Goal: Information Seeking & Learning: Compare options

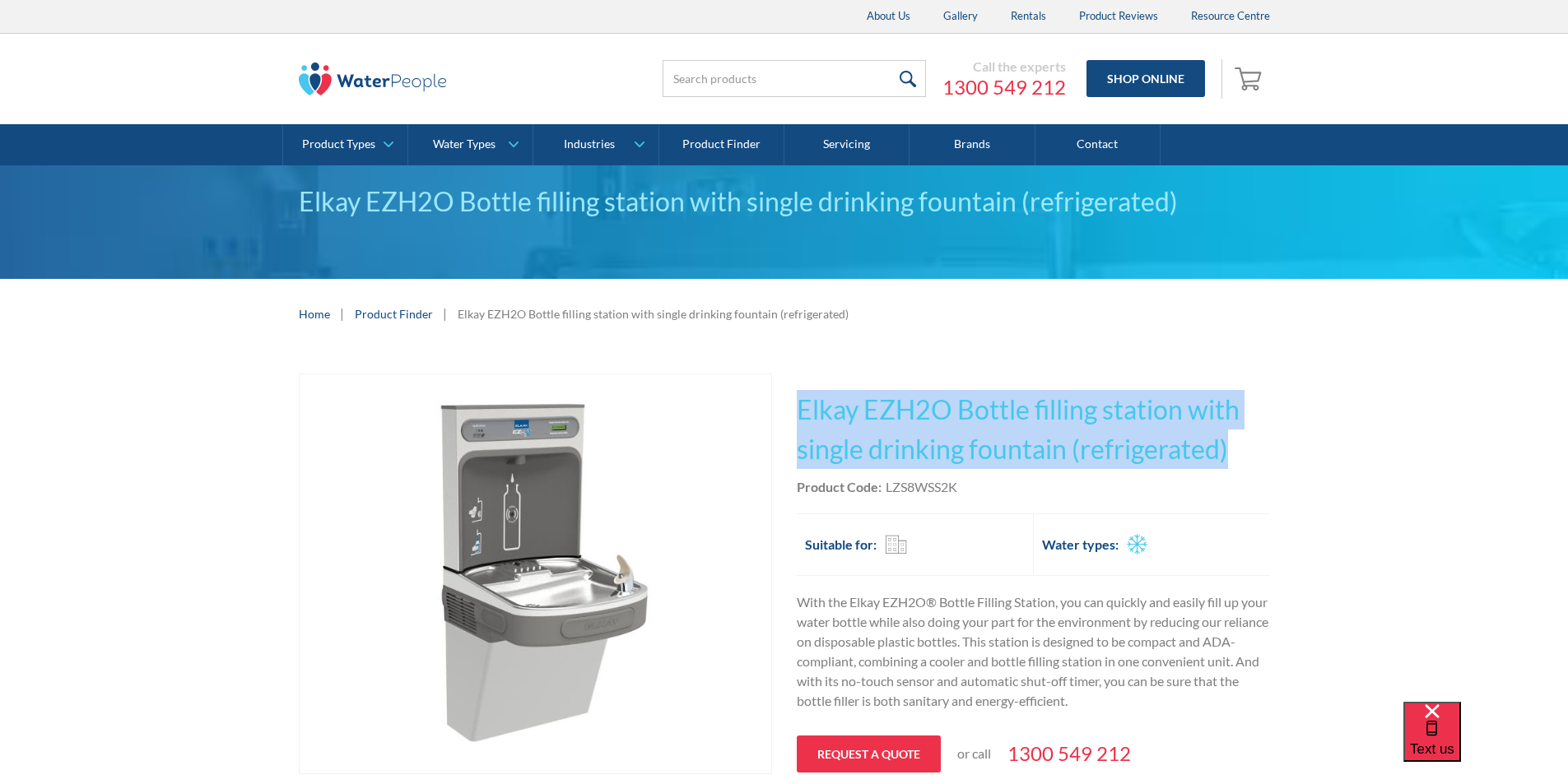
drag, startPoint x: 1227, startPoint y: 441, endPoint x: 827, endPoint y: 409, distance: 401.3
click at [796, 405] on h1 "Elkay EZH2O Bottle filling station with single drinking fountain (refrigerated)" at bounding box center [1033, 429] width 473 height 79
copy h1 "Elkay EZH2O Bottle filling station with single drinking fountain (refrigerated)"
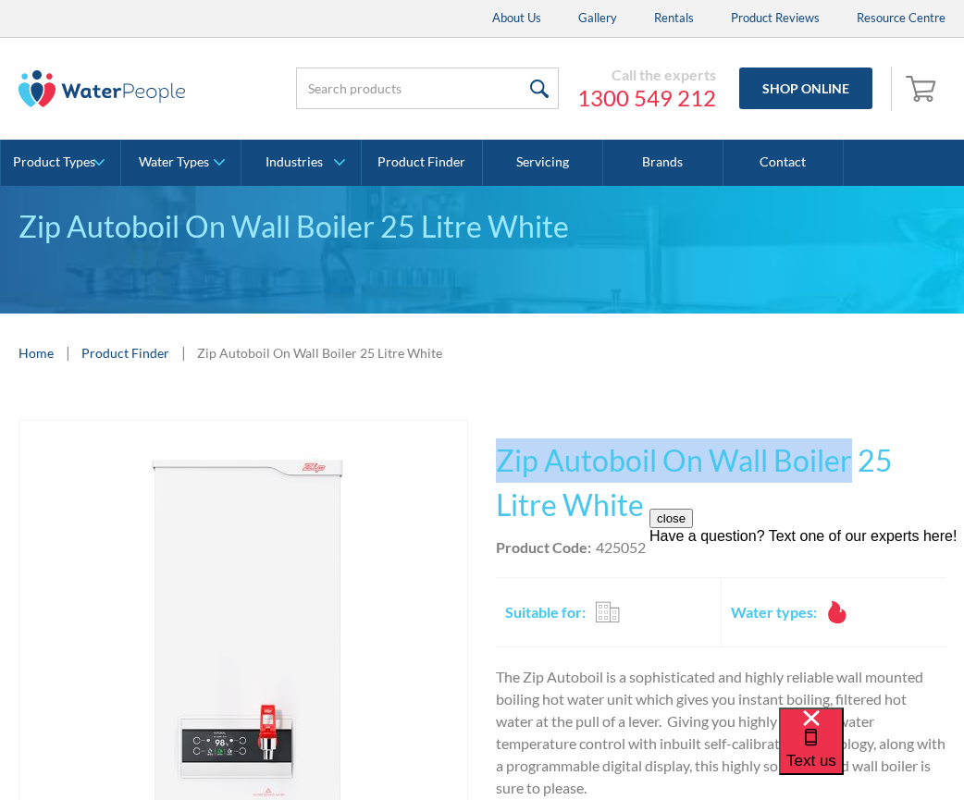
drag, startPoint x: 852, startPoint y: 460, endPoint x: 487, endPoint y: 462, distance: 364.4
click at [487, 462] on div "Play video Fits Most Brands Best Seller No items found. This tap design is incl…" at bounding box center [481, 788] width 927 height 736
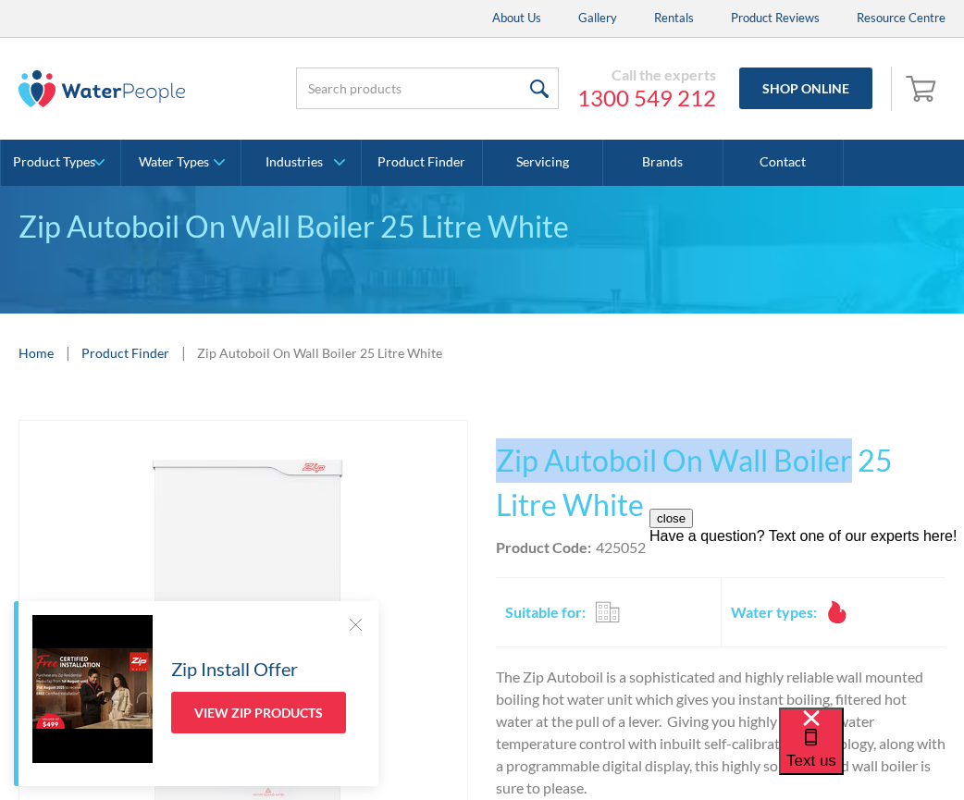
copy h1 "Zip Autoboil On Wall Boiler"
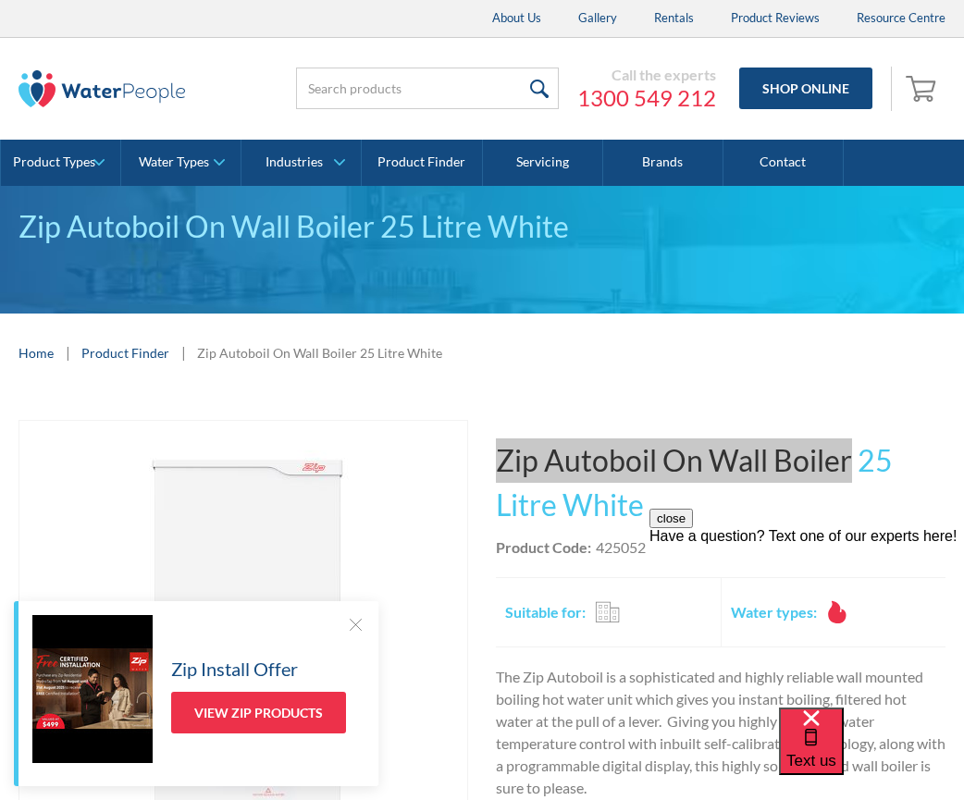
click at [668, 519] on div "close Have a question? Text one of our experts here!" at bounding box center [806, 620] width 314 height 222
drag, startPoint x: 655, startPoint y: 510, endPoint x: 531, endPoint y: 482, distance: 127.0
click at [649, 509] on html "close Have a question? Text one of our experts here!" at bounding box center [806, 620] width 314 height 222
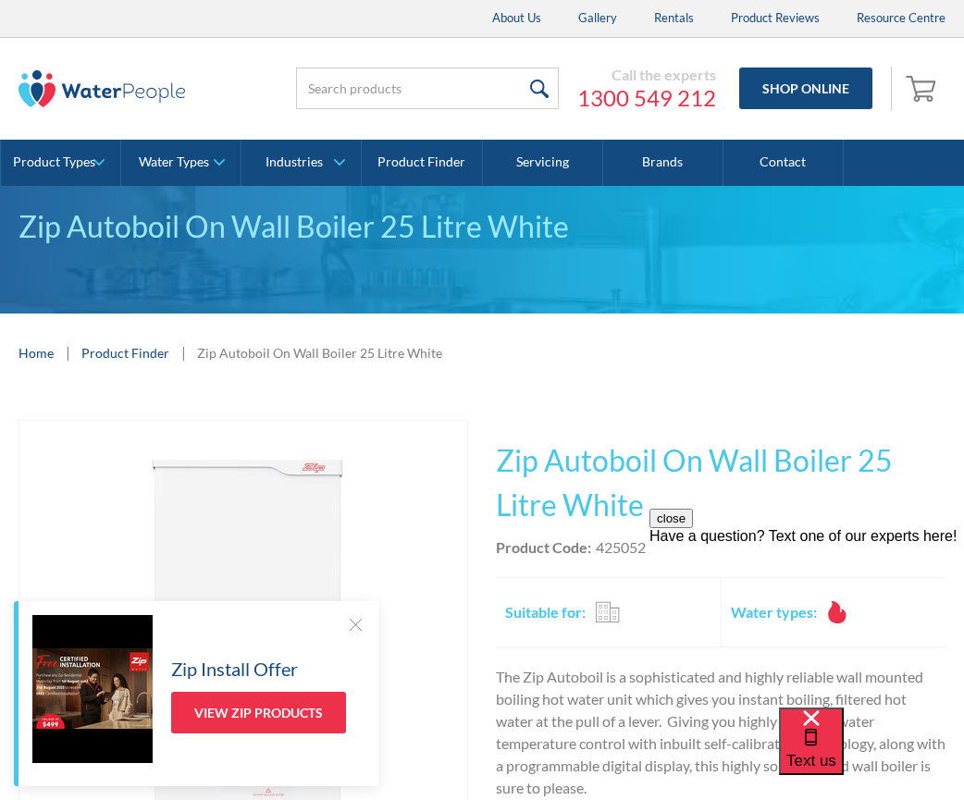
click at [652, 495] on h1 "Zip Autoboil On Wall Boiler 25 Litre White" at bounding box center [720, 482] width 449 height 89
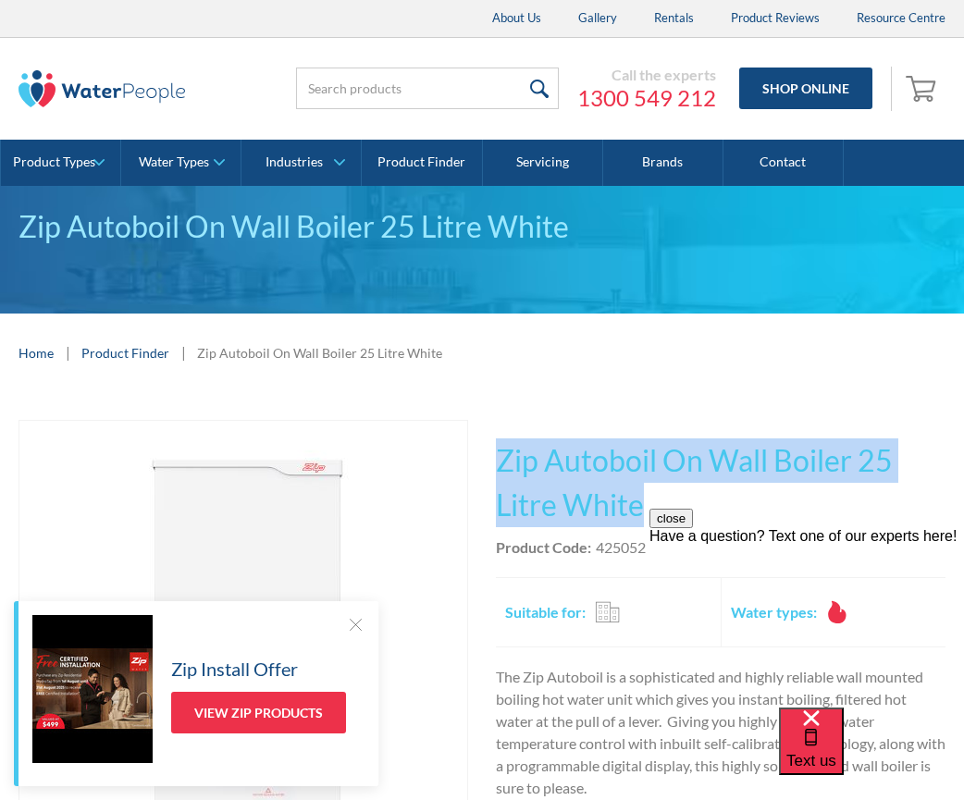
drag, startPoint x: 644, startPoint y: 507, endPoint x: 498, endPoint y: 470, distance: 150.7
click at [498, 470] on h1 "Zip Autoboil On Wall Boiler 25 Litre White" at bounding box center [720, 482] width 449 height 89
copy h1 "Zip Autoboil On Wall Boiler 25 Litre White"
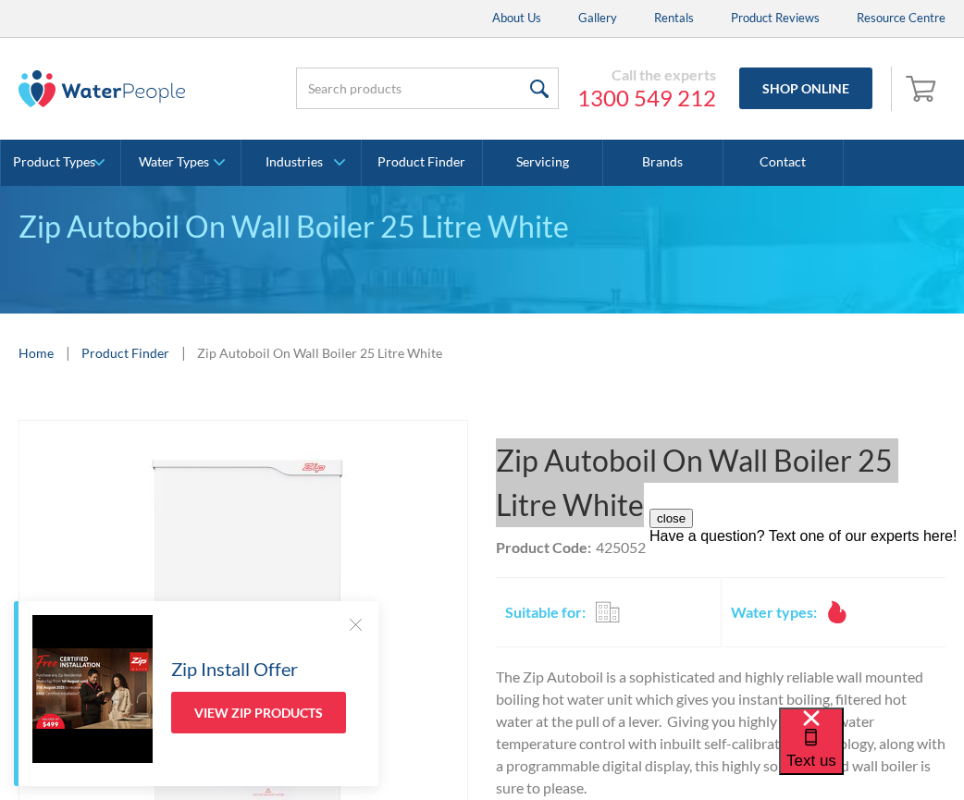
click at [717, 545] on div "close Have a question? Text one of our experts here!" at bounding box center [806, 527] width 314 height 36
click at [659, 545] on div "close Have a question? Text one of our experts here!" at bounding box center [806, 527] width 314 height 36
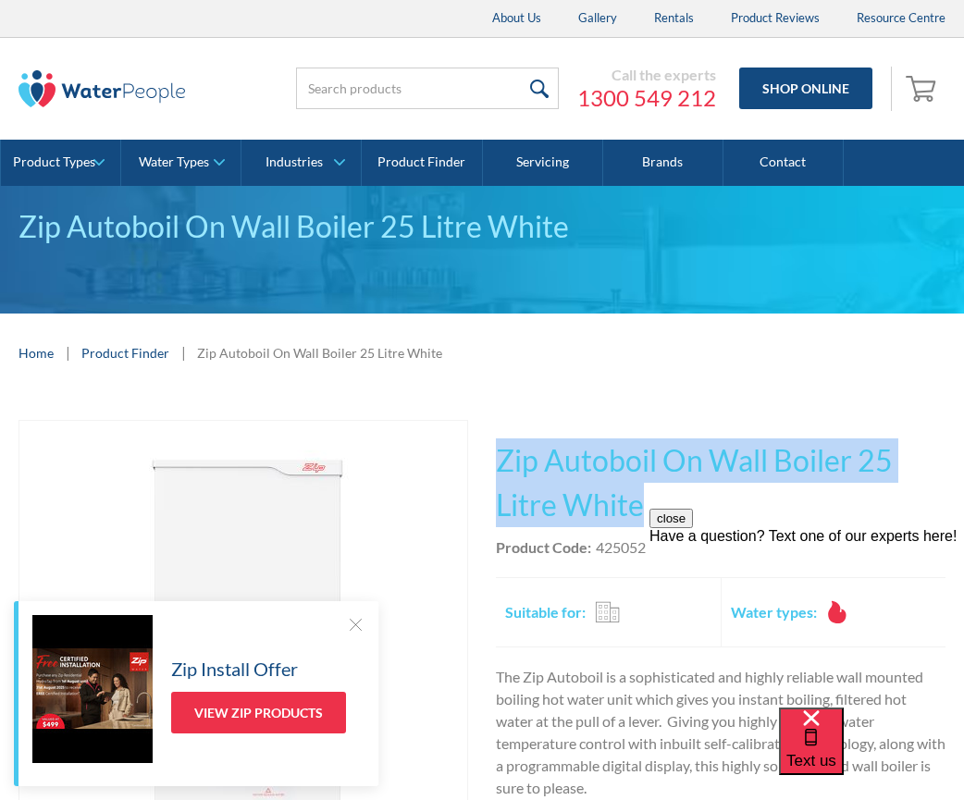
click at [657, 504] on h1 "Zip Autoboil On Wall Boiler 25 Litre White" at bounding box center [720, 482] width 449 height 89
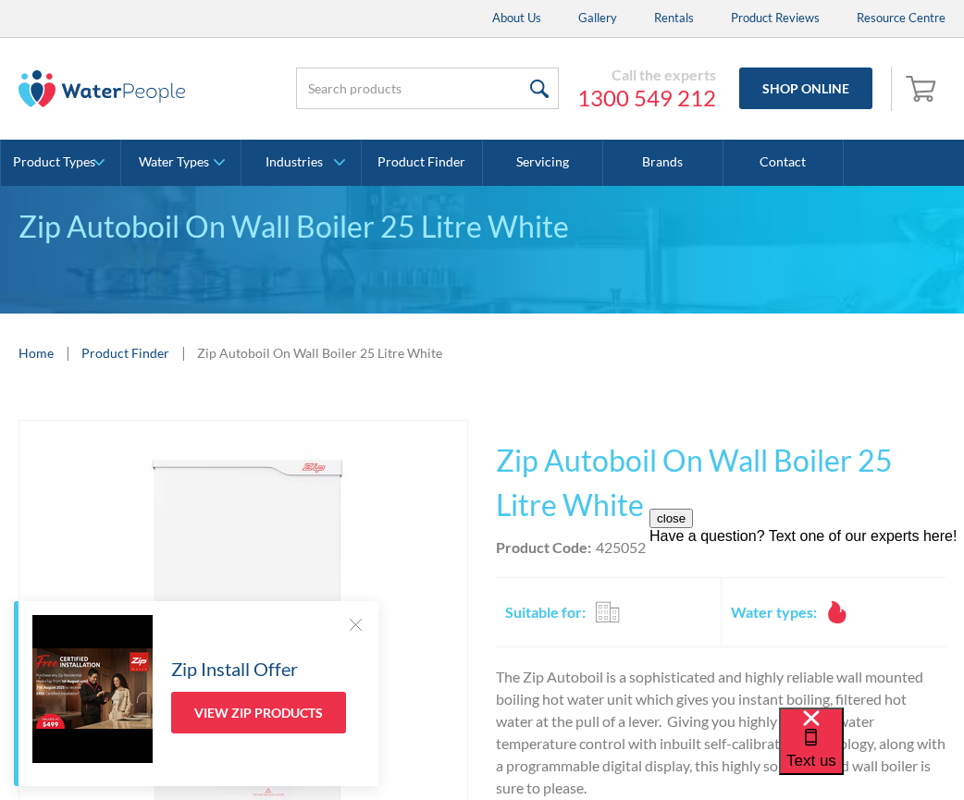
click at [663, 517] on div "close Have a question? Text one of our experts here!" at bounding box center [806, 620] width 314 height 222
drag, startPoint x: 663, startPoint y: 550, endPoint x: 606, endPoint y: 546, distance: 57.5
click at [649, 546] on html "close Have a question? Text one of our experts here!" at bounding box center [806, 620] width 314 height 222
drag, startPoint x: 652, startPoint y: 545, endPoint x: 612, endPoint y: 549, distance: 40.0
click at [649, 549] on html "close Have a question? Text one of our experts here!" at bounding box center [806, 620] width 314 height 222
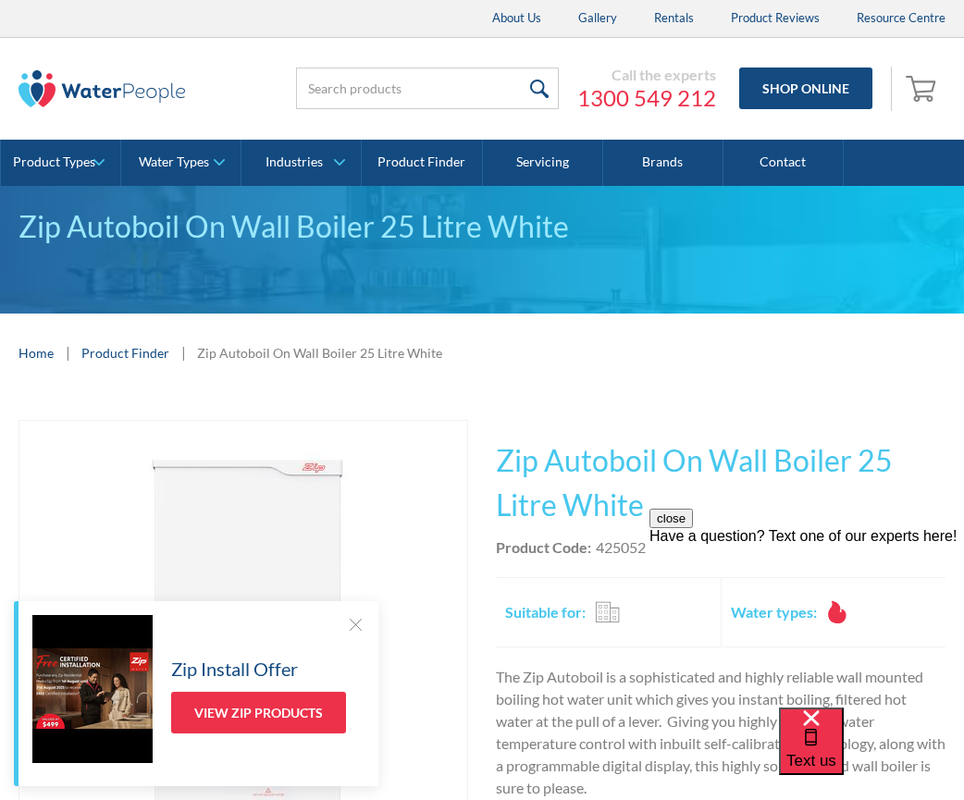
click at [648, 497] on h1 "Zip Autoboil On Wall Boiler 25 Litre White" at bounding box center [720, 482] width 449 height 89
drag, startPoint x: 0, startPoint y: 35, endPoint x: 597, endPoint y: 547, distance: 786.4
click at [597, 547] on div "Product Code: 425052" at bounding box center [720, 547] width 449 height 22
copy div "425052"
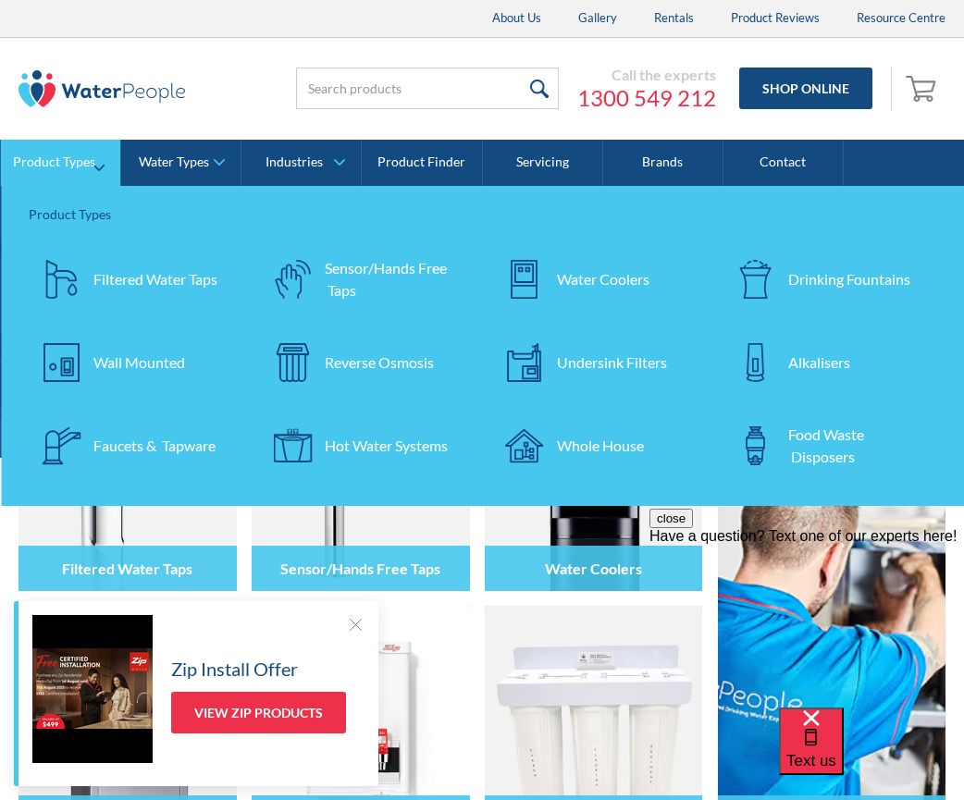
click at [149, 365] on div "Wall Mounted" at bounding box center [139, 362] width 92 height 22
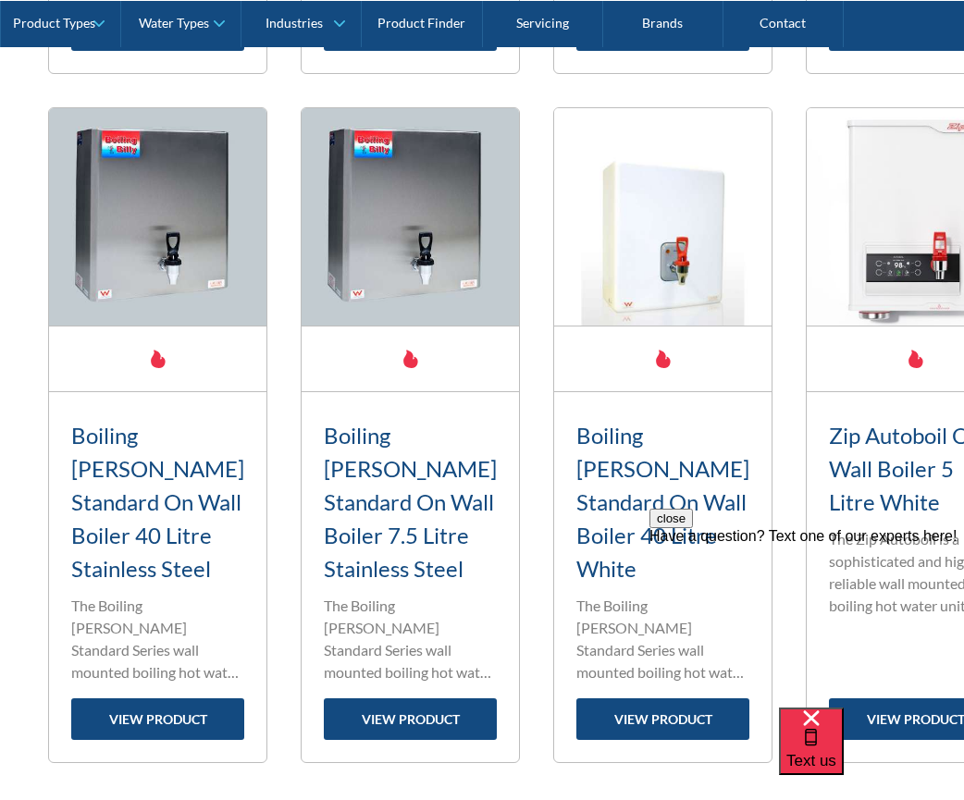
scroll to position [2867, 0]
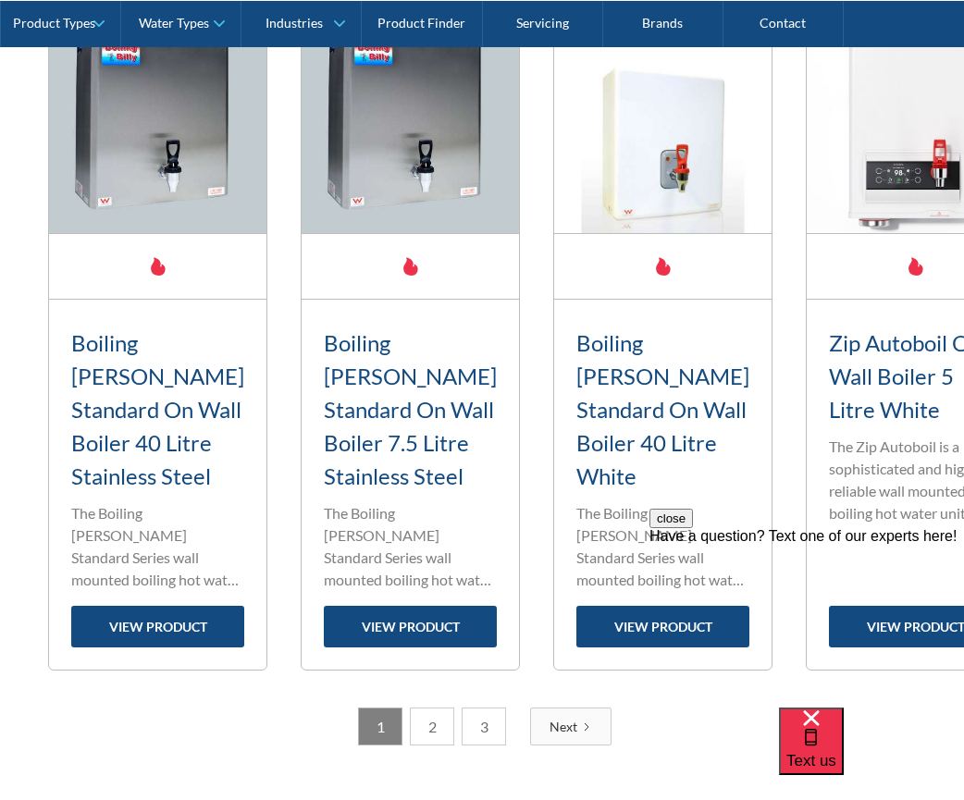
click at [427, 707] on link "2" at bounding box center [432, 726] width 44 height 38
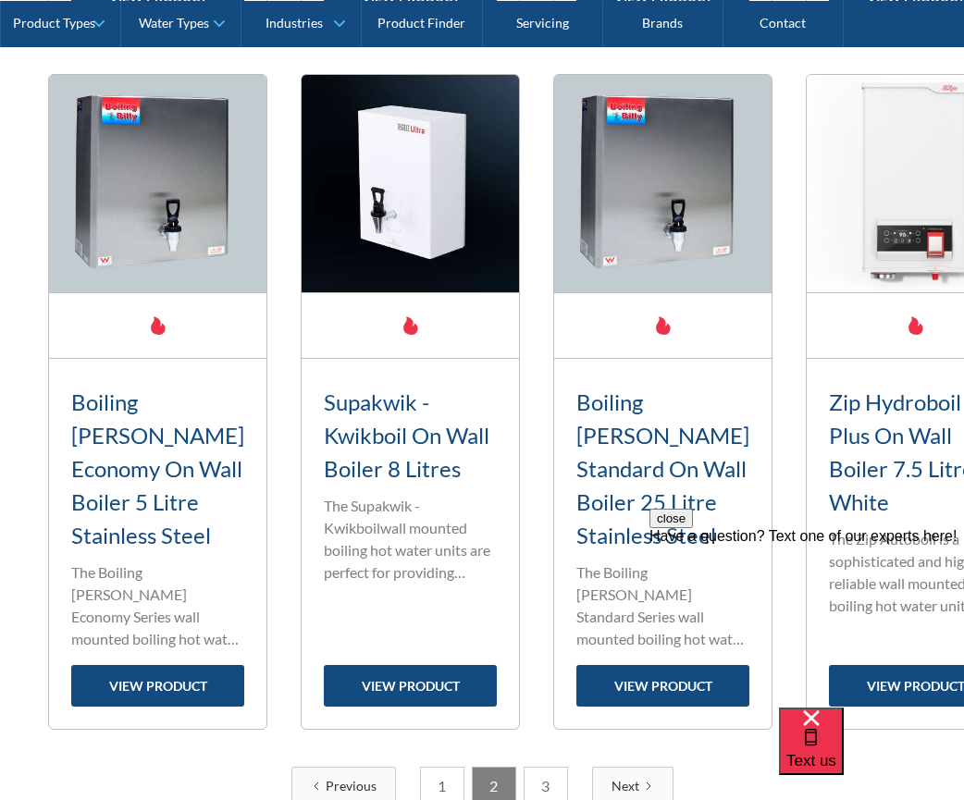
scroll to position [3144, 0]
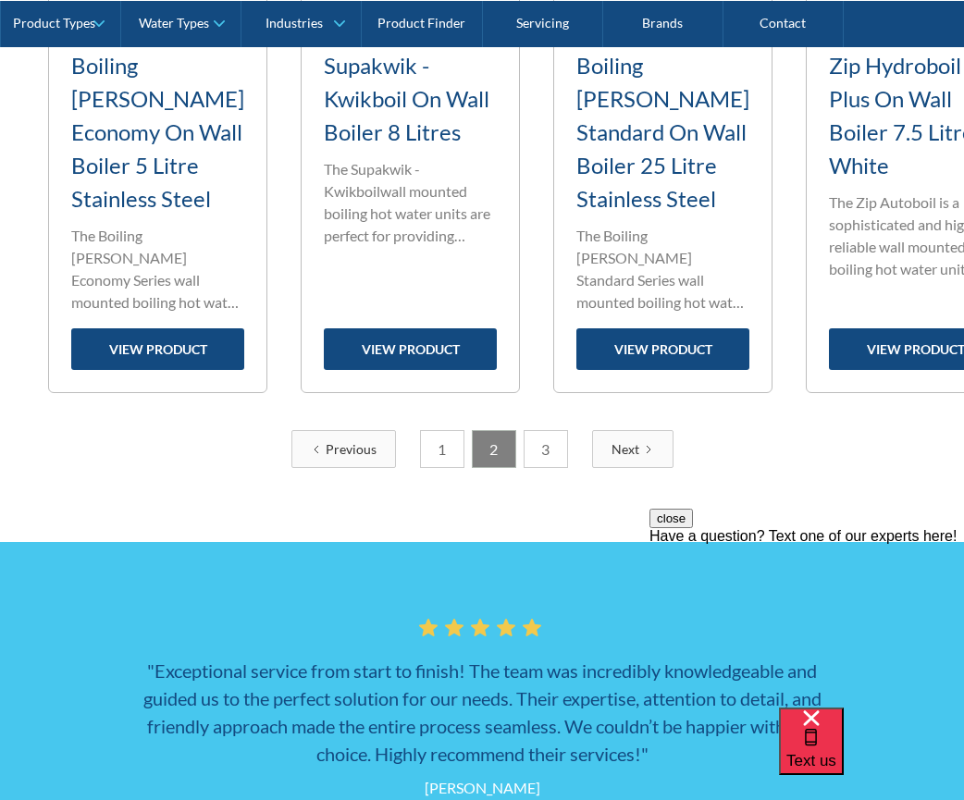
click at [549, 430] on link "3" at bounding box center [545, 449] width 44 height 38
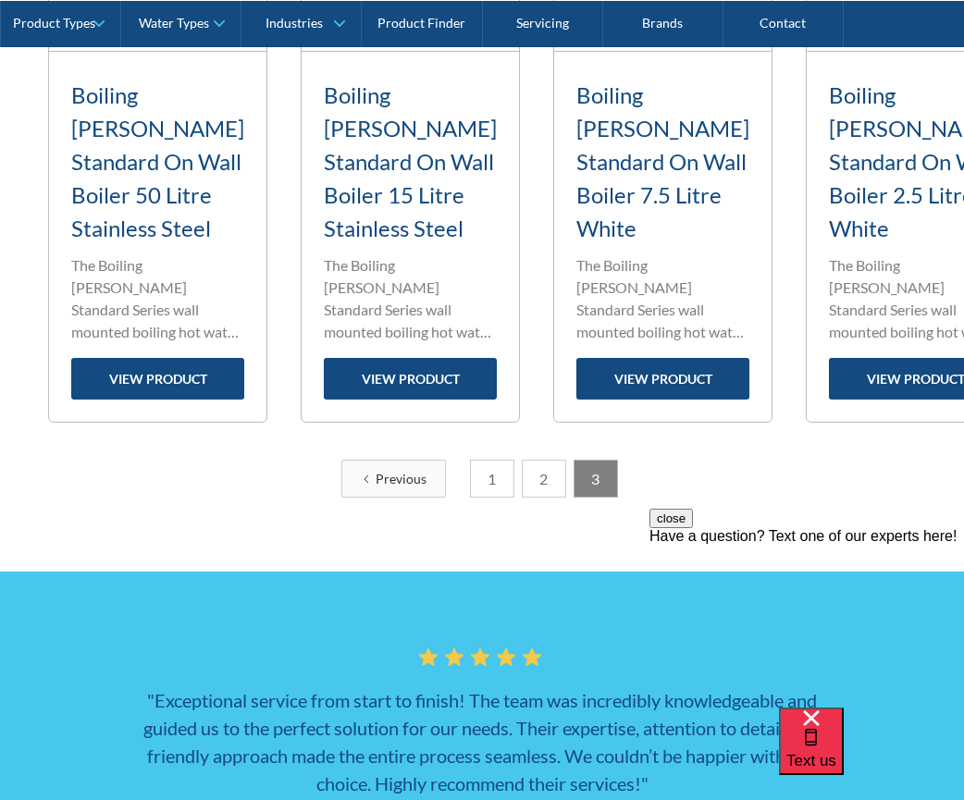
scroll to position [2497, 0]
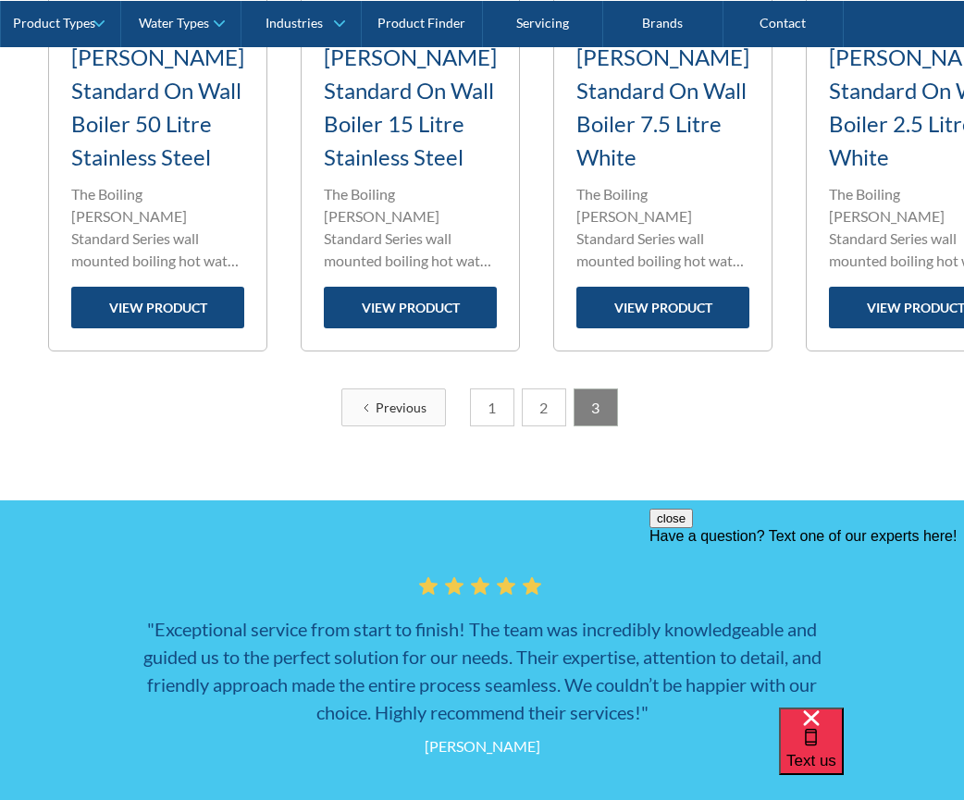
click at [483, 388] on link "1" at bounding box center [492, 407] width 44 height 38
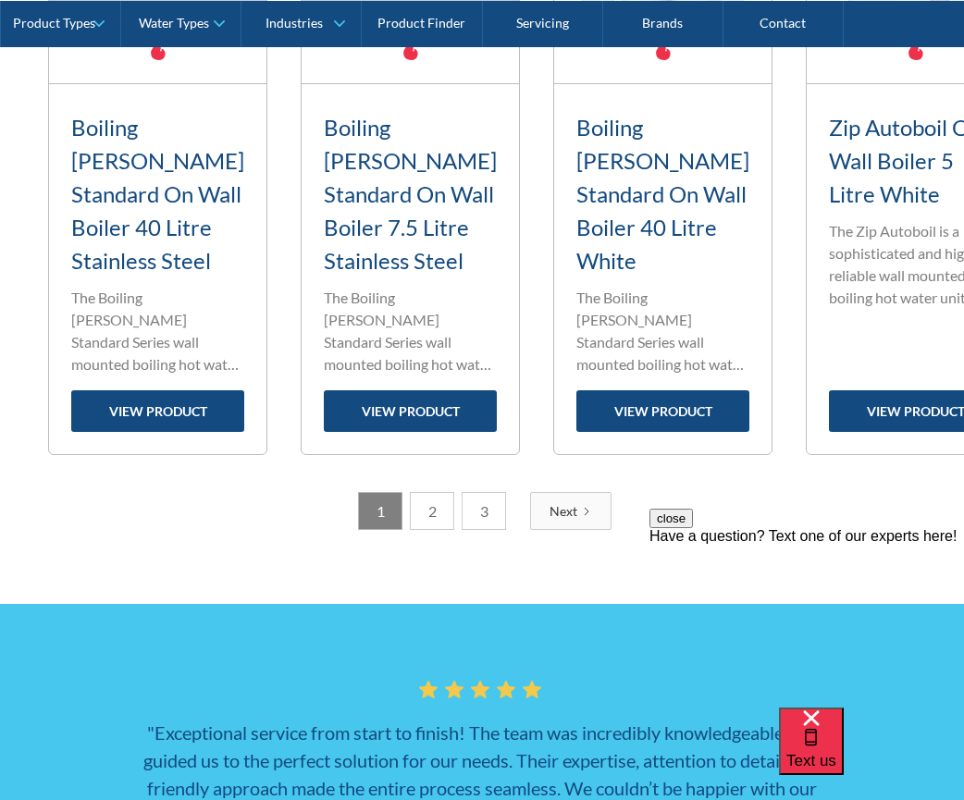
scroll to position [3144, 0]
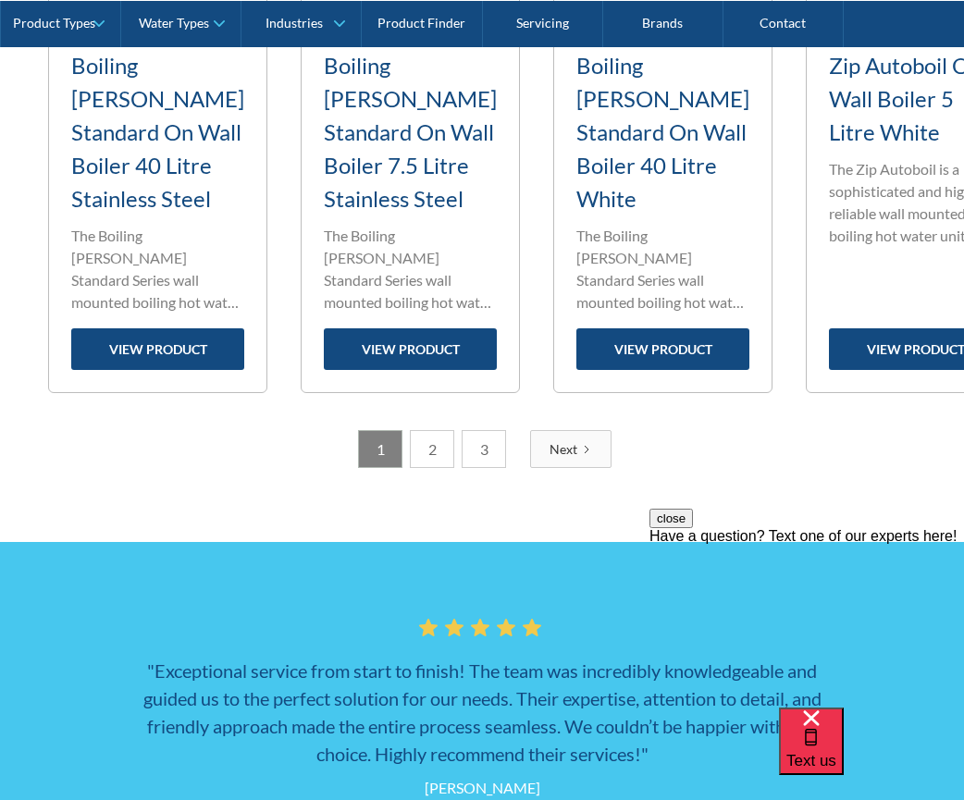
click at [438, 430] on link "2" at bounding box center [432, 449] width 44 height 38
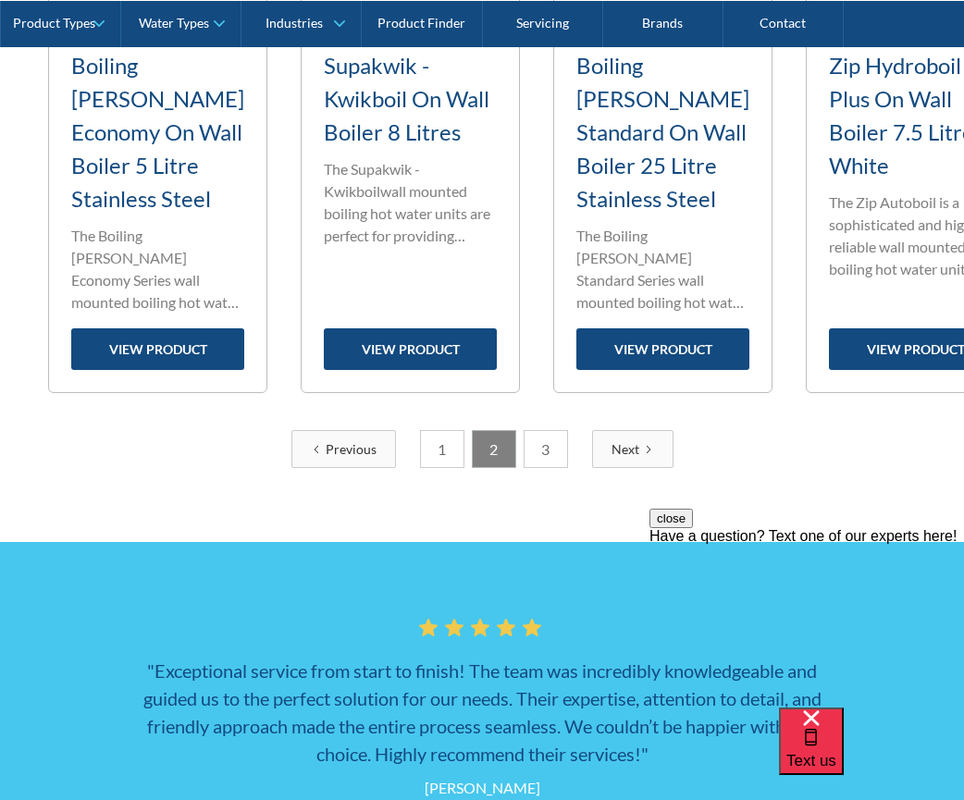
click at [441, 430] on link "1" at bounding box center [442, 449] width 44 height 38
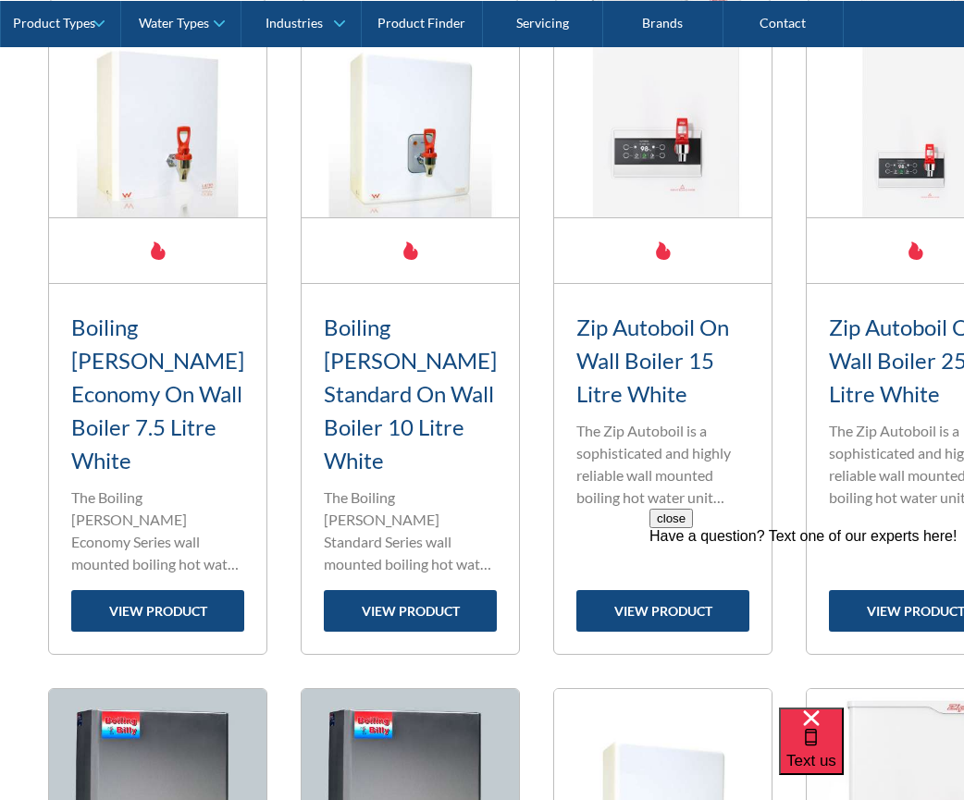
scroll to position [2220, 0]
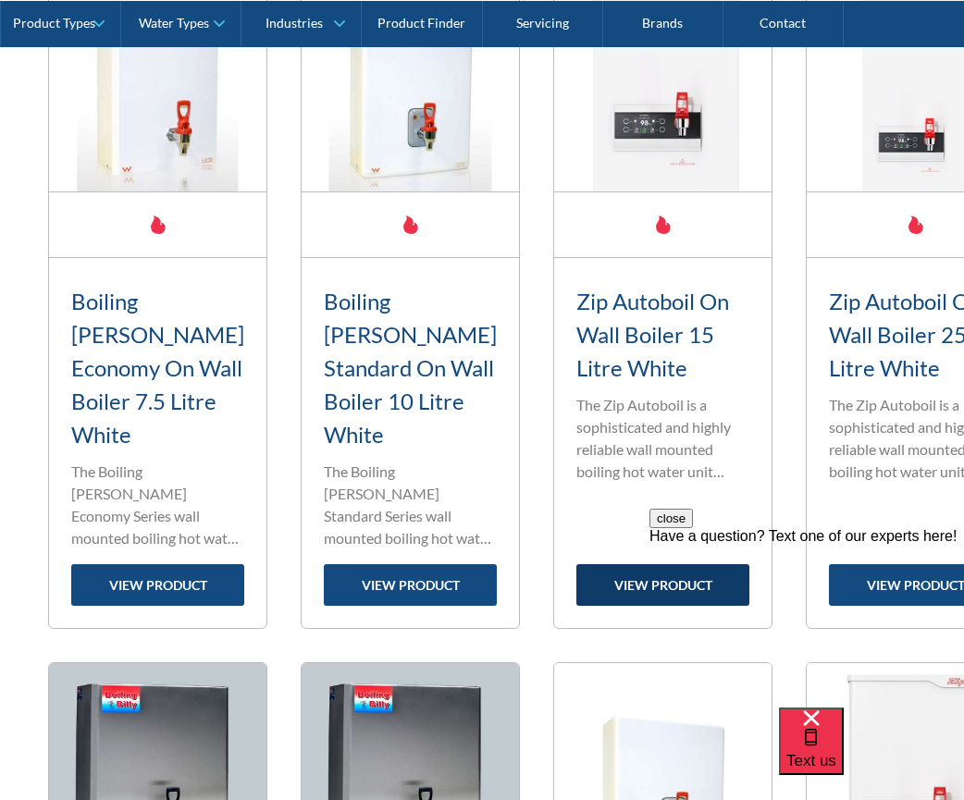
click at [600, 564] on link "view product" at bounding box center [662, 585] width 173 height 42
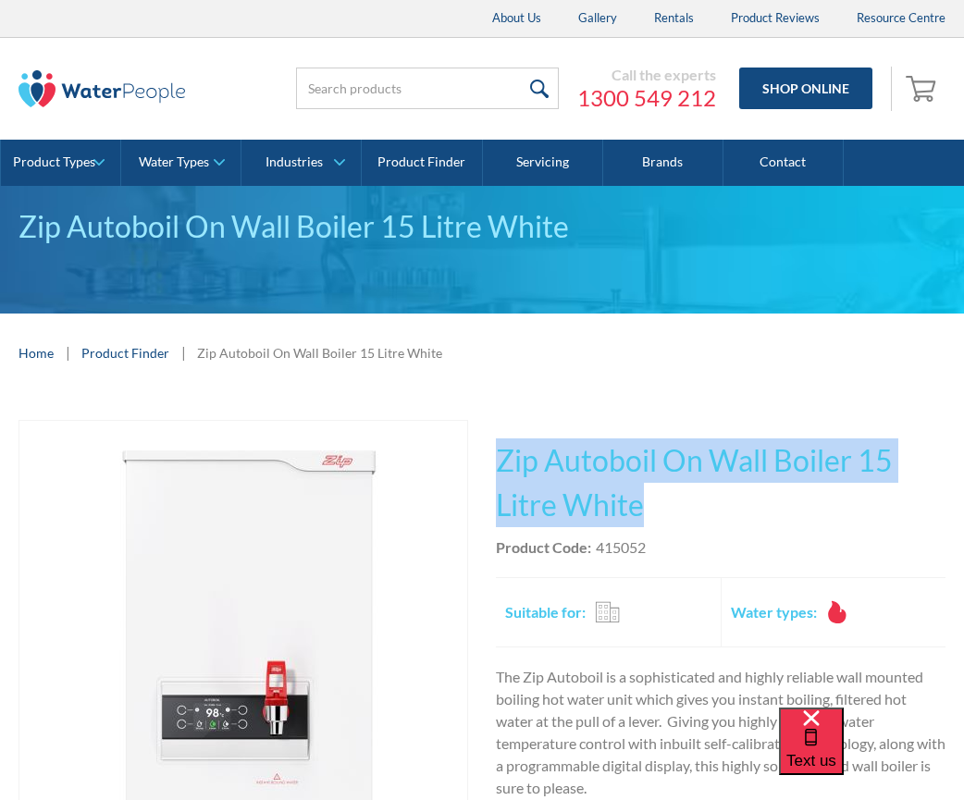
drag, startPoint x: 647, startPoint y: 509, endPoint x: 486, endPoint y: 468, distance: 166.0
click at [486, 467] on div "Play video Fits Most Brands Best Seller No items found. This tap design is incl…" at bounding box center [481, 788] width 927 height 736
copy h1 "Zip Autoboil On Wall Boiler 15 Litre White"
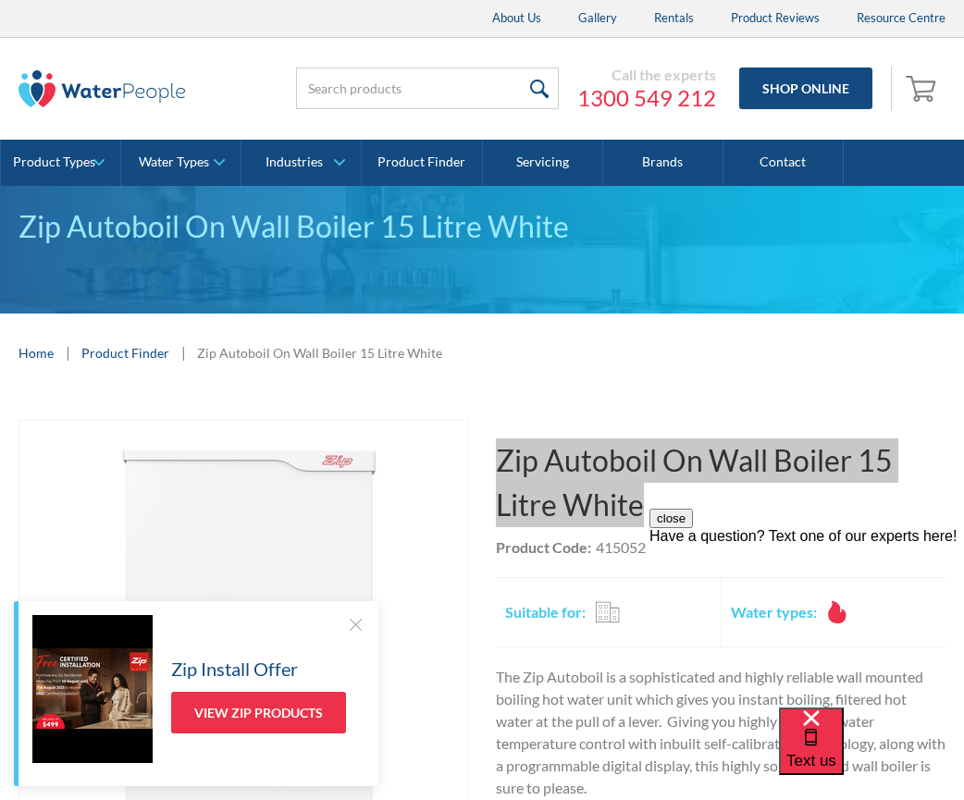
click at [689, 544] on div "close Have a question? Text one of our experts here!" at bounding box center [806, 620] width 314 height 222
drag, startPoint x: 656, startPoint y: 547, endPoint x: 603, endPoint y: 548, distance: 52.7
click at [649, 548] on html "close Have a question? Text one of our experts here!" at bounding box center [806, 620] width 314 height 222
click at [653, 543] on div "close Have a question? Text one of our experts here!" at bounding box center [806, 620] width 314 height 222
drag, startPoint x: 649, startPoint y: 547, endPoint x: 619, endPoint y: 552, distance: 30.9
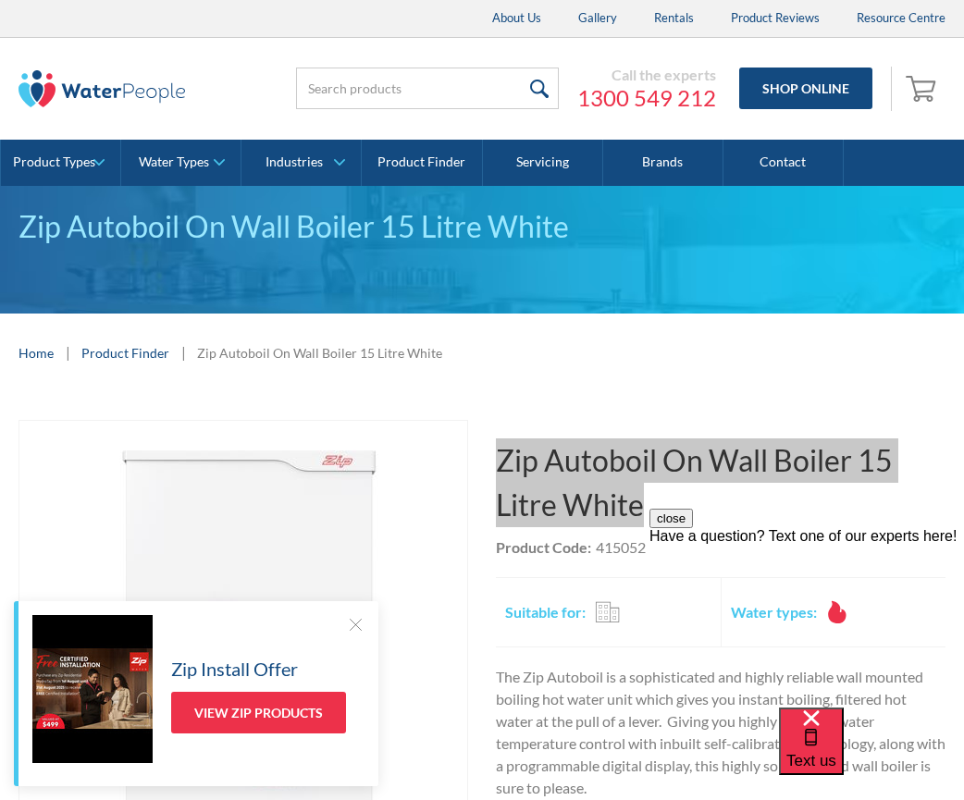
click at [649, 552] on html "close Have a question? Text one of our experts here!" at bounding box center [806, 620] width 314 height 222
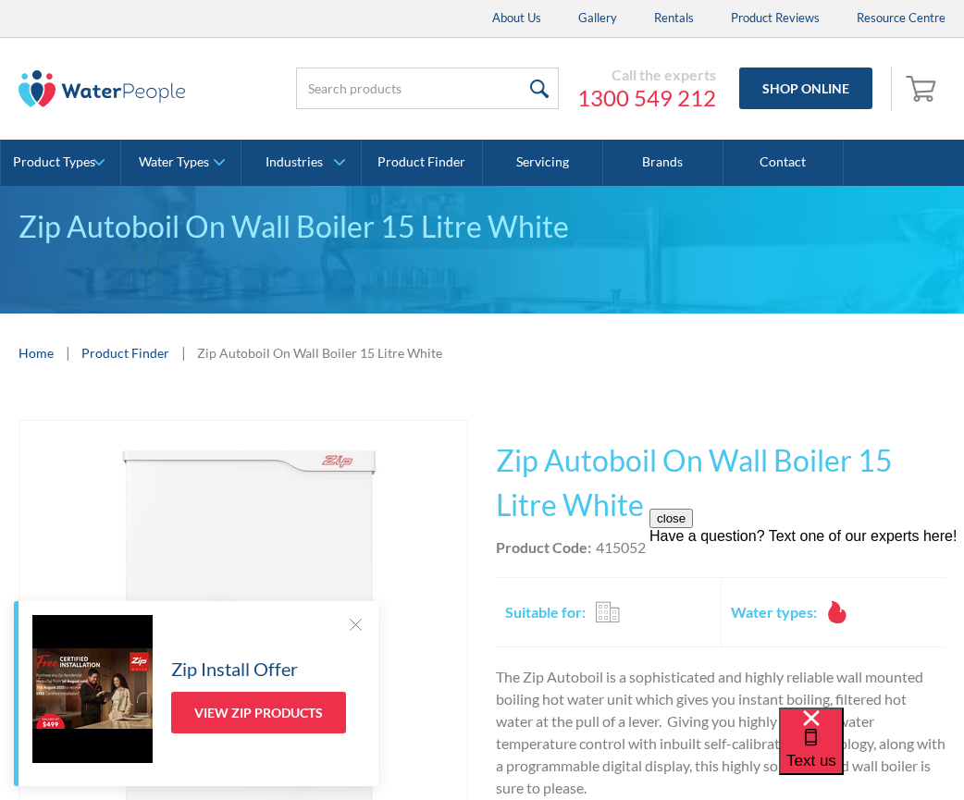
click at [646, 548] on div "415052" at bounding box center [621, 547] width 50 height 22
drag, startPoint x: 0, startPoint y: 34, endPoint x: 617, endPoint y: 543, distance: 799.5
click at [617, 543] on div "415052" at bounding box center [621, 547] width 50 height 22
copy div "415052"
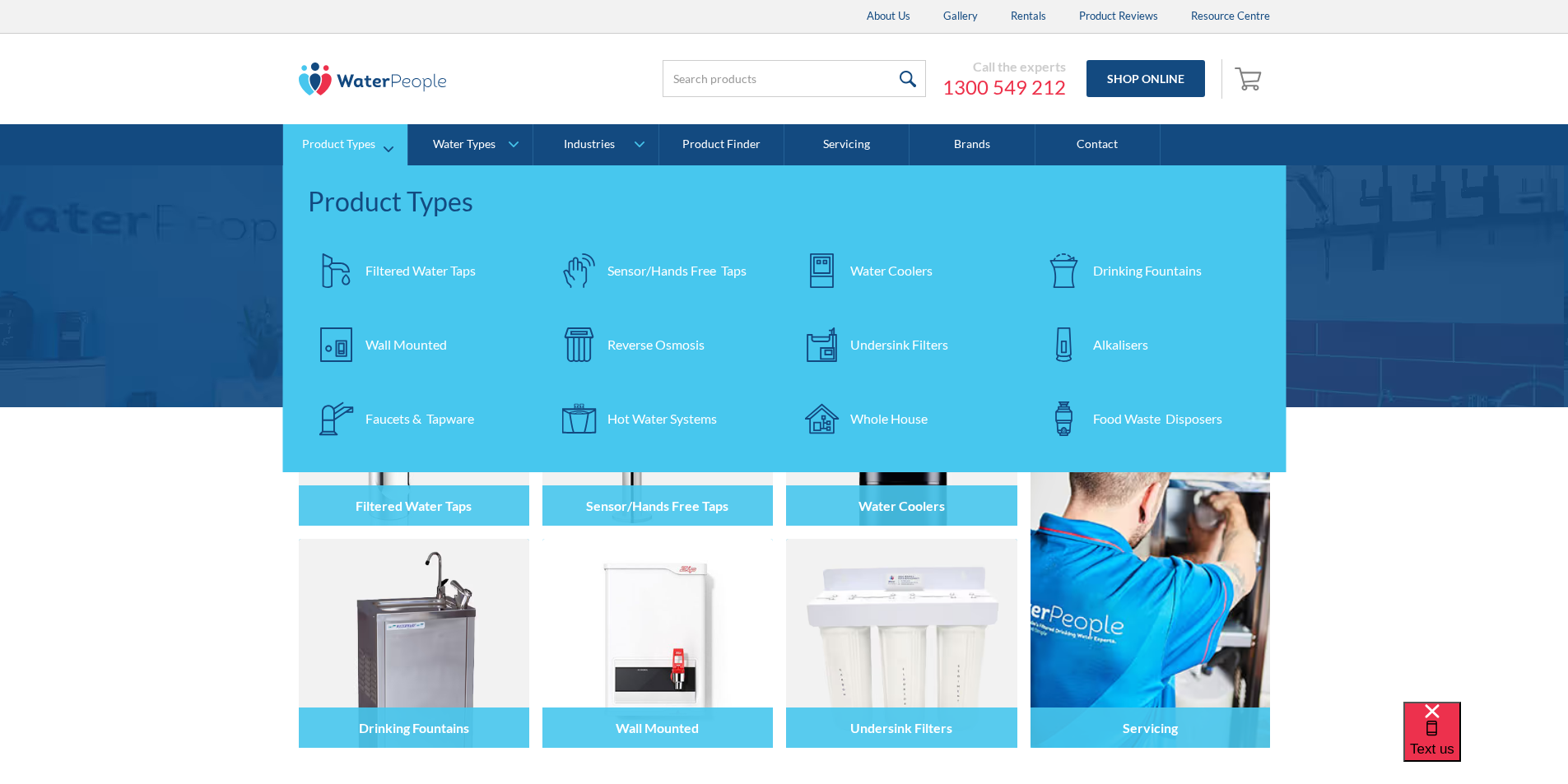
click at [398, 269] on div "Filtered Water Taps" at bounding box center [421, 271] width 110 height 20
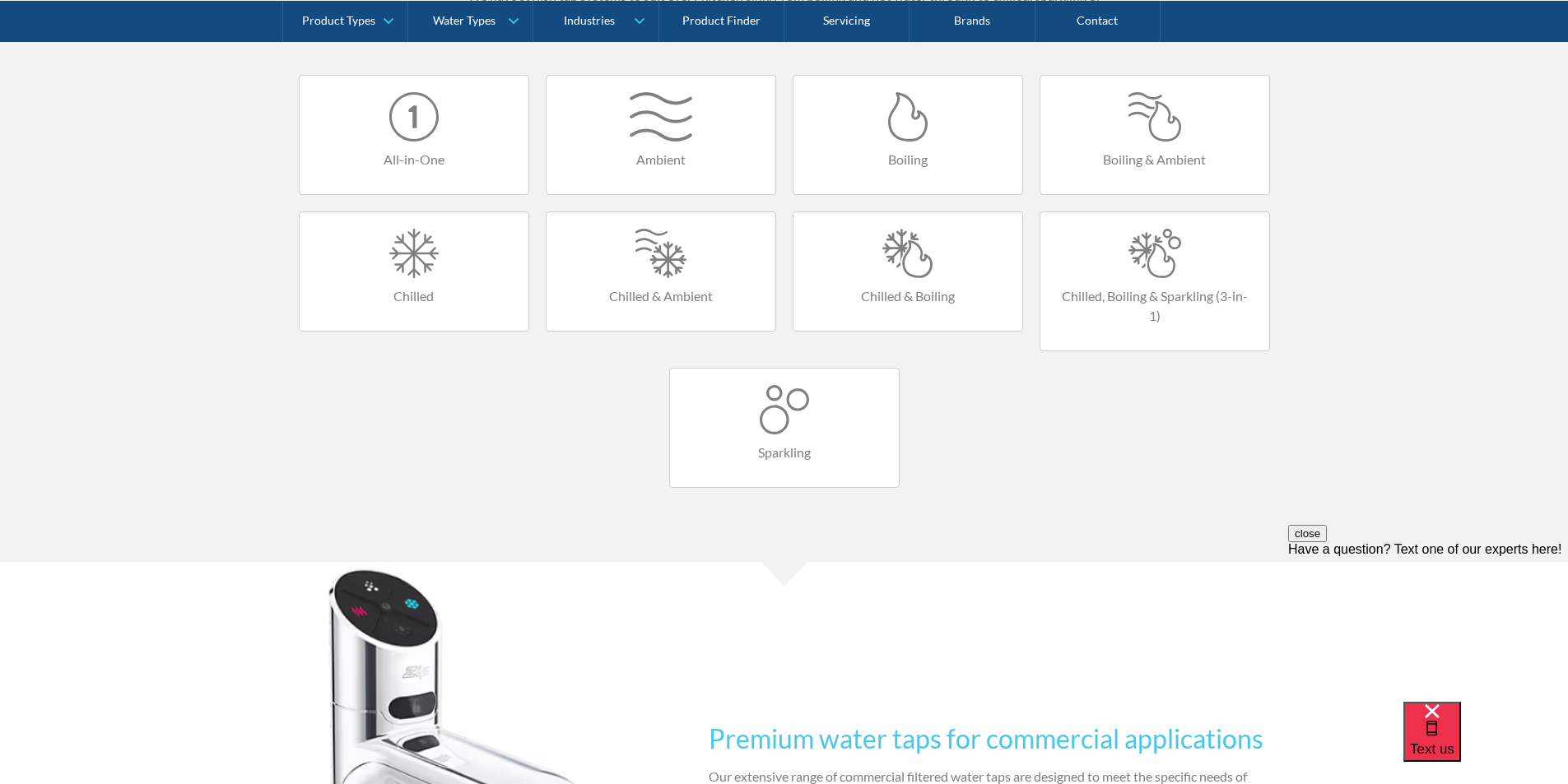
click at [424, 126] on div at bounding box center [414, 117] width 196 height 49
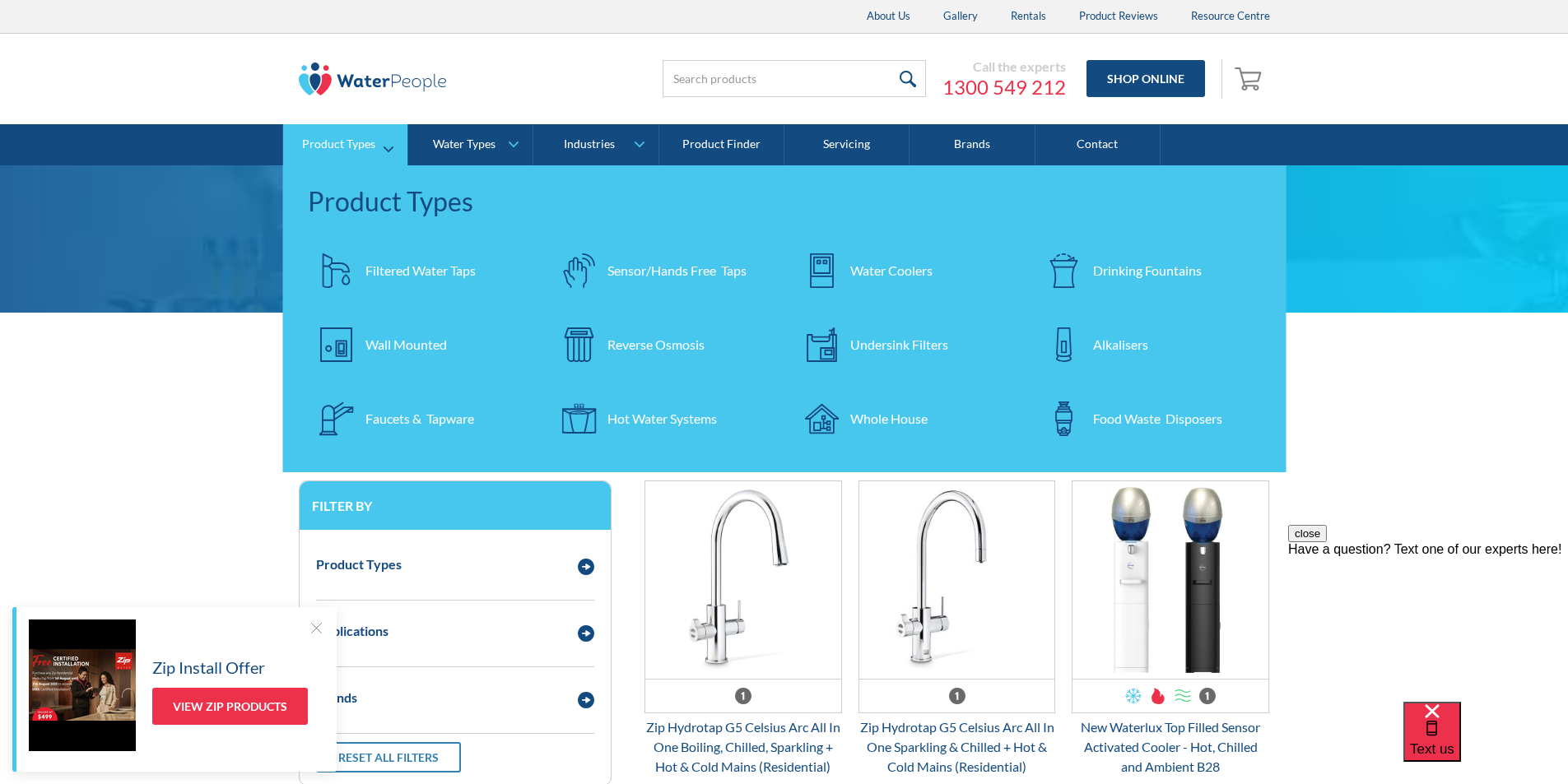
click at [408, 265] on div "Filtered Water Taps" at bounding box center [421, 271] width 110 height 20
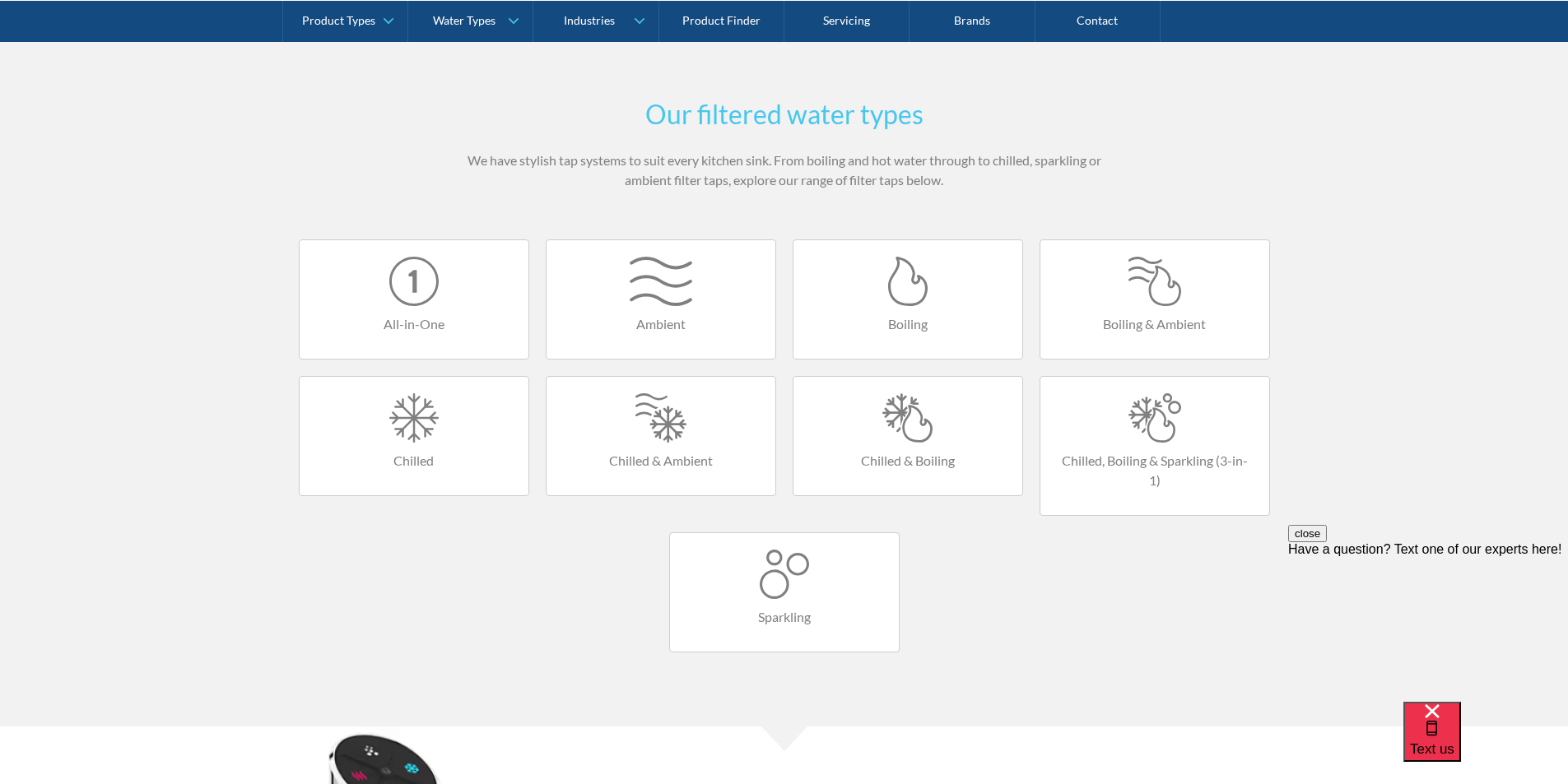
click at [904, 290] on div at bounding box center [908, 281] width 196 height 49
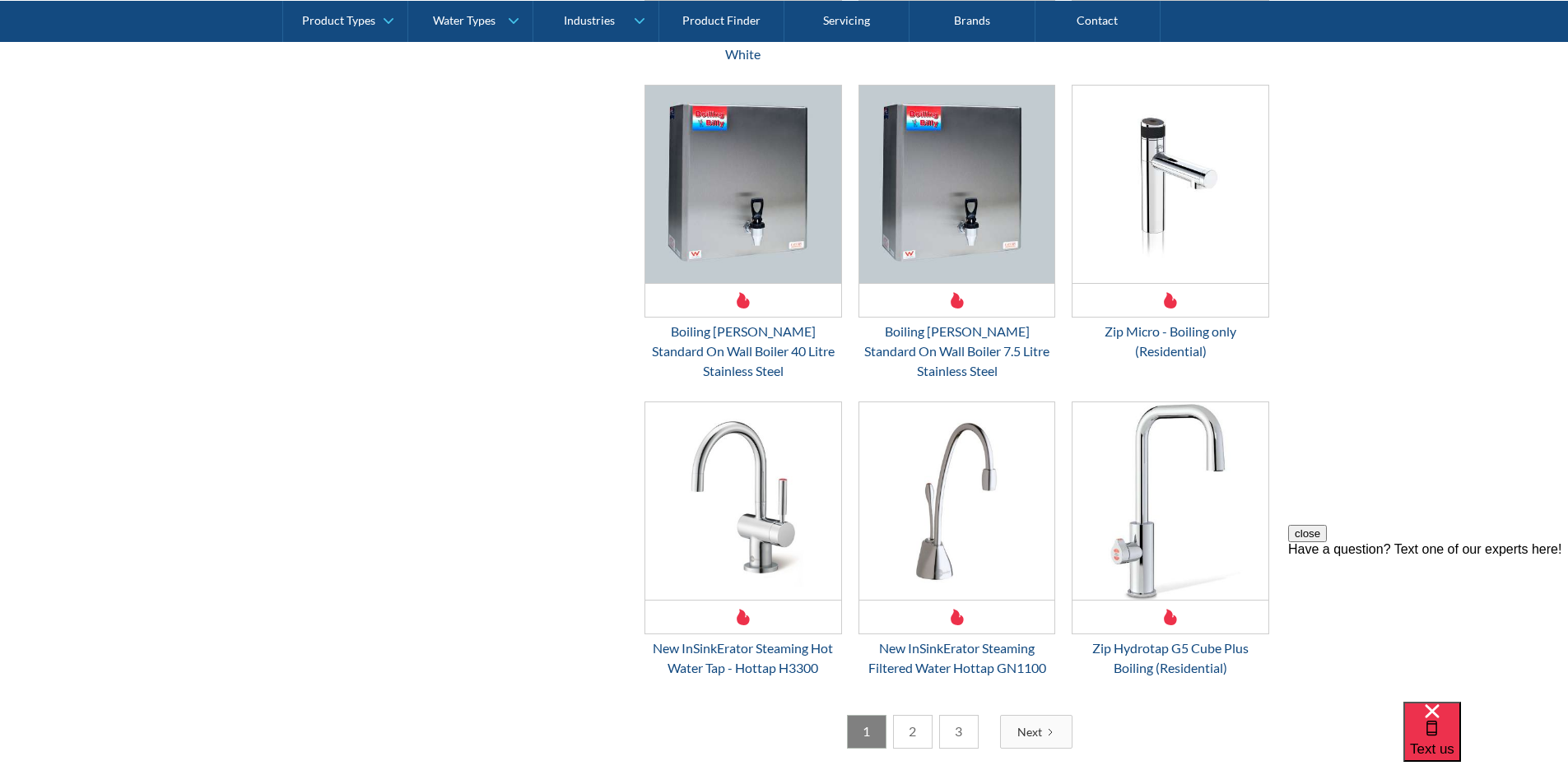
scroll to position [2551, 0]
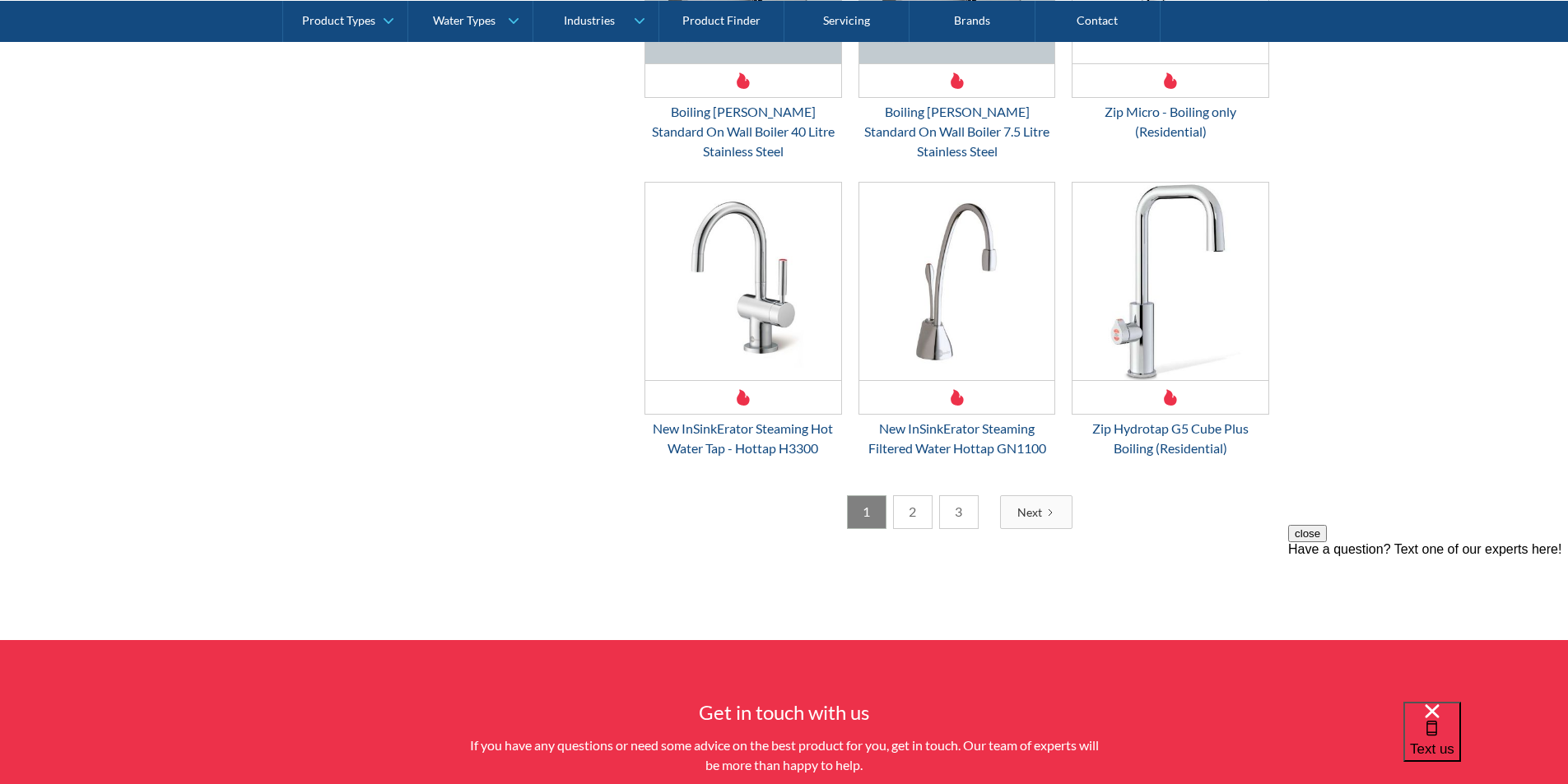
click at [913, 496] on link "2" at bounding box center [912, 513] width 39 height 34
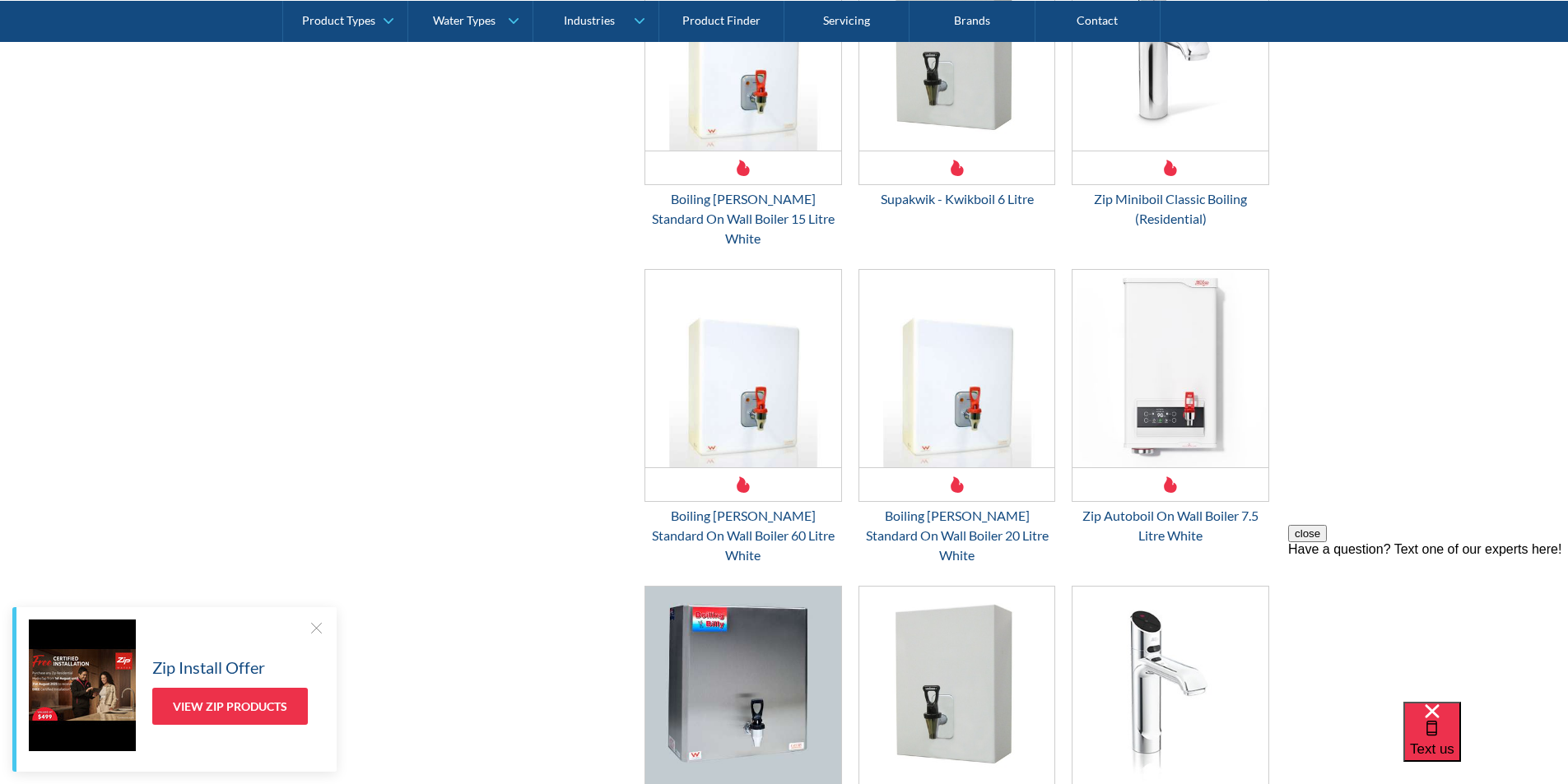
scroll to position [1041, 0]
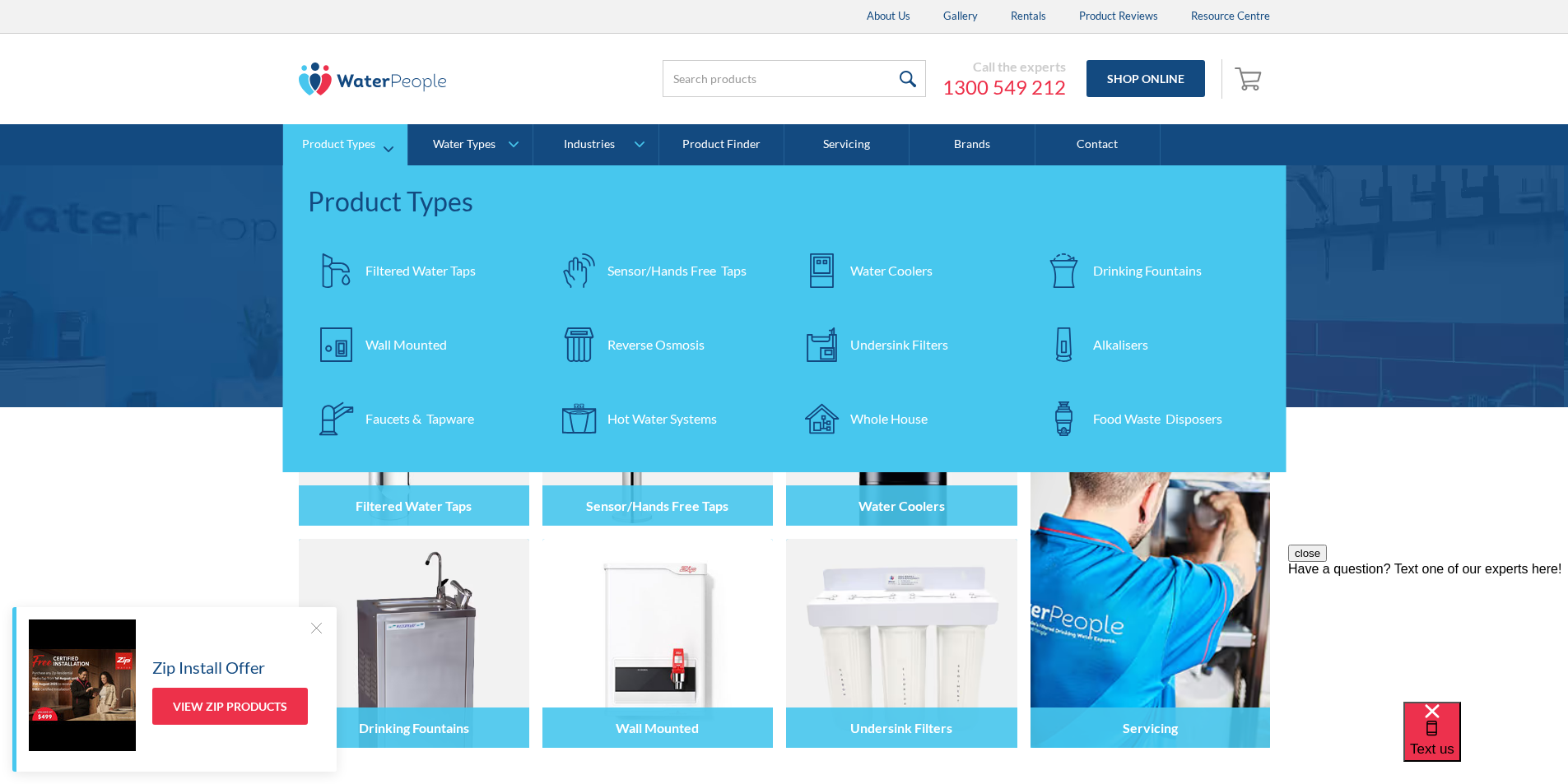
click at [1120, 268] on div "Drinking Fountains" at bounding box center [1147, 271] width 109 height 20
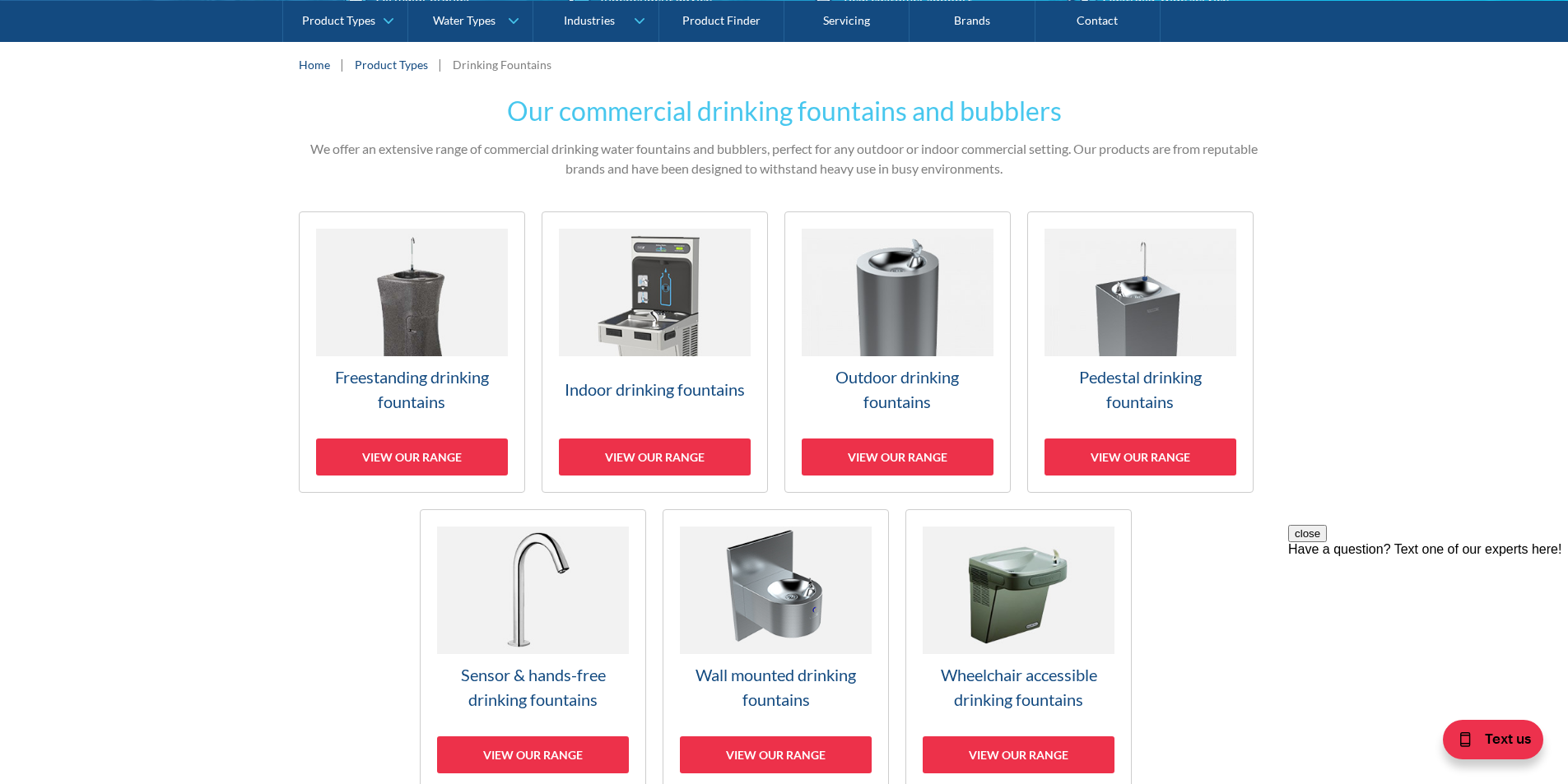
click at [403, 380] on h3 "Freestanding drinking fountains" at bounding box center [411, 389] width 191 height 49
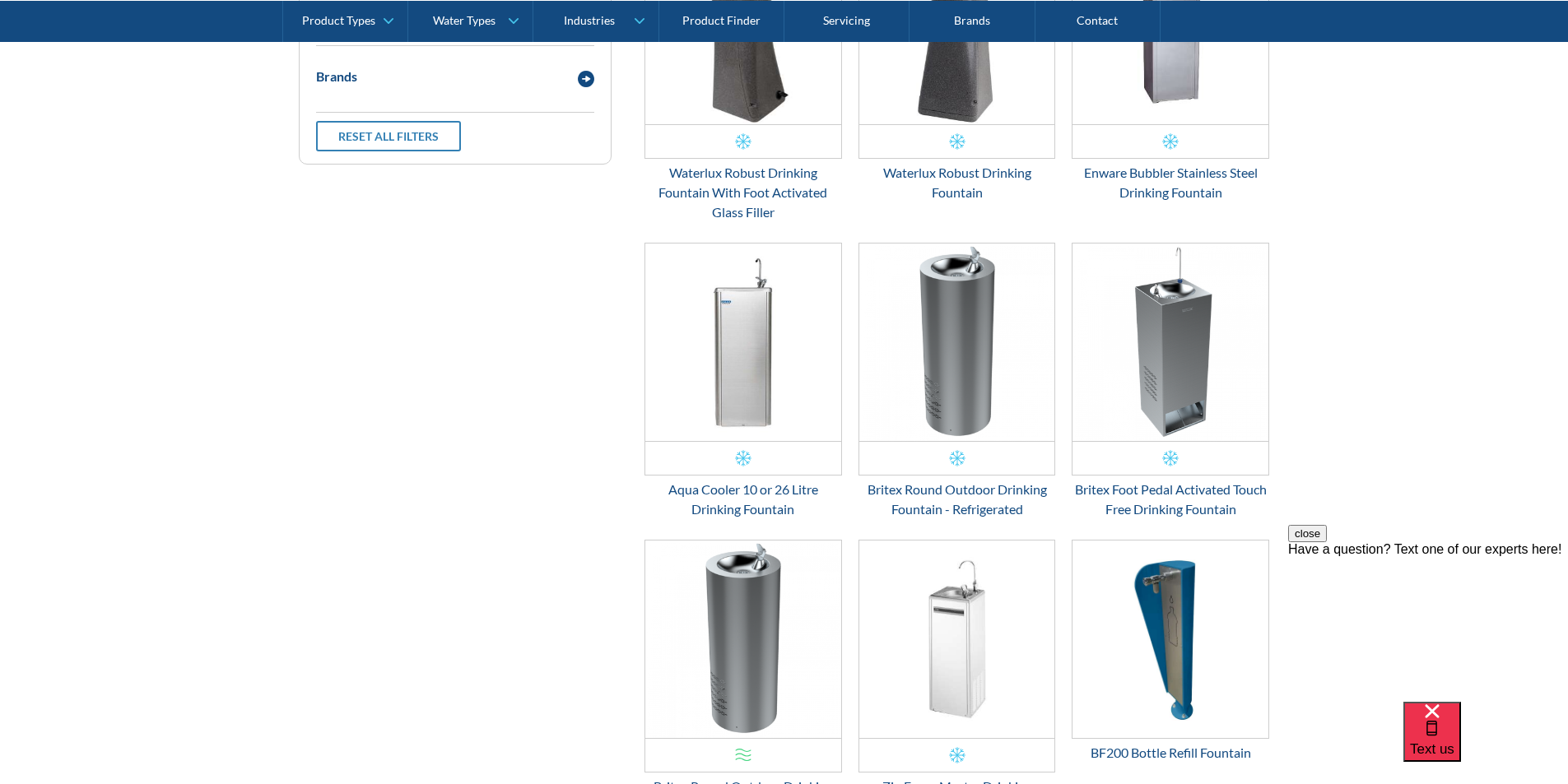
scroll to position [1022, 0]
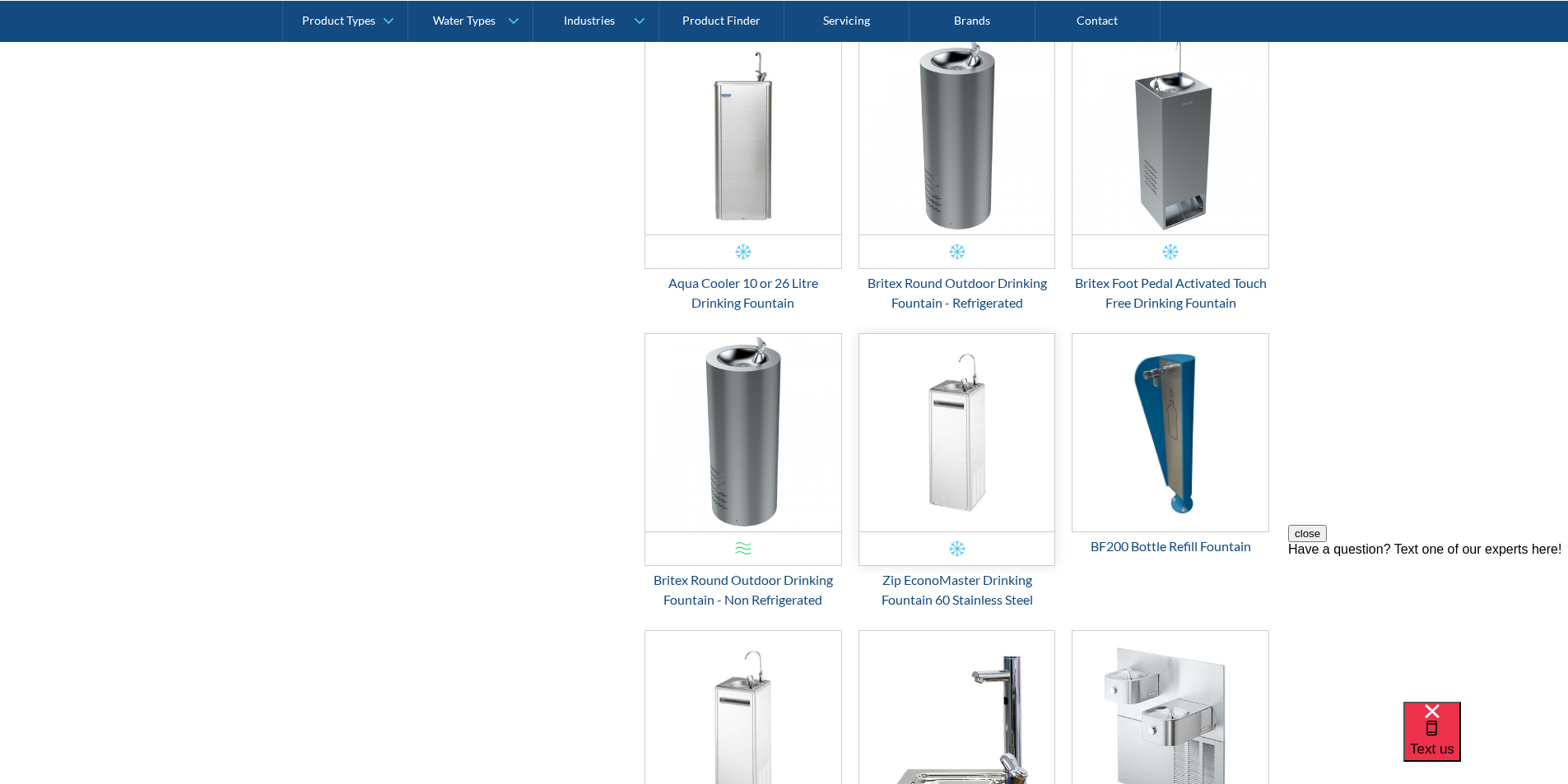
click at [951, 484] on img "Email Form 3" at bounding box center [958, 432] width 196 height 198
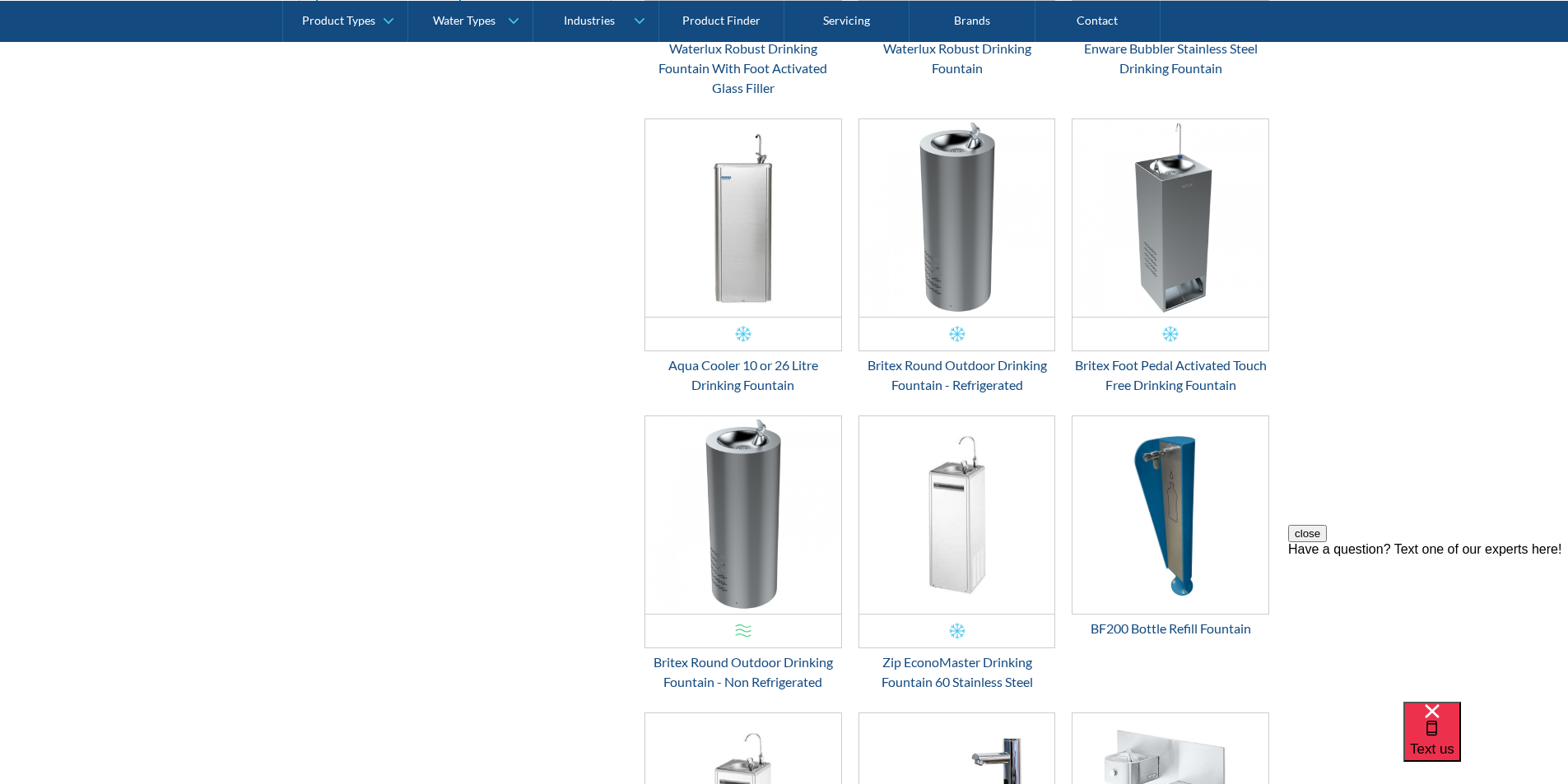
scroll to position [857, 0]
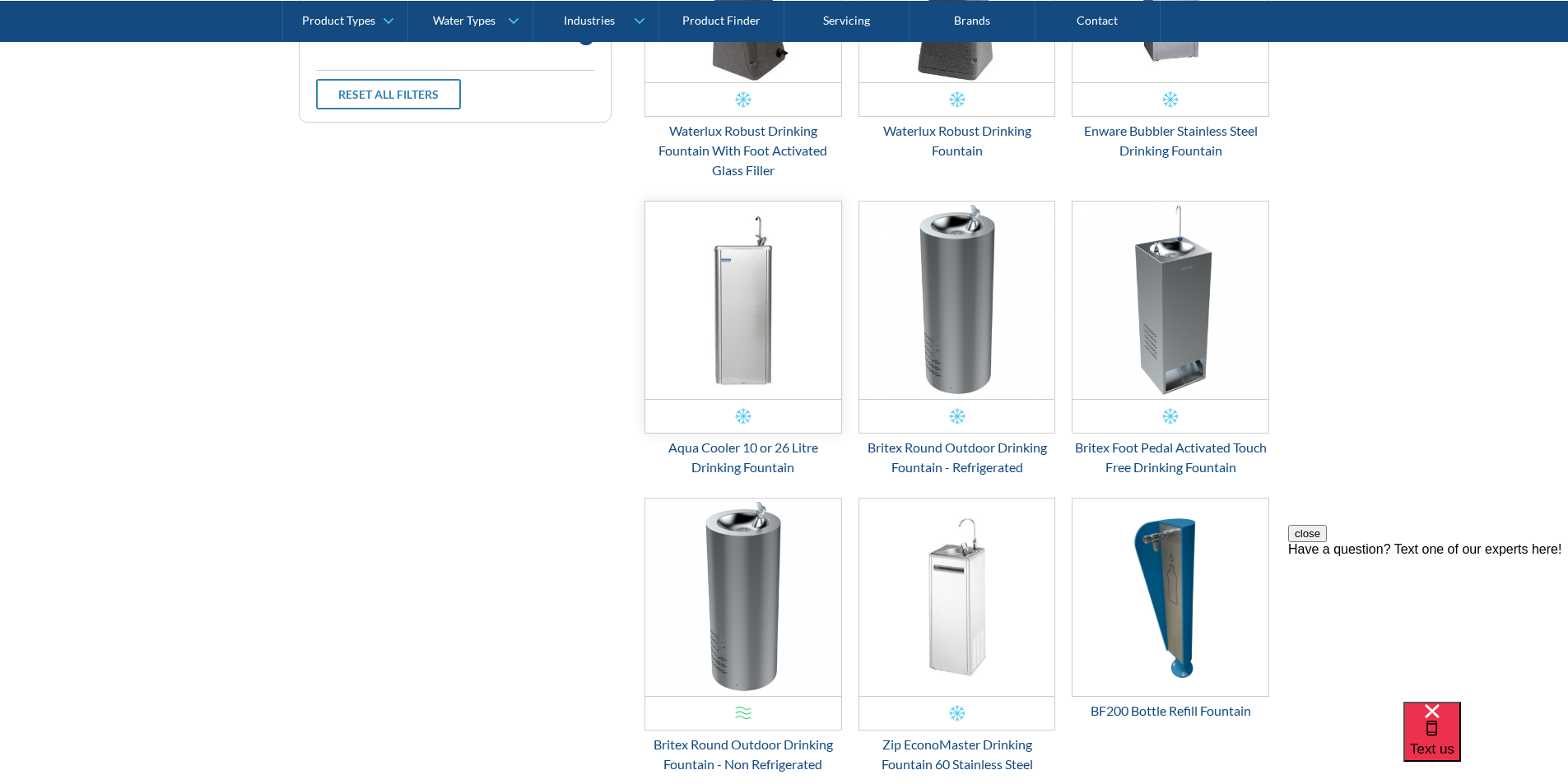
click at [748, 363] on img "Email Form 3" at bounding box center [743, 301] width 196 height 198
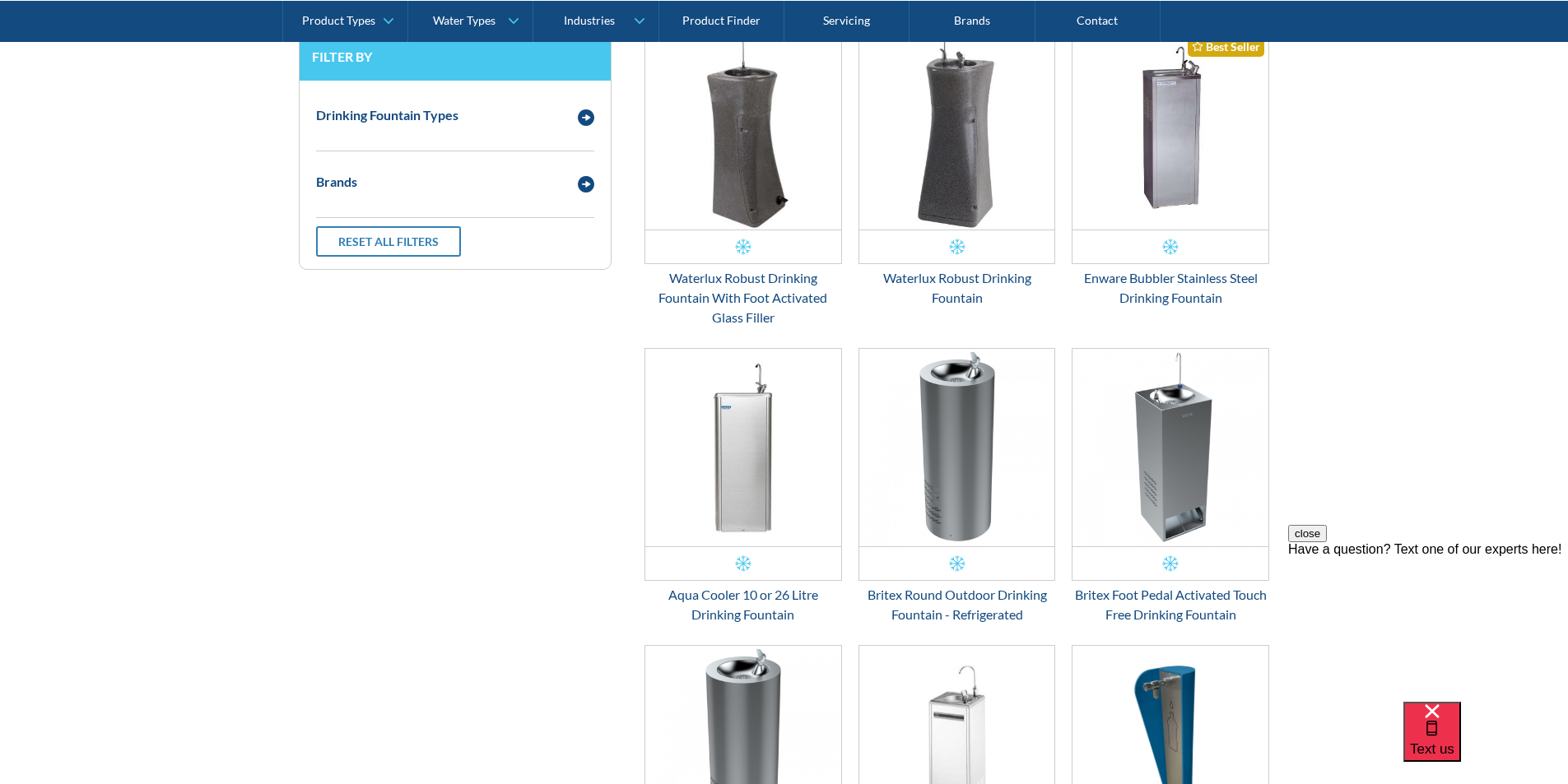
scroll to position [528, 0]
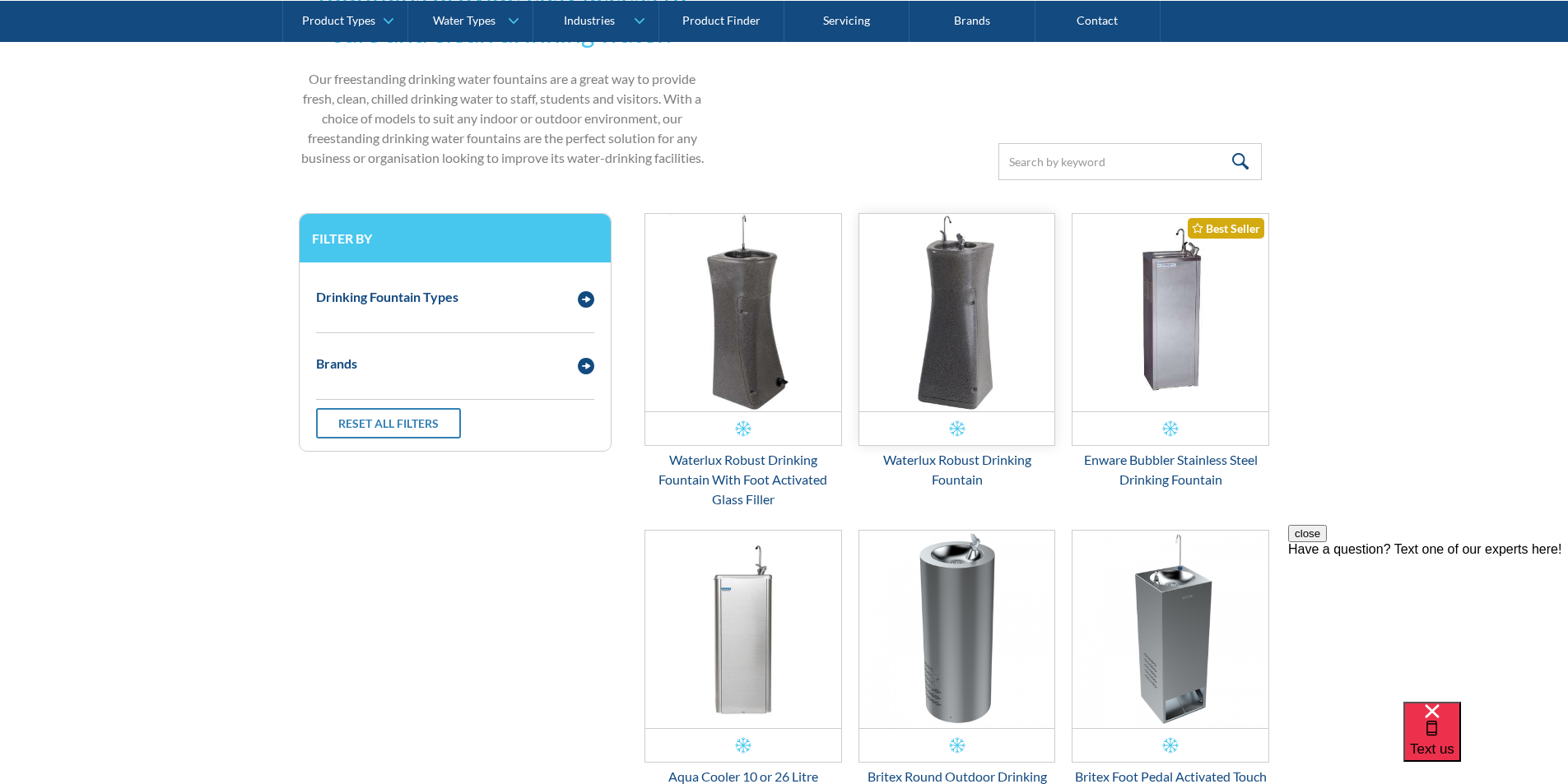
click at [952, 344] on img "Email Form 3" at bounding box center [958, 312] width 196 height 198
click at [950, 352] on img "Email Form 3" at bounding box center [958, 312] width 196 height 198
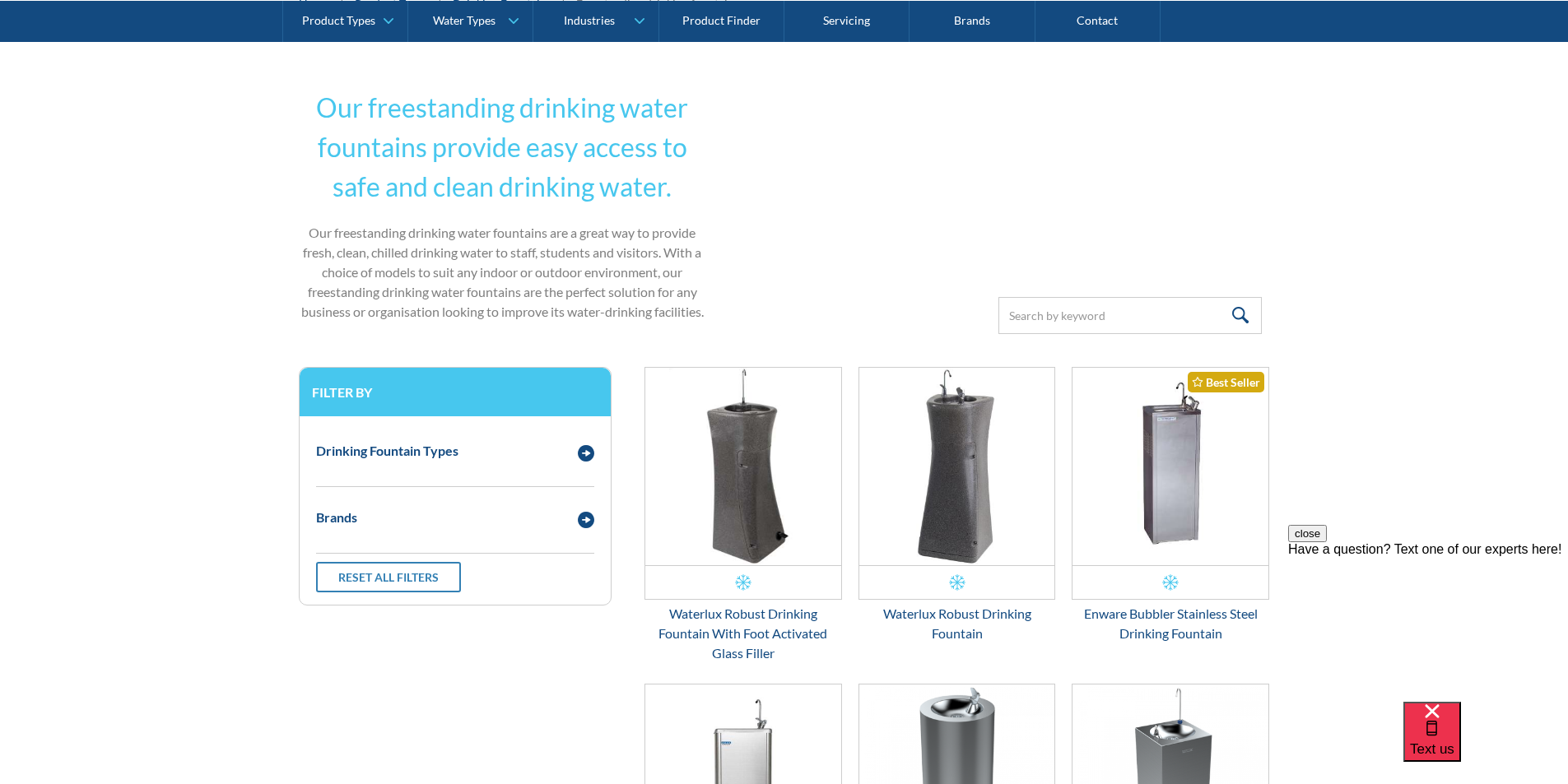
scroll to position [198, 0]
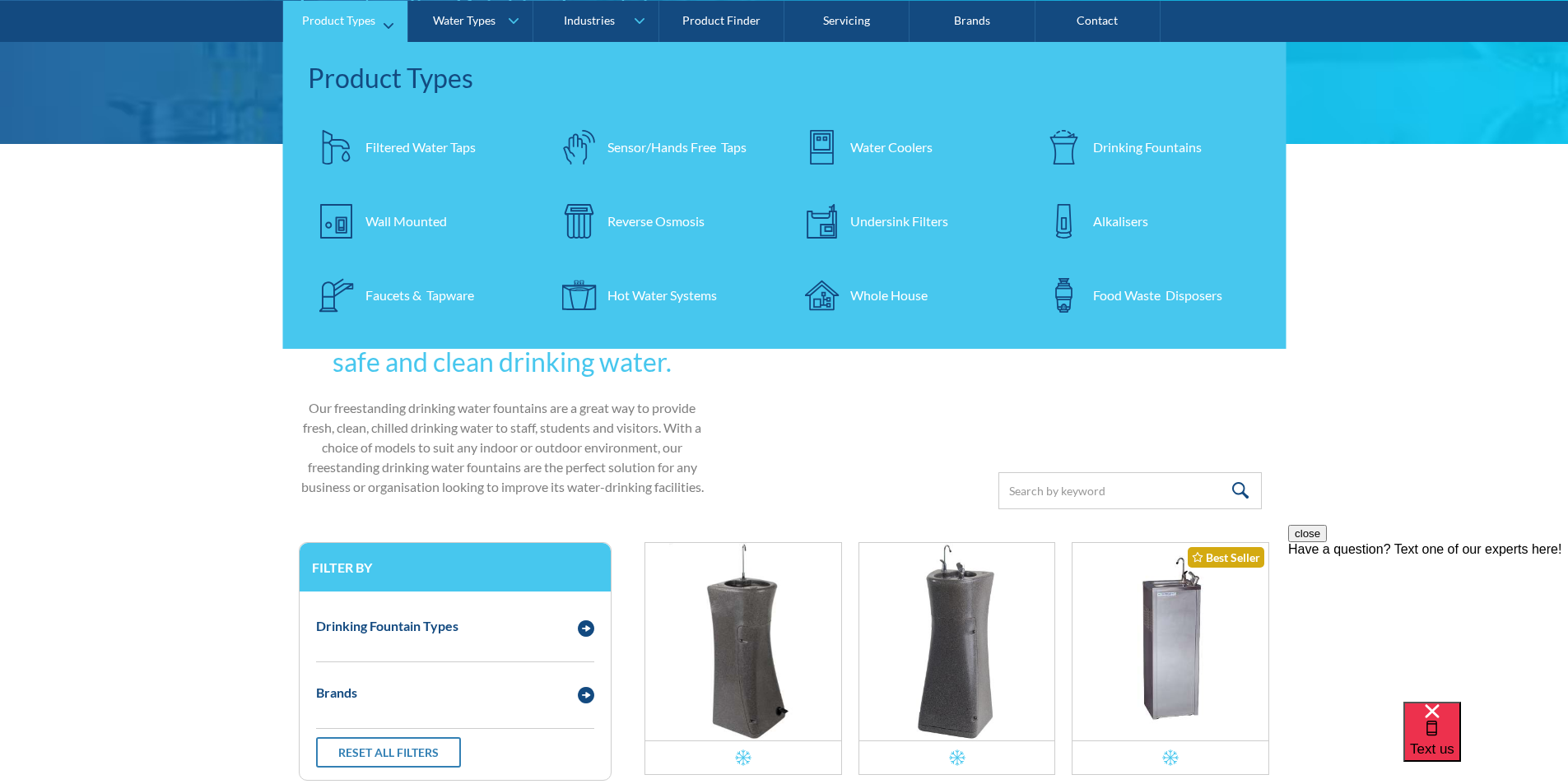
click at [1147, 151] on div "Drinking Fountains" at bounding box center [1147, 147] width 109 height 20
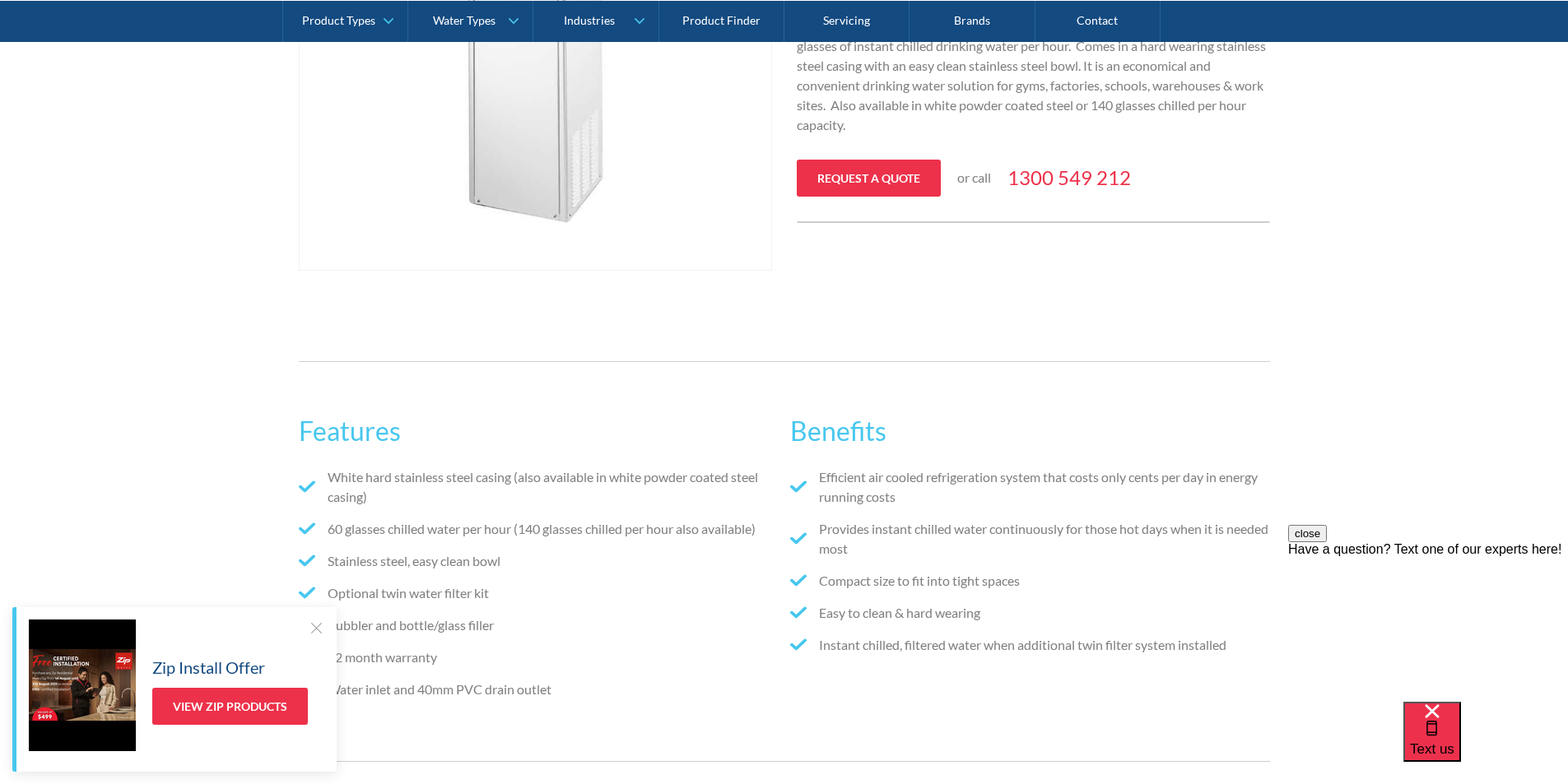
scroll to position [659, 0]
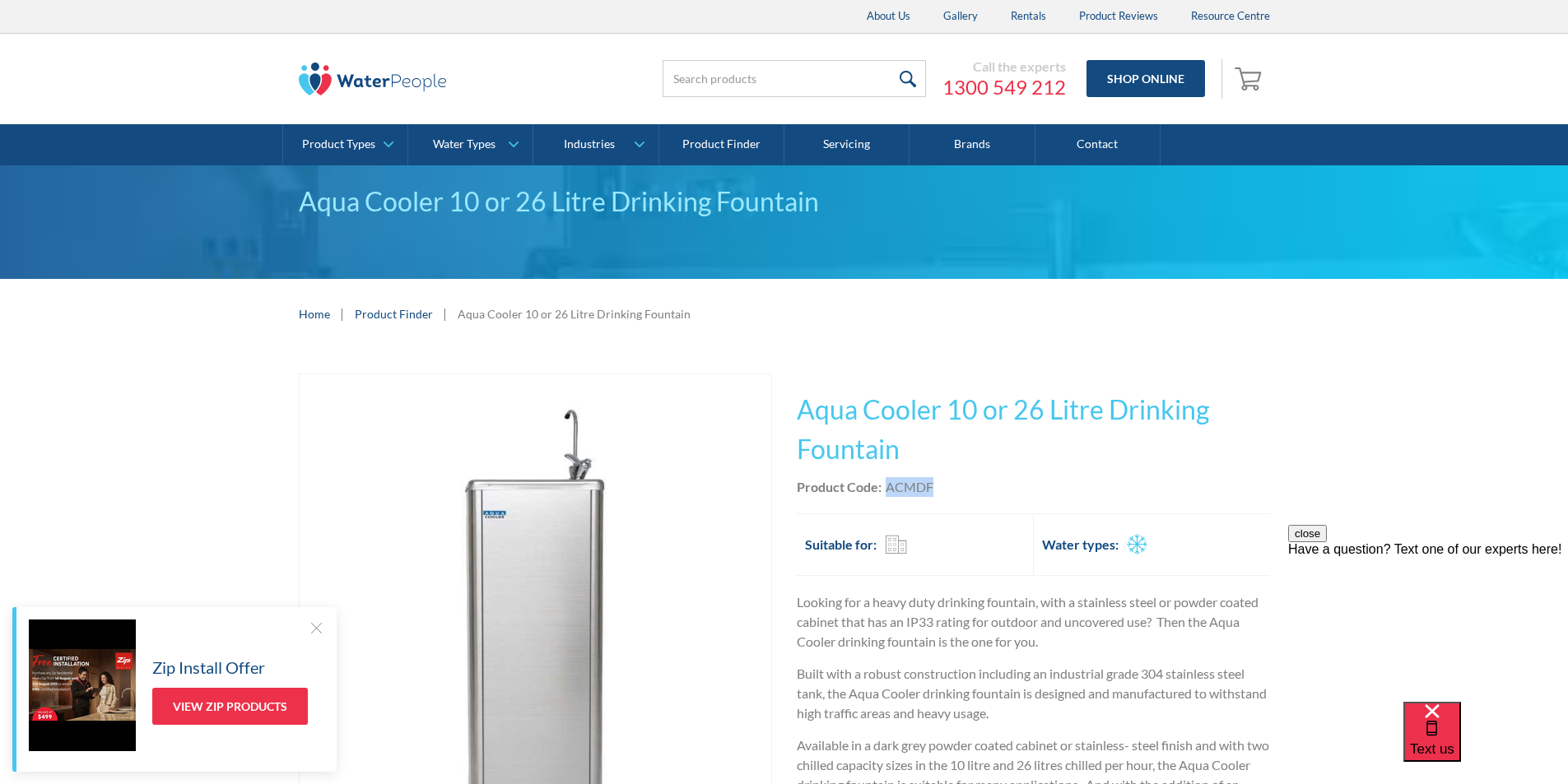
drag, startPoint x: 943, startPoint y: 484, endPoint x: 886, endPoint y: 482, distance: 57.0
click at [886, 482] on div "Product Code: ACMDF" at bounding box center [1033, 487] width 473 height 20
copy div "ACMDF"
click at [992, 493] on div "Product Code: ACMDF" at bounding box center [1033, 487] width 473 height 20
drag, startPoint x: 936, startPoint y: 487, endPoint x: 889, endPoint y: 489, distance: 47.0
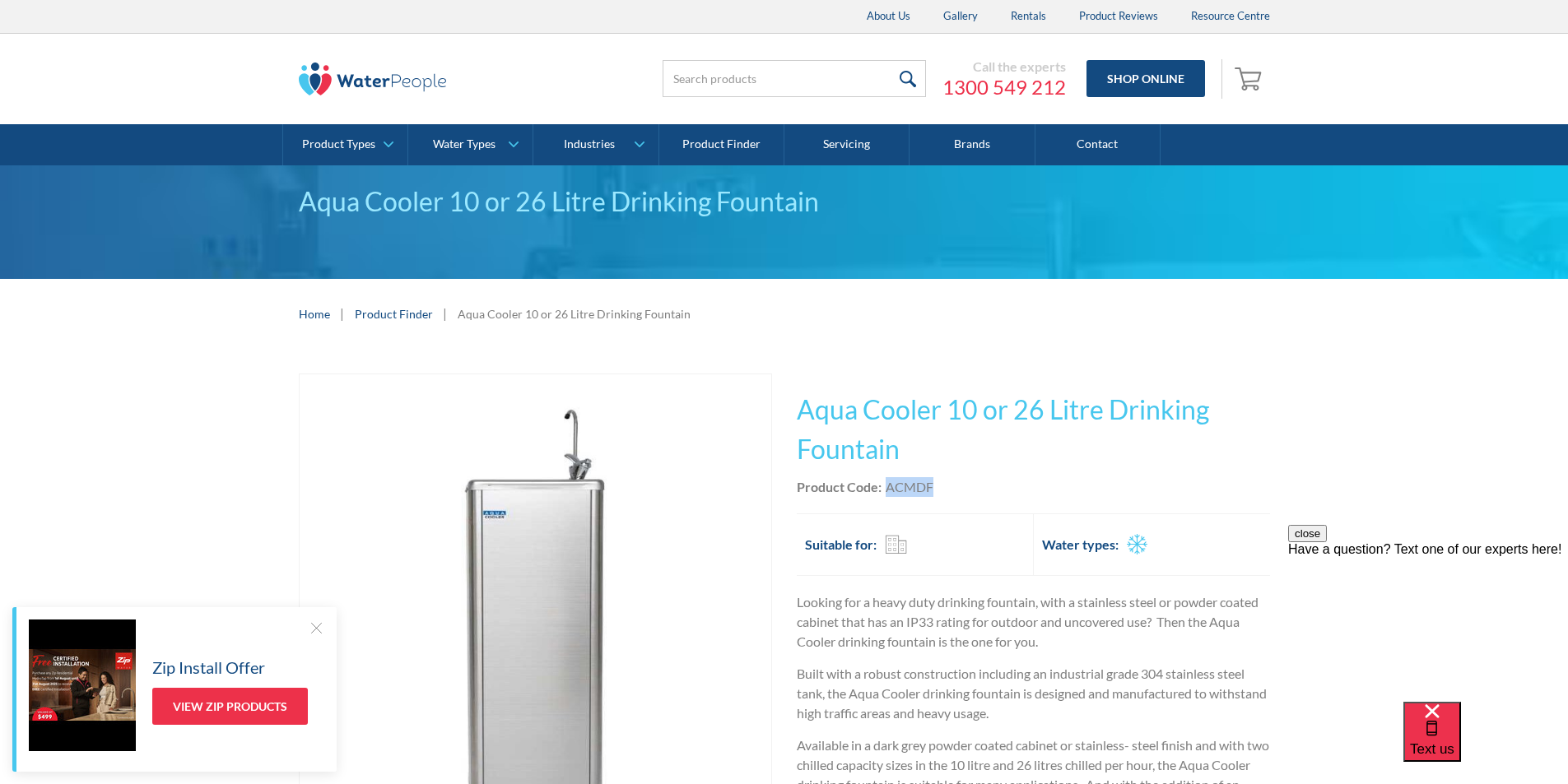
click at [889, 489] on div "Product Code: ACMDF" at bounding box center [1033, 487] width 473 height 20
copy div "ACMDF"
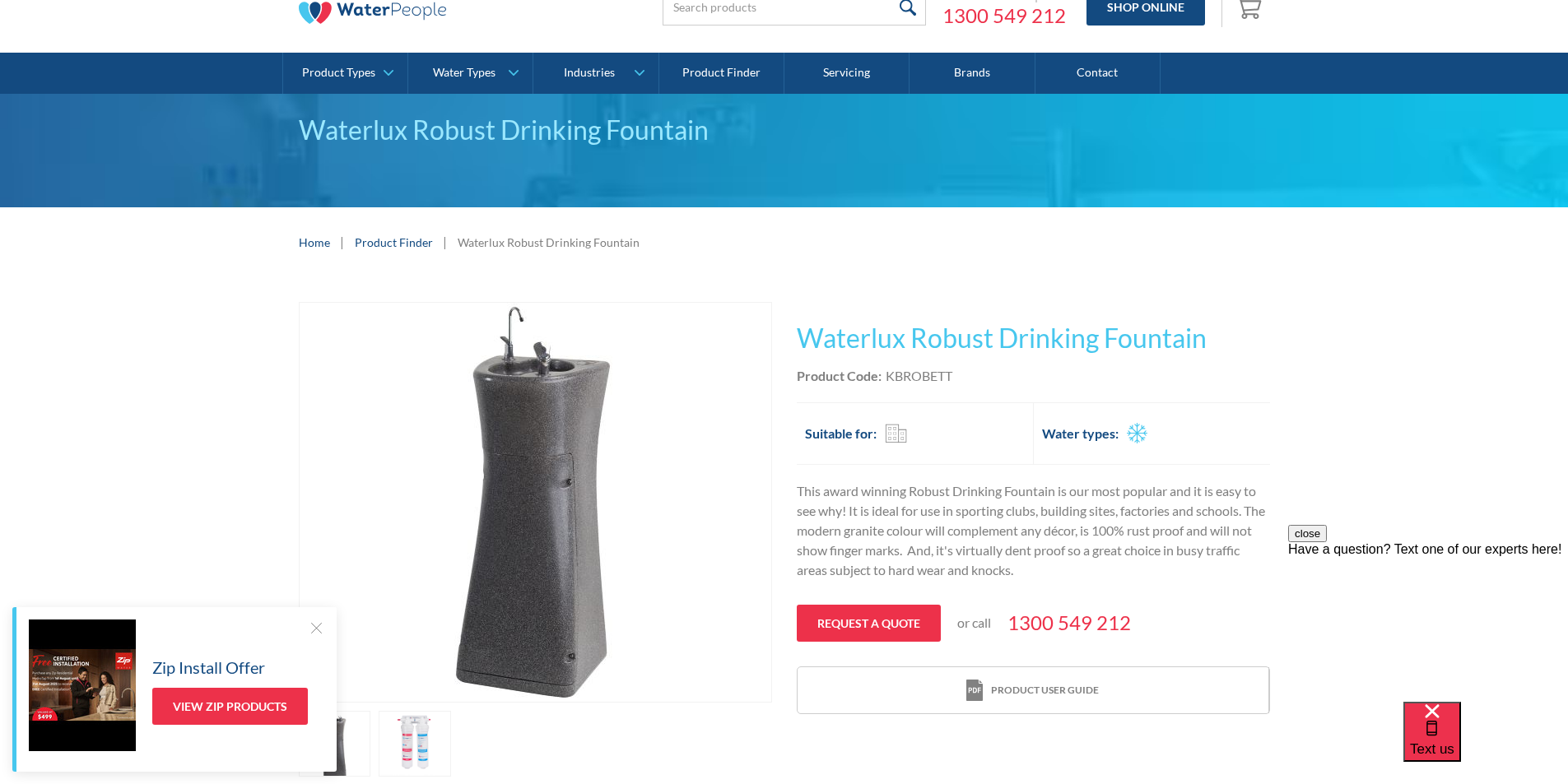
scroll to position [165, 0]
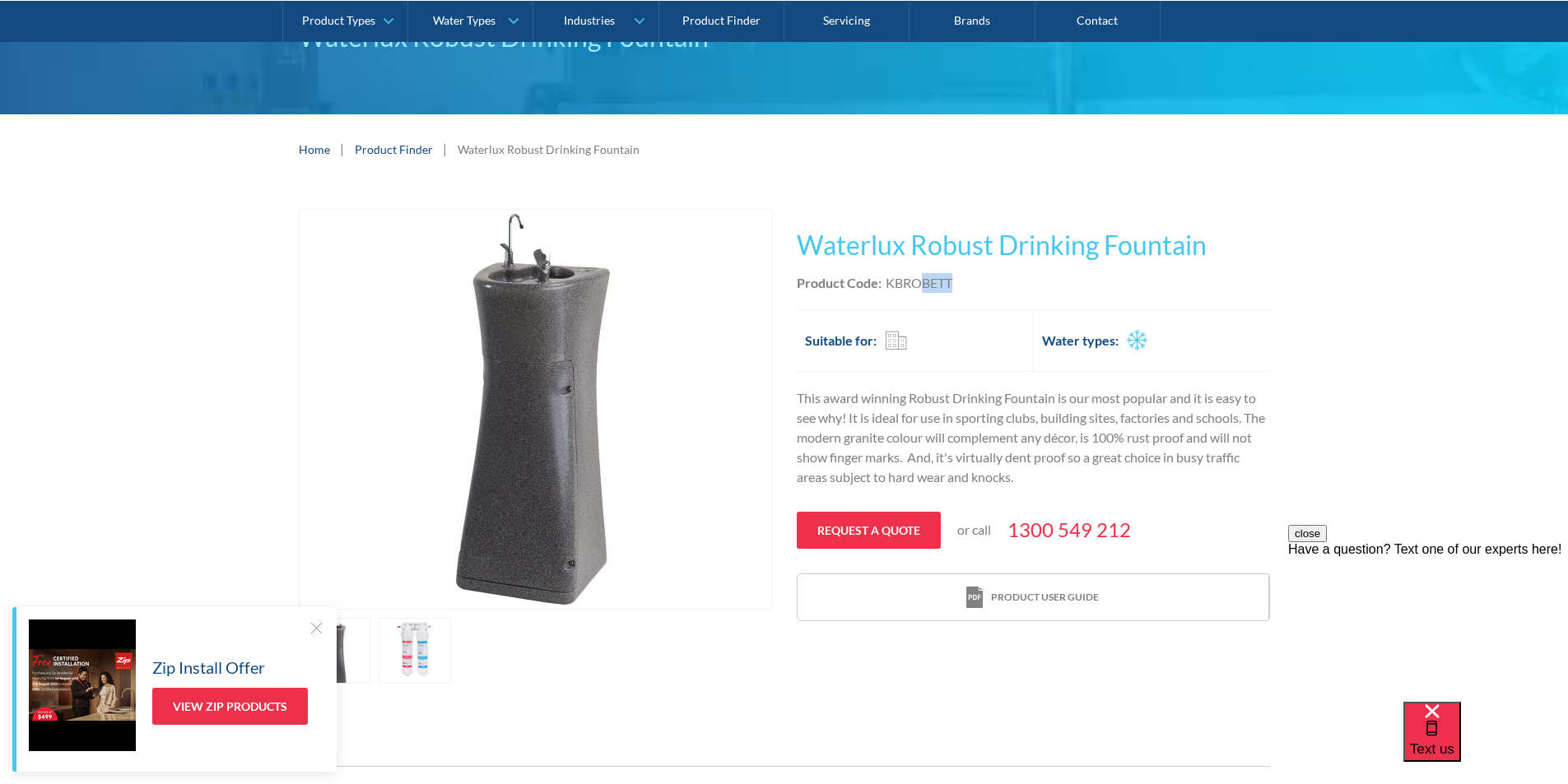
drag, startPoint x: 959, startPoint y: 280, endPoint x: 919, endPoint y: 279, distance: 40.0
click at [919, 279] on div "Product Code: KBROBETT" at bounding box center [1033, 283] width 473 height 20
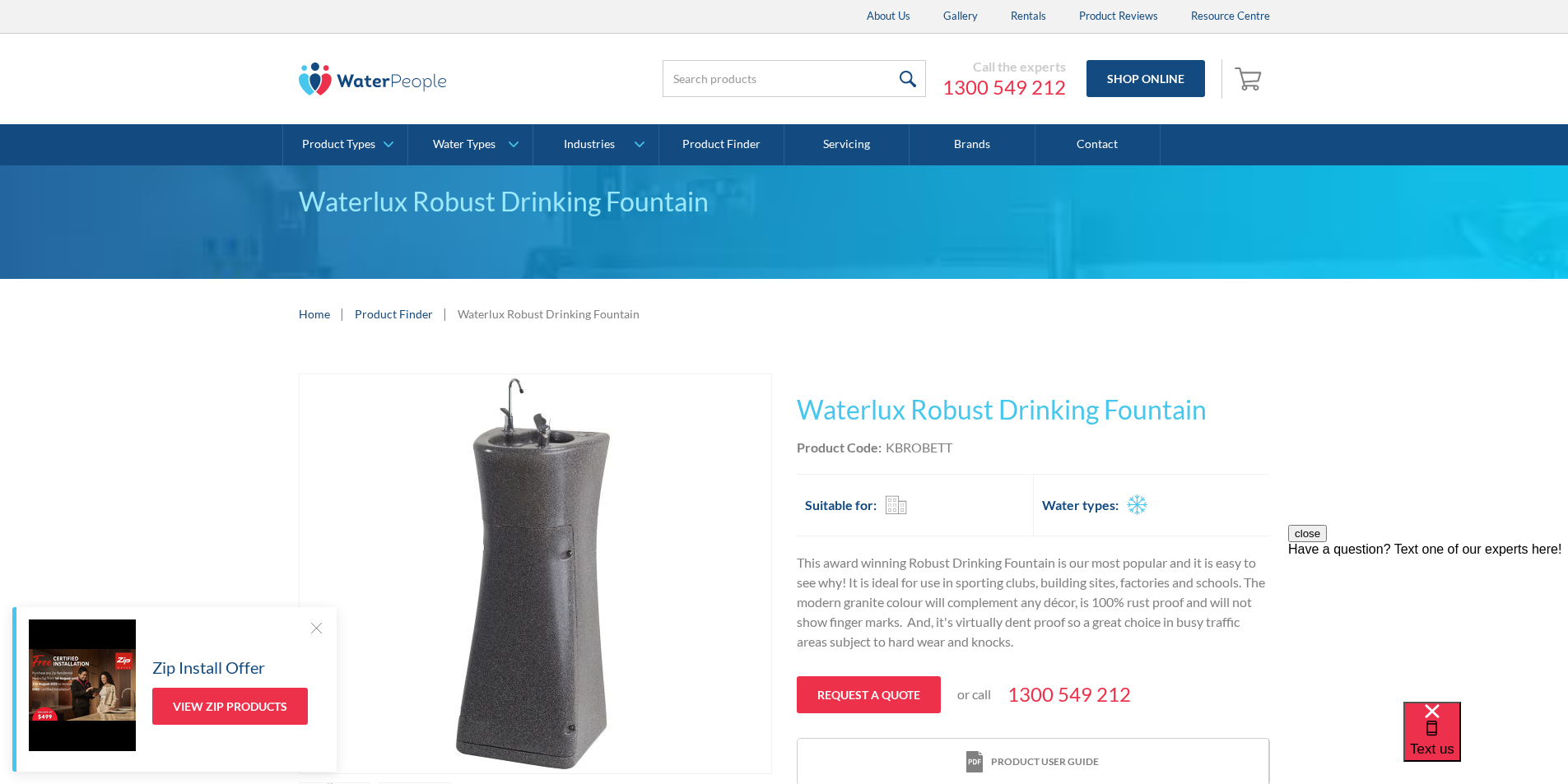
click at [956, 448] on div "Product Code: KBROBETT" at bounding box center [1033, 448] width 473 height 20
click at [947, 443] on div "Product Code: KBROBETT" at bounding box center [1033, 448] width 473 height 20
click at [958, 451] on div "Product Code: KBROBETT" at bounding box center [1033, 448] width 473 height 20
drag, startPoint x: 958, startPoint y: 449, endPoint x: 882, endPoint y: 452, distance: 76.1
click at [881, 452] on div "Product Code: KBROBETT" at bounding box center [1033, 448] width 473 height 20
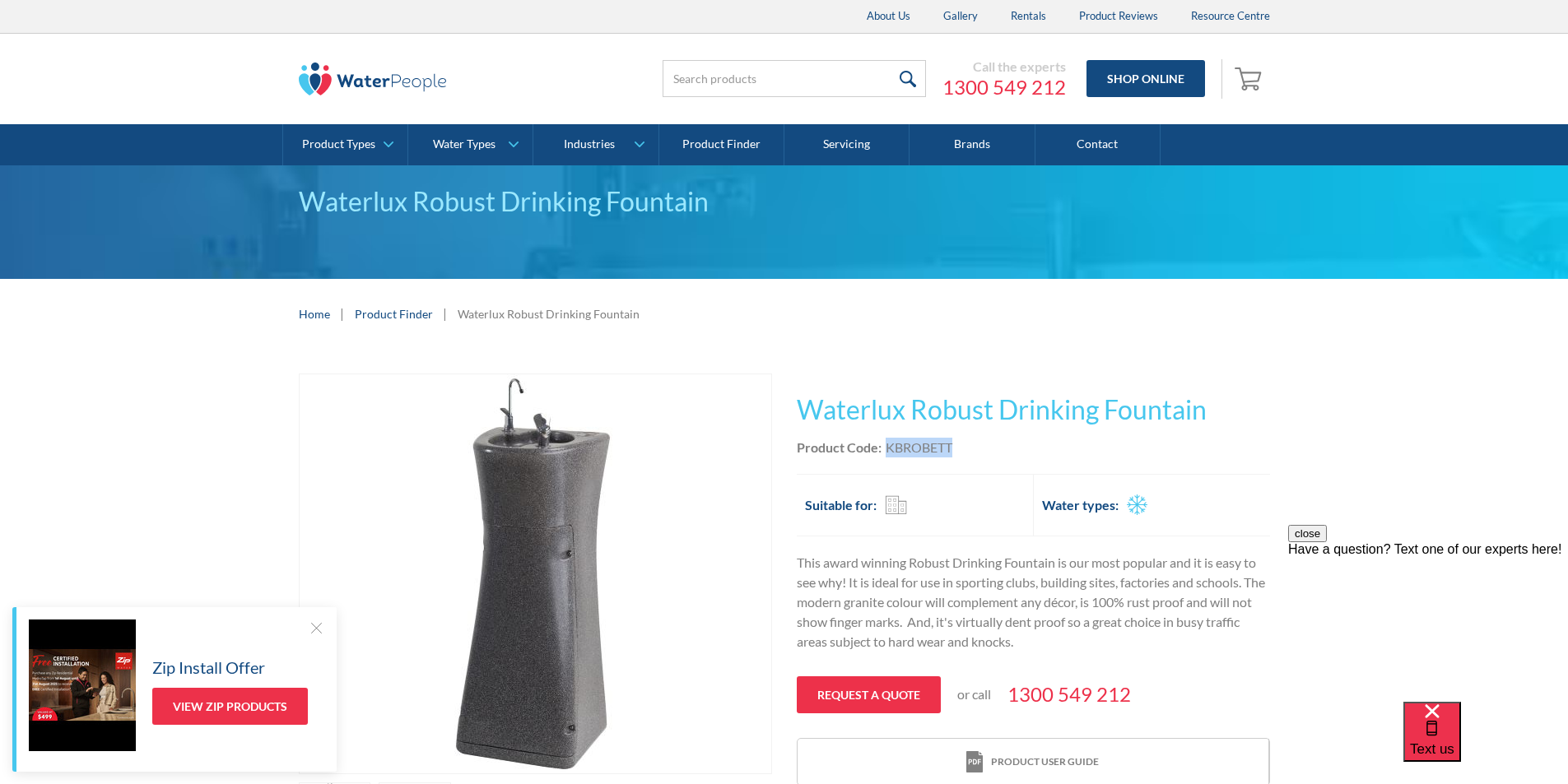
copy div "KBROBETT"
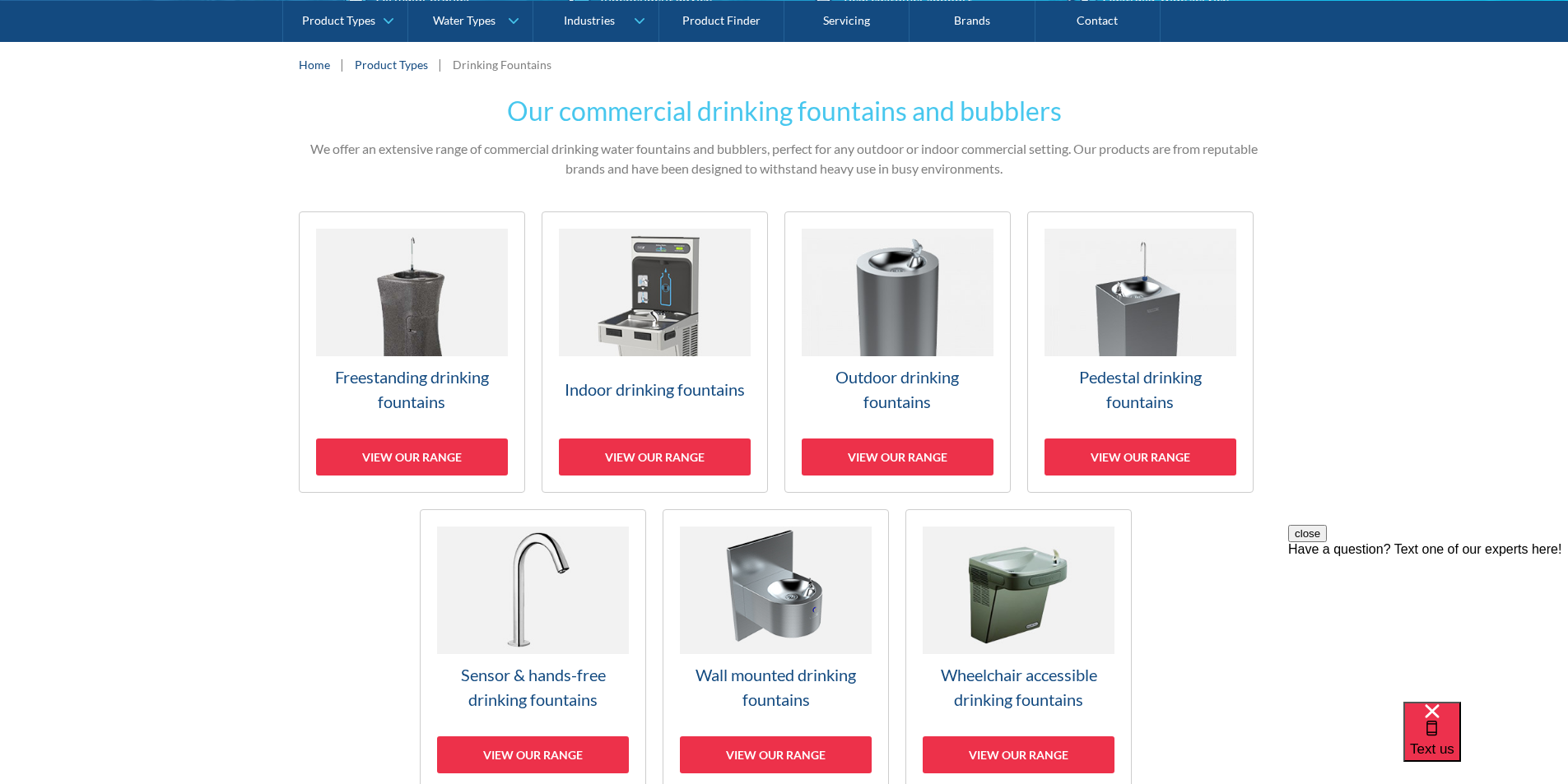
click at [924, 318] on img at bounding box center [897, 292] width 191 height 127
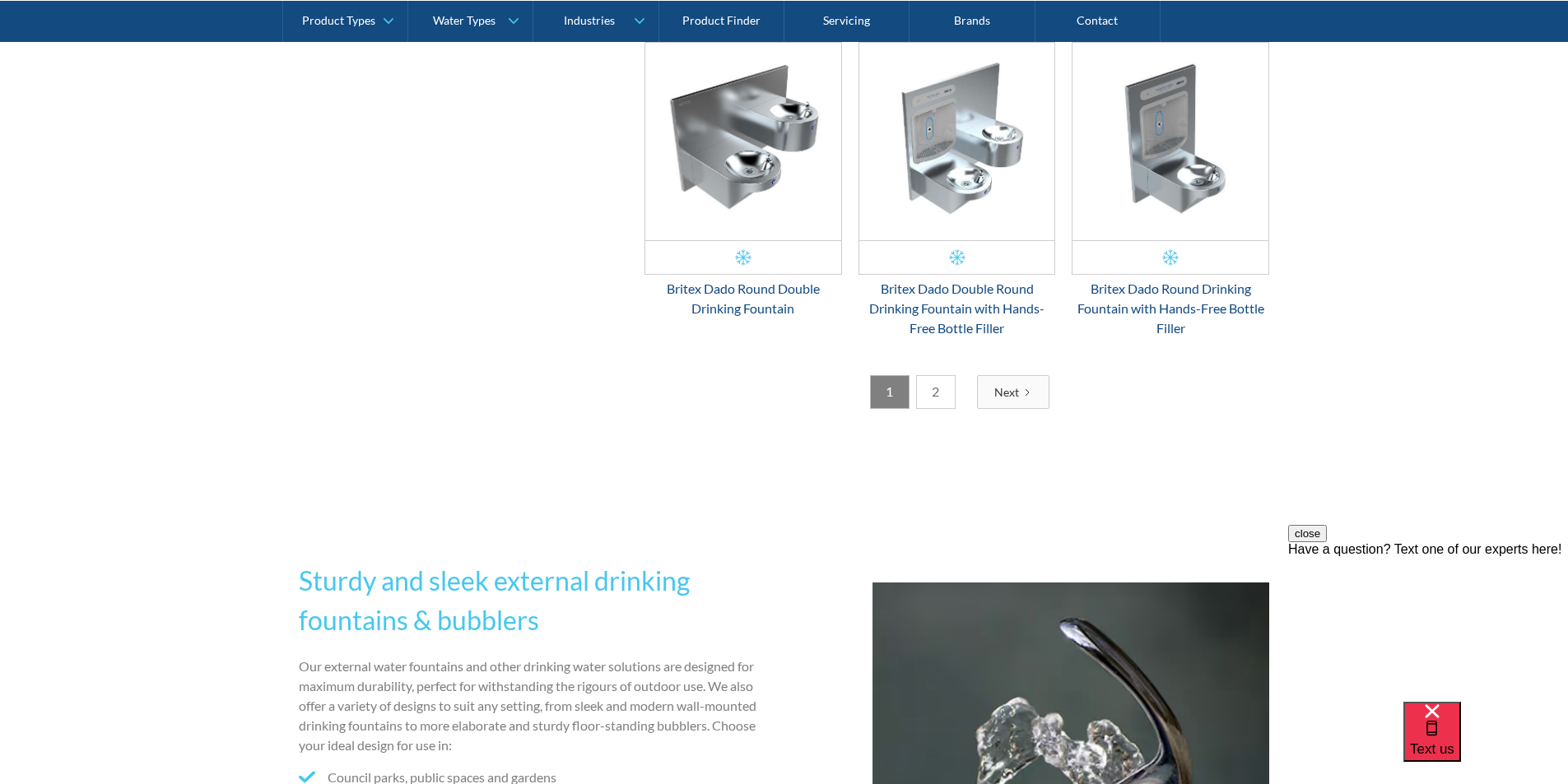
scroll to position [2832, 0]
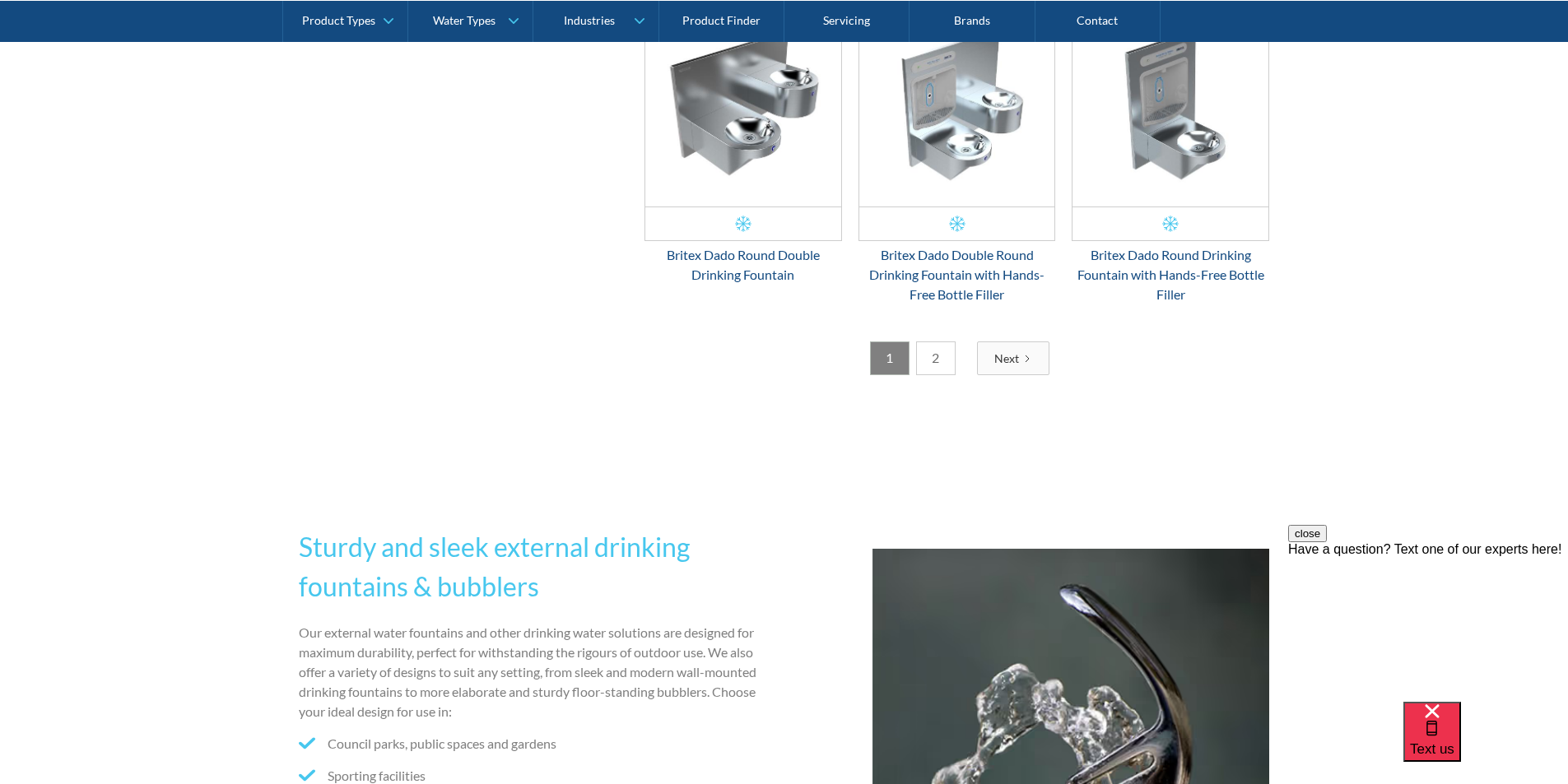
click at [949, 356] on link "2" at bounding box center [935, 359] width 39 height 34
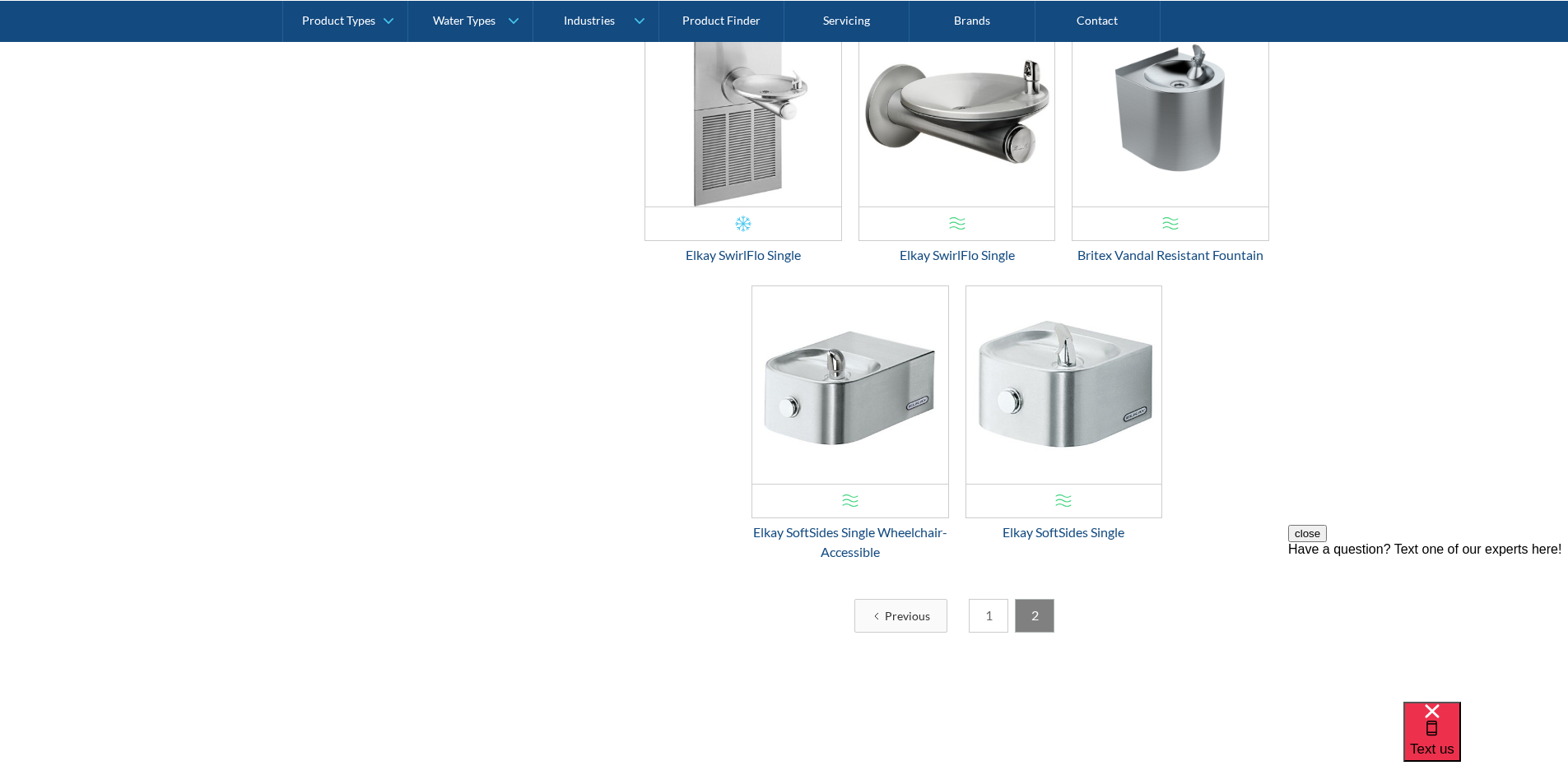
scroll to position [1845, 0]
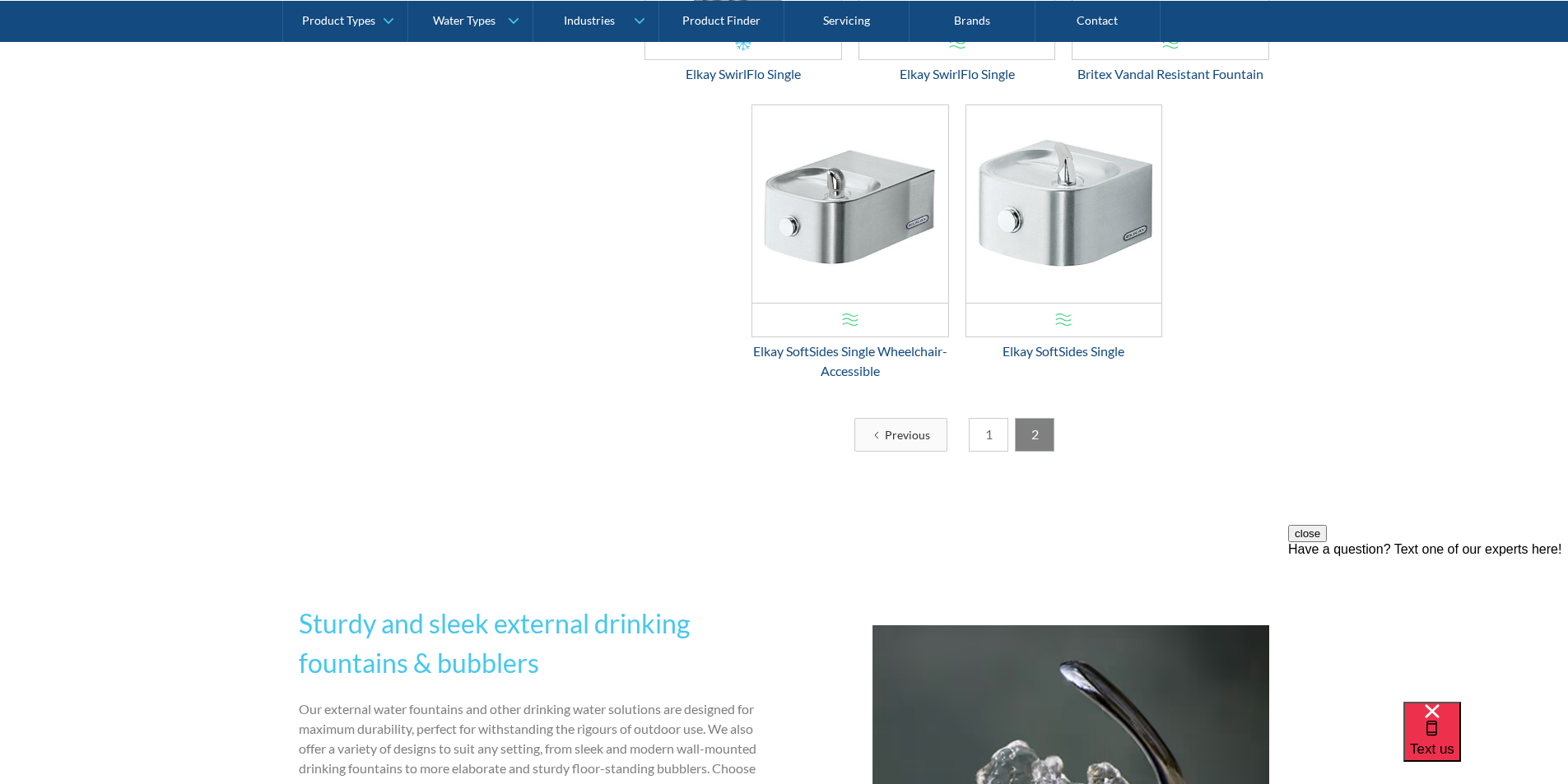
click at [980, 439] on link "1" at bounding box center [989, 435] width 39 height 34
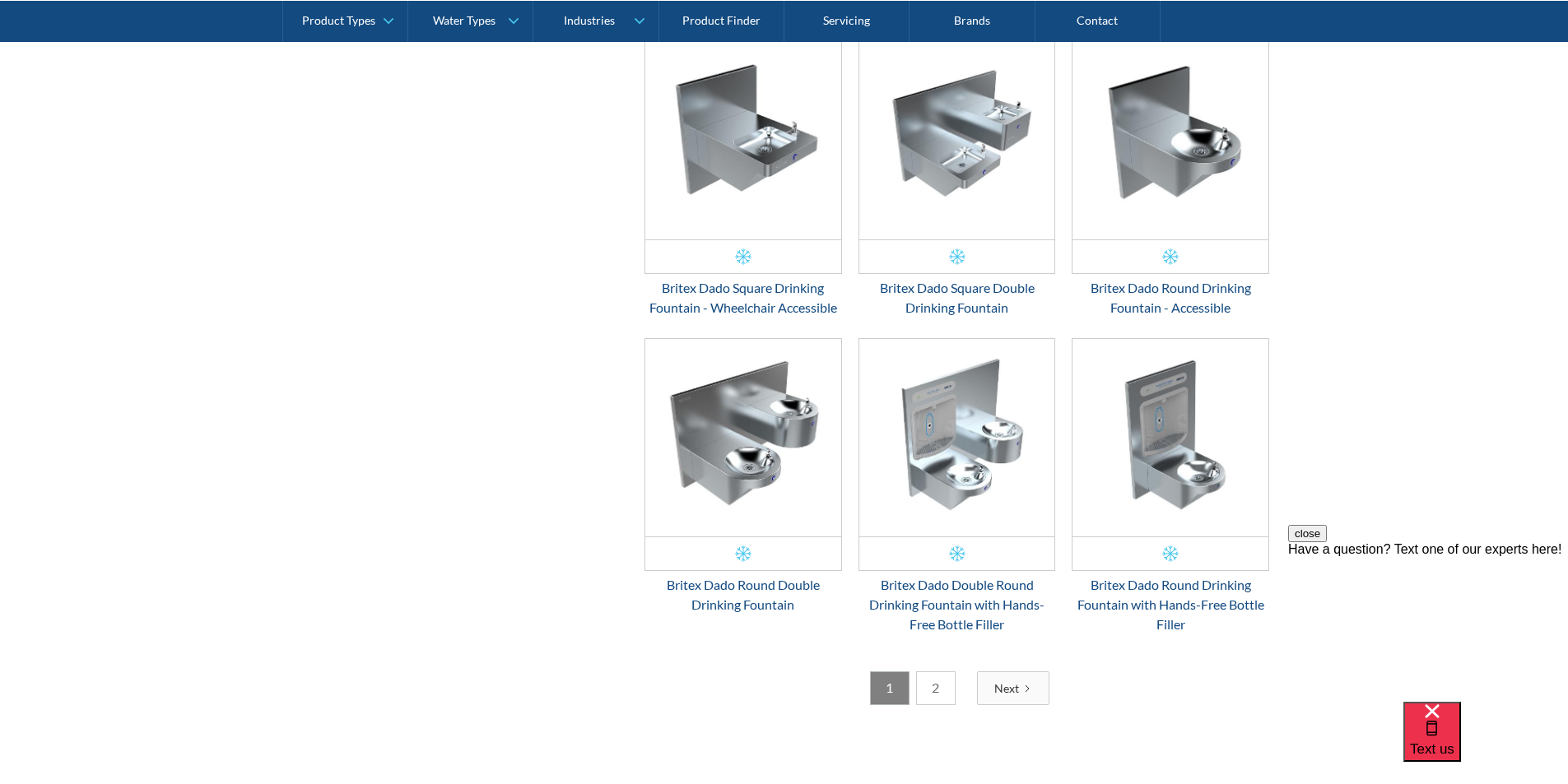
scroll to position [2502, 0]
click at [940, 691] on link "2" at bounding box center [935, 688] width 39 height 34
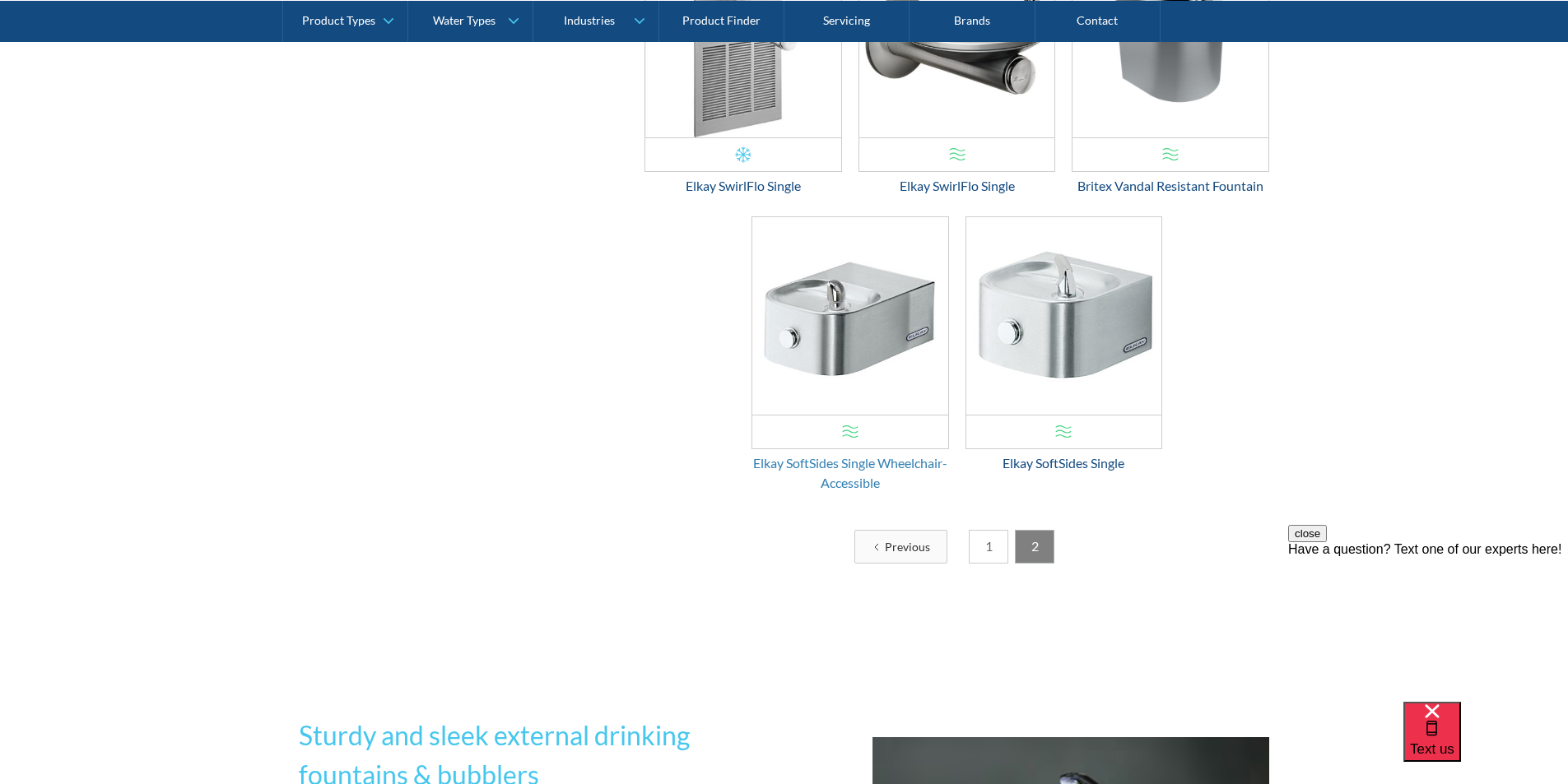
scroll to position [1762, 0]
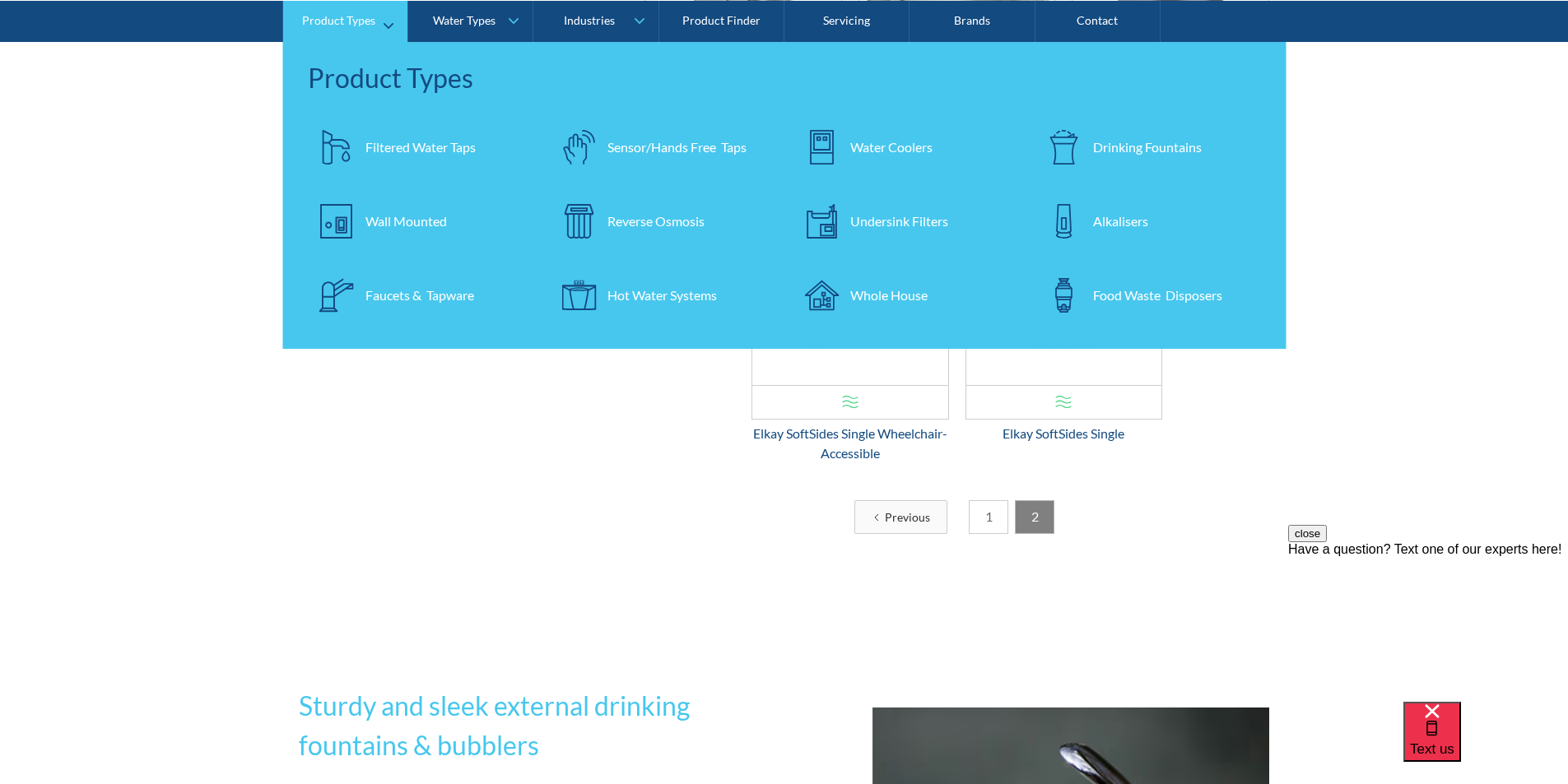
click at [407, 145] on div "Filtered Water Taps" at bounding box center [421, 147] width 110 height 20
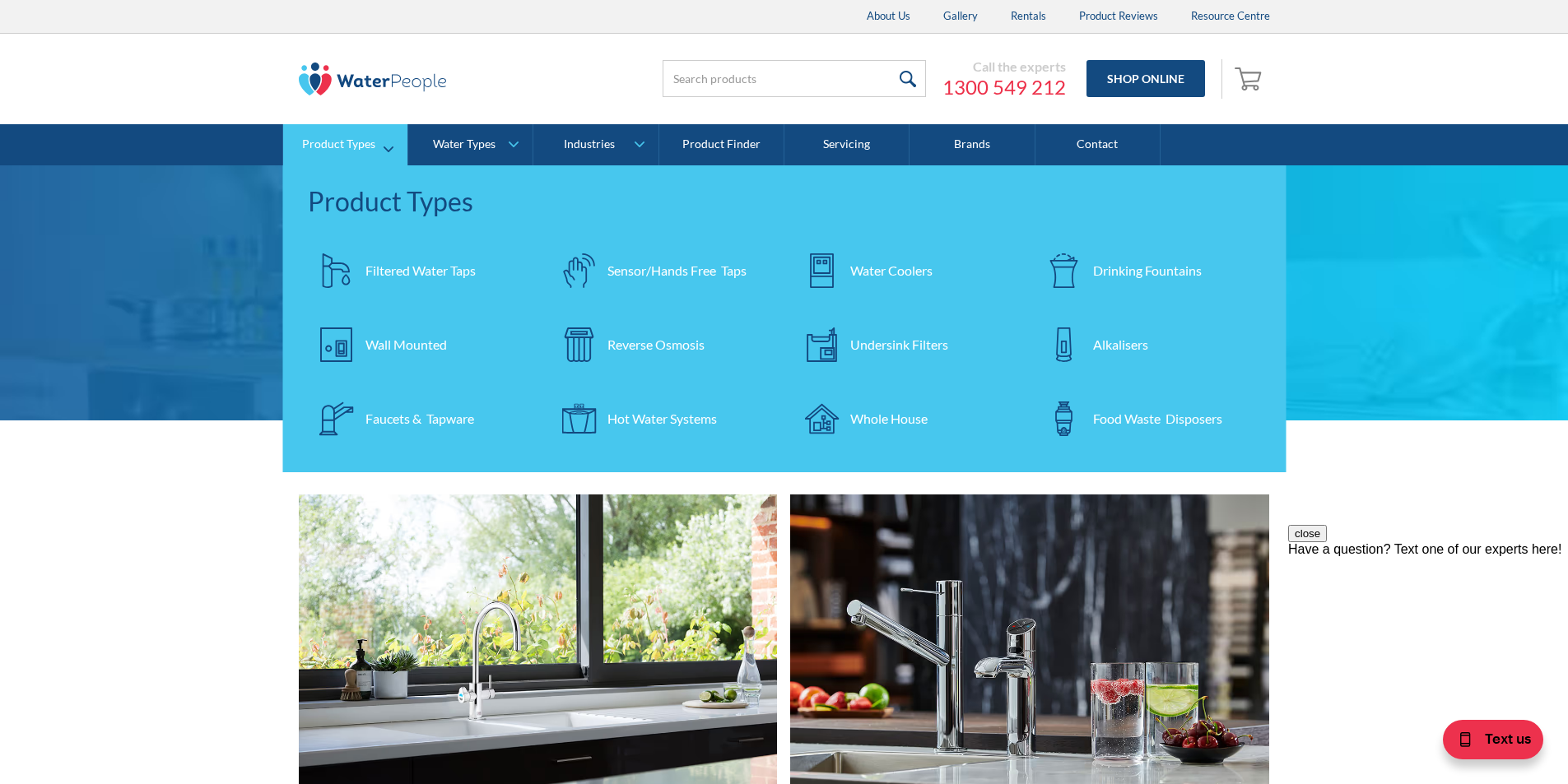
click at [424, 266] on div "Filtered Water Taps" at bounding box center [421, 271] width 110 height 20
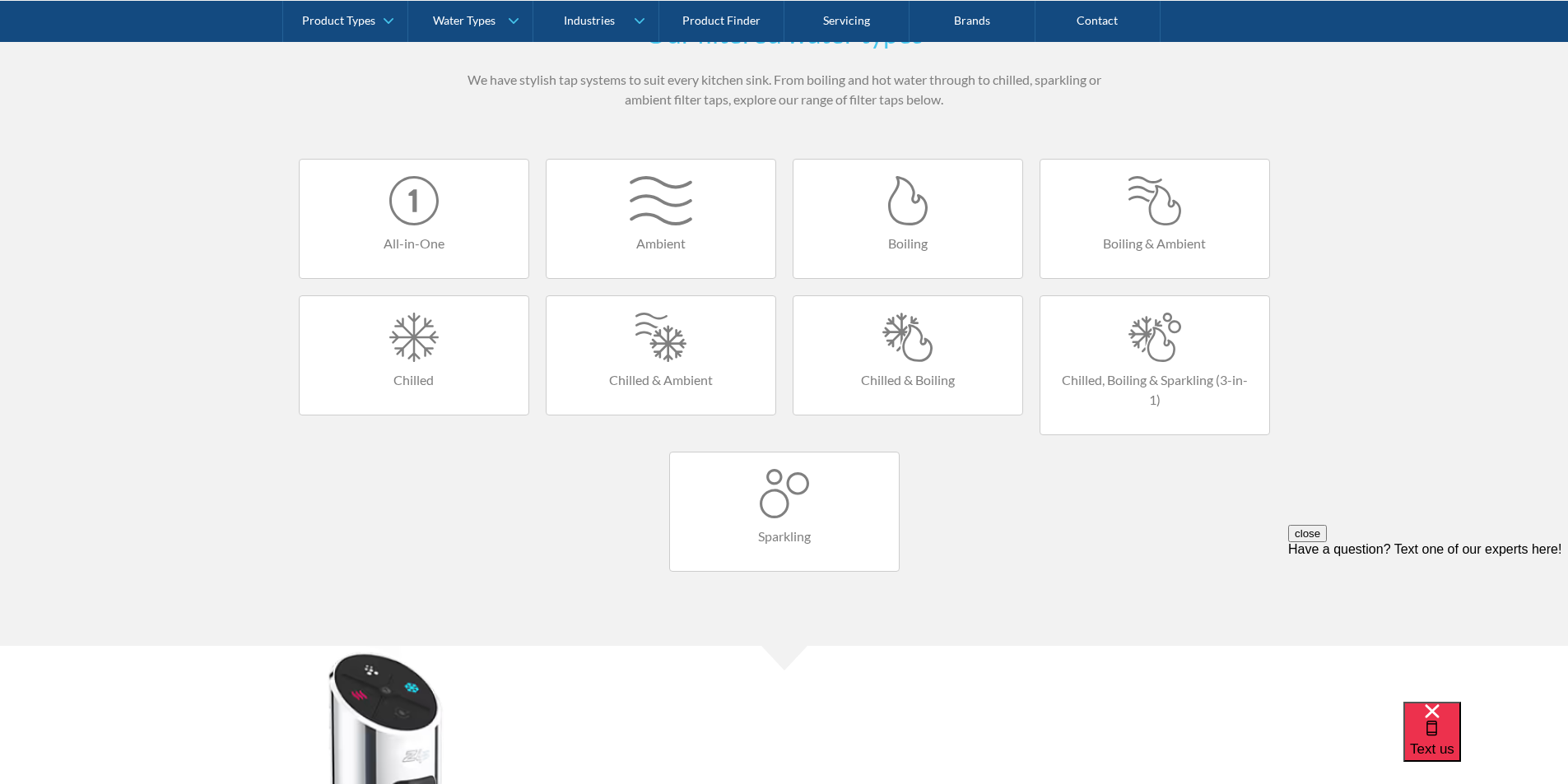
scroll to position [988, 0]
click at [418, 337] on div at bounding box center [414, 335] width 196 height 49
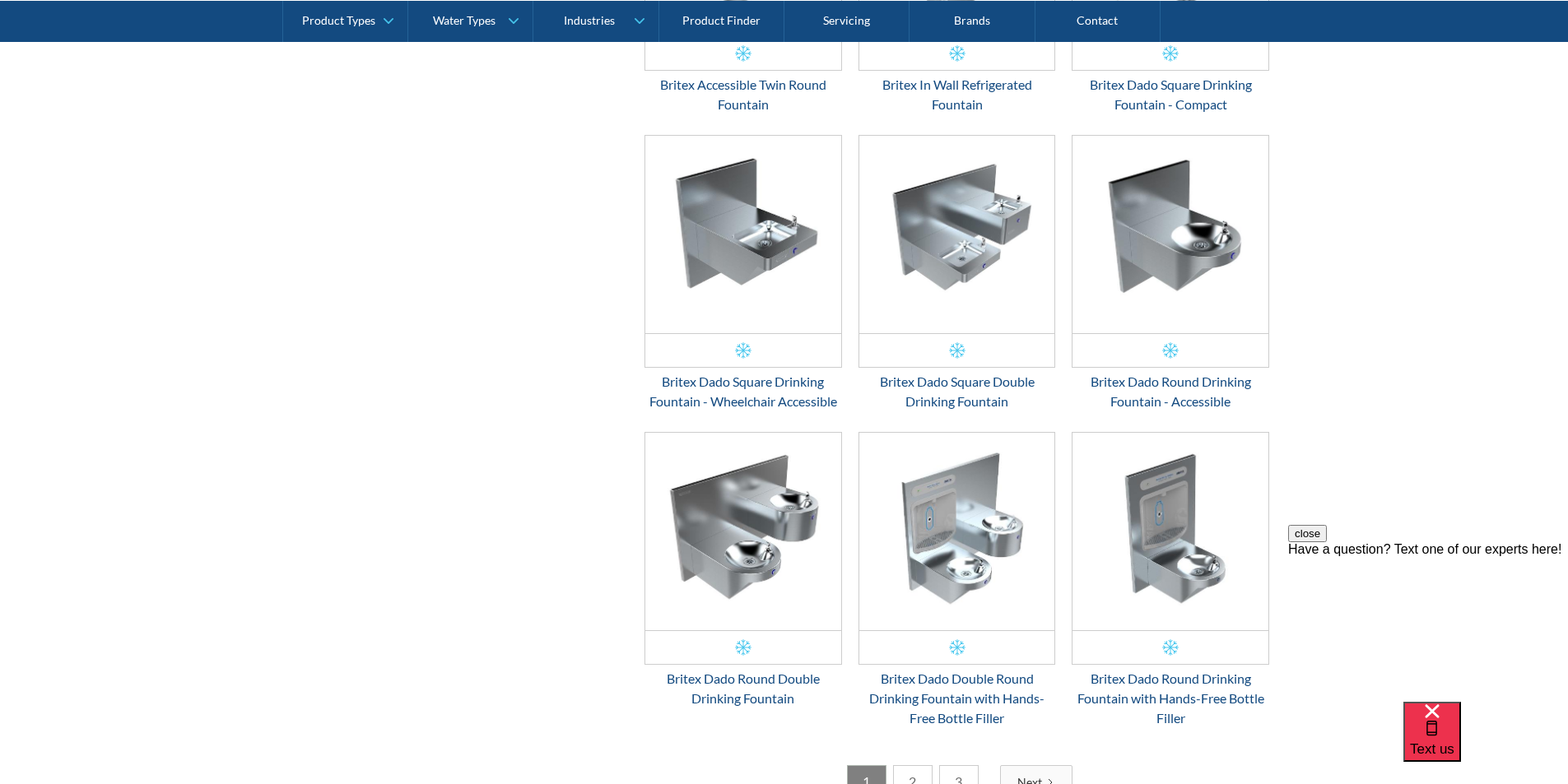
scroll to position [2551, 0]
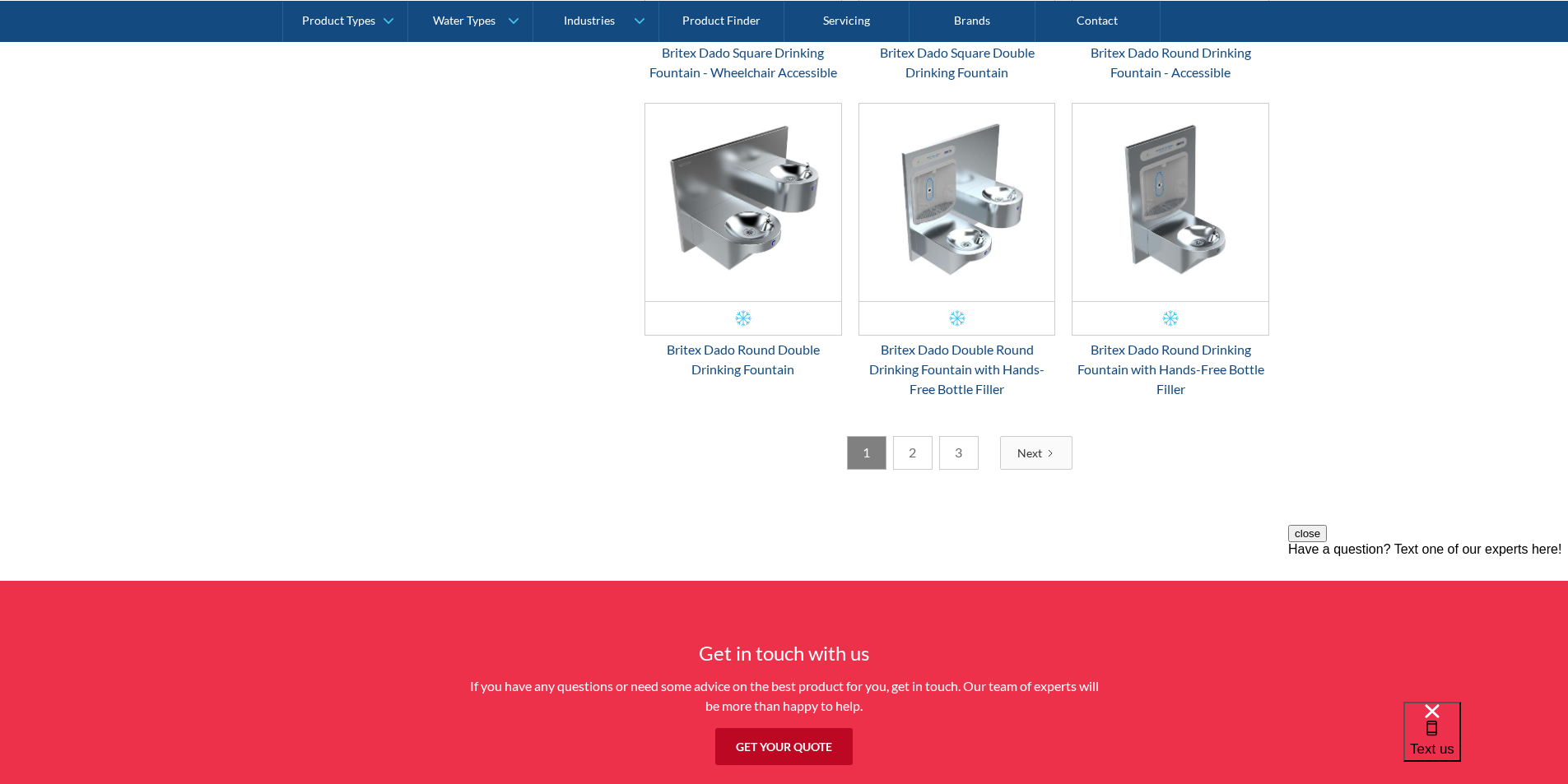
click at [911, 455] on link "2" at bounding box center [912, 453] width 39 height 34
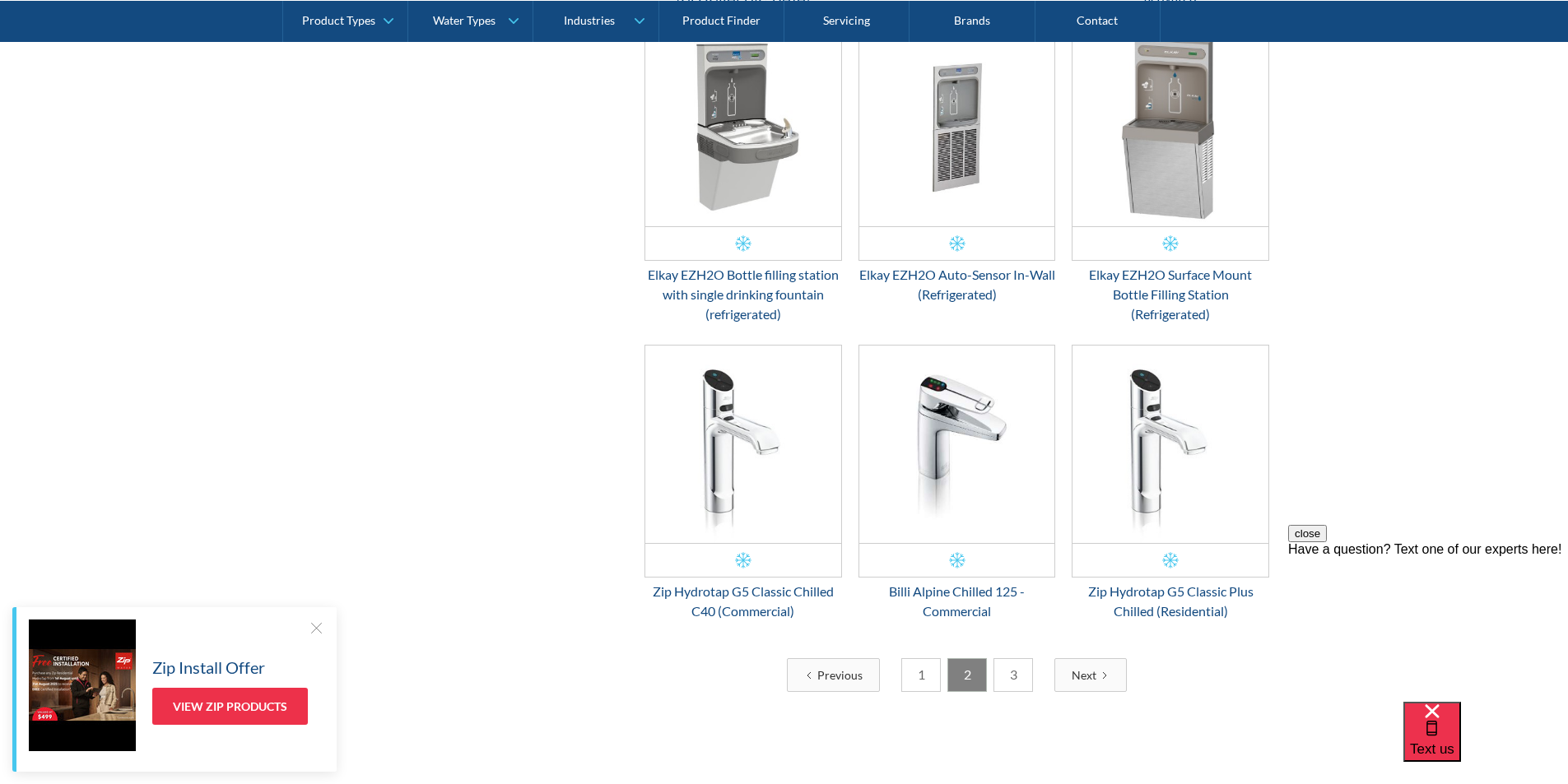
scroll to position [2275, 0]
click at [1013, 674] on link "3" at bounding box center [1013, 675] width 39 height 34
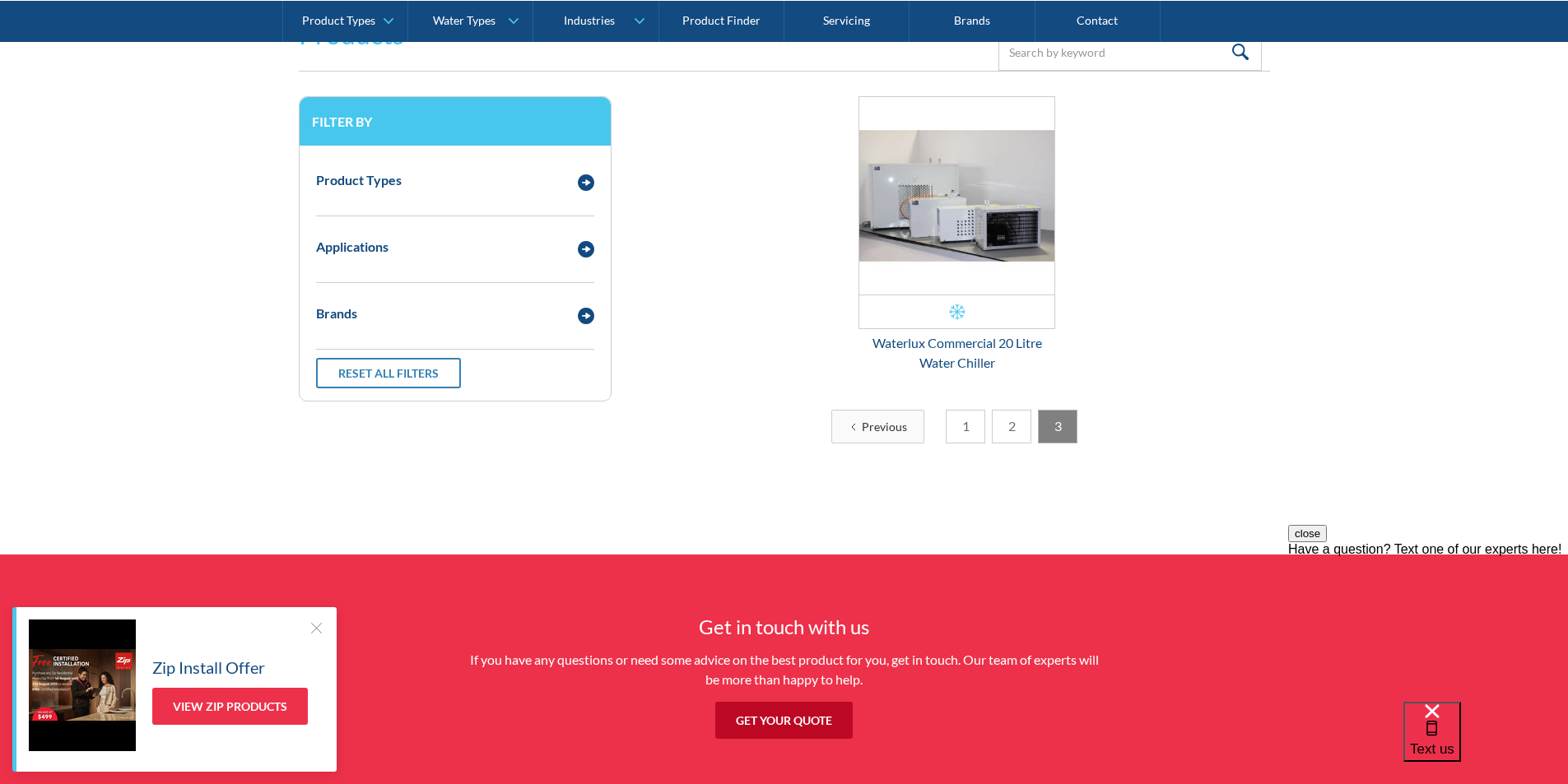
scroll to position [383, 0]
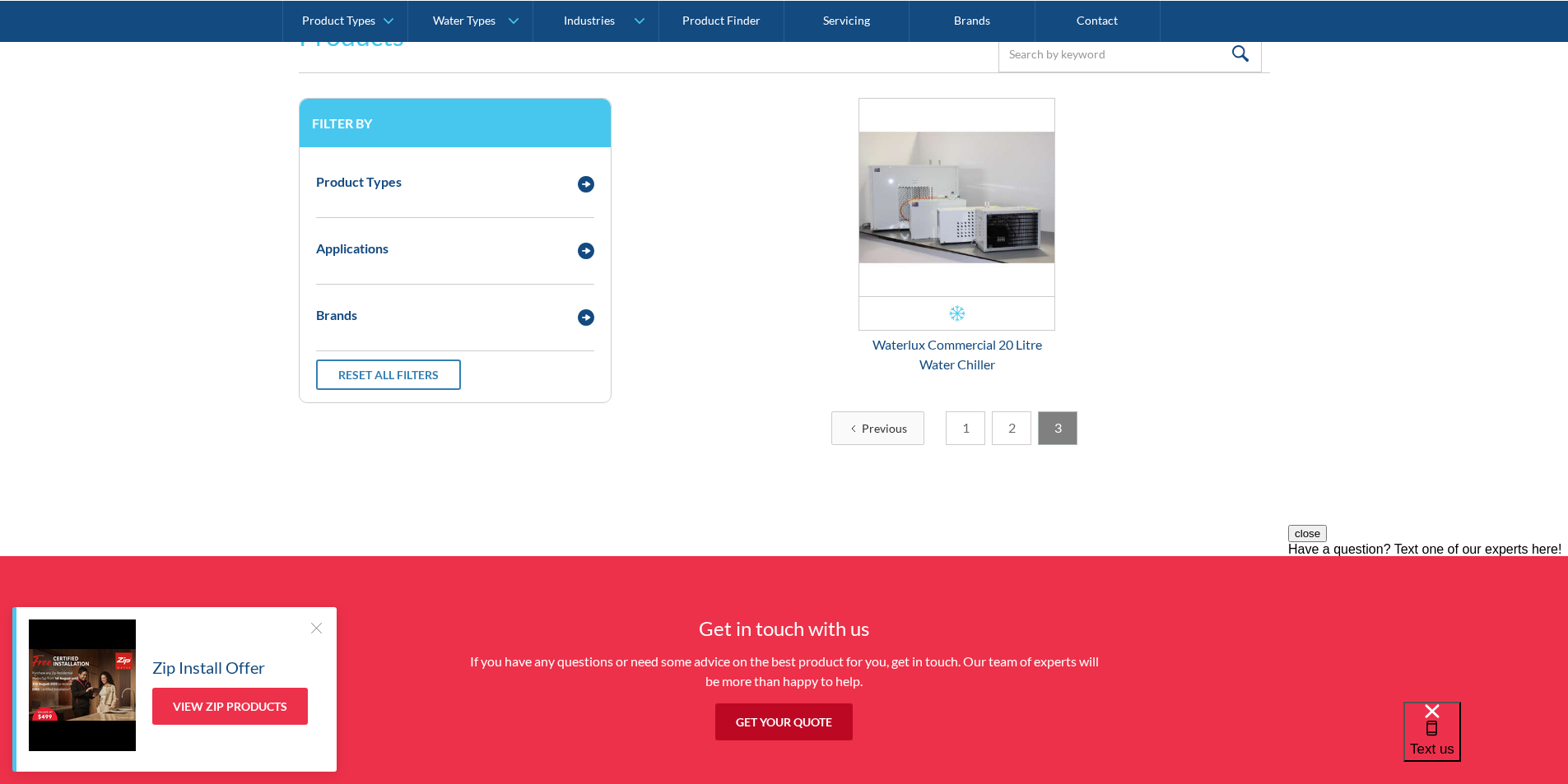
click at [972, 432] on link "1" at bounding box center [966, 428] width 39 height 34
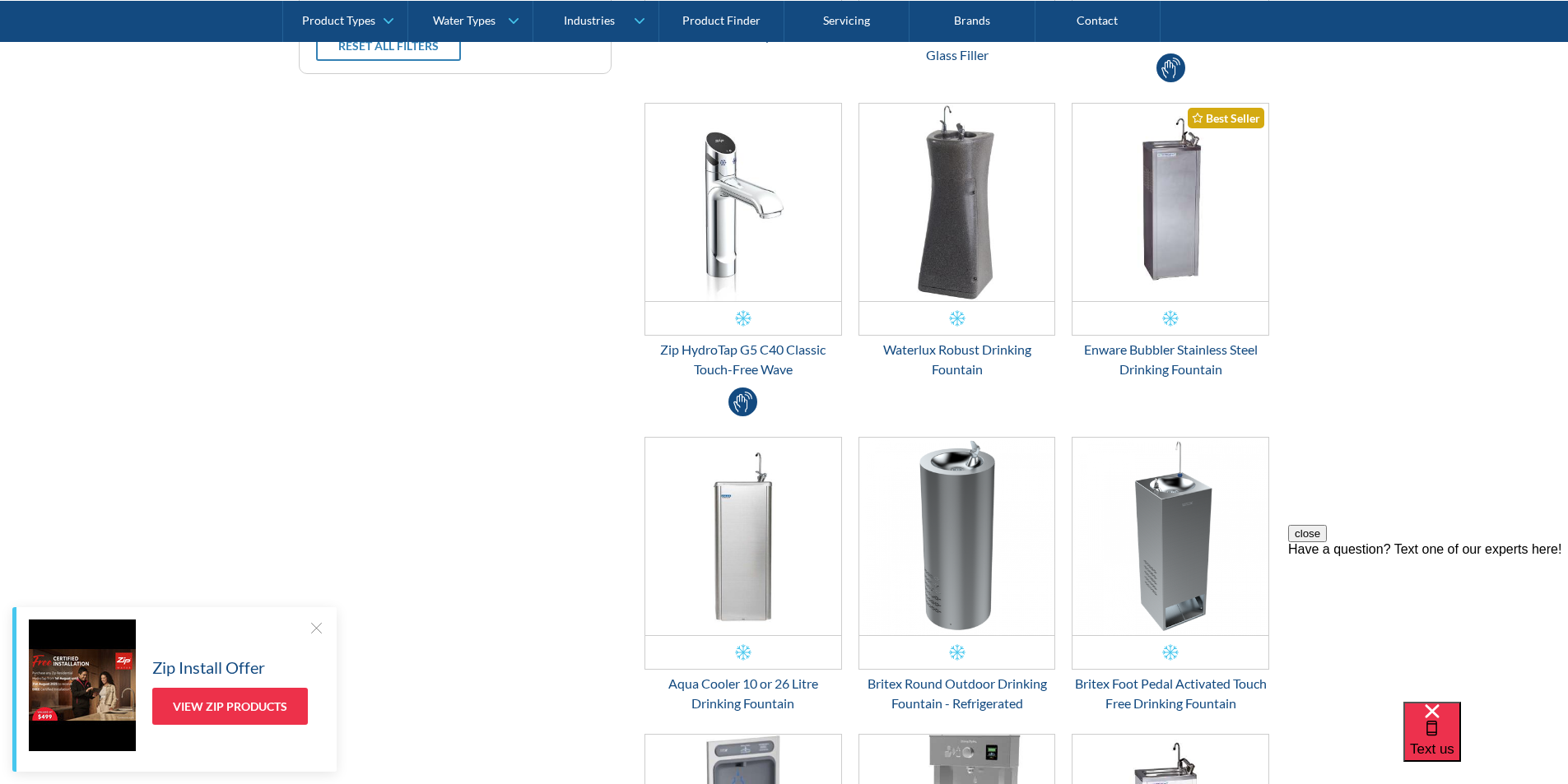
scroll to position [136, 0]
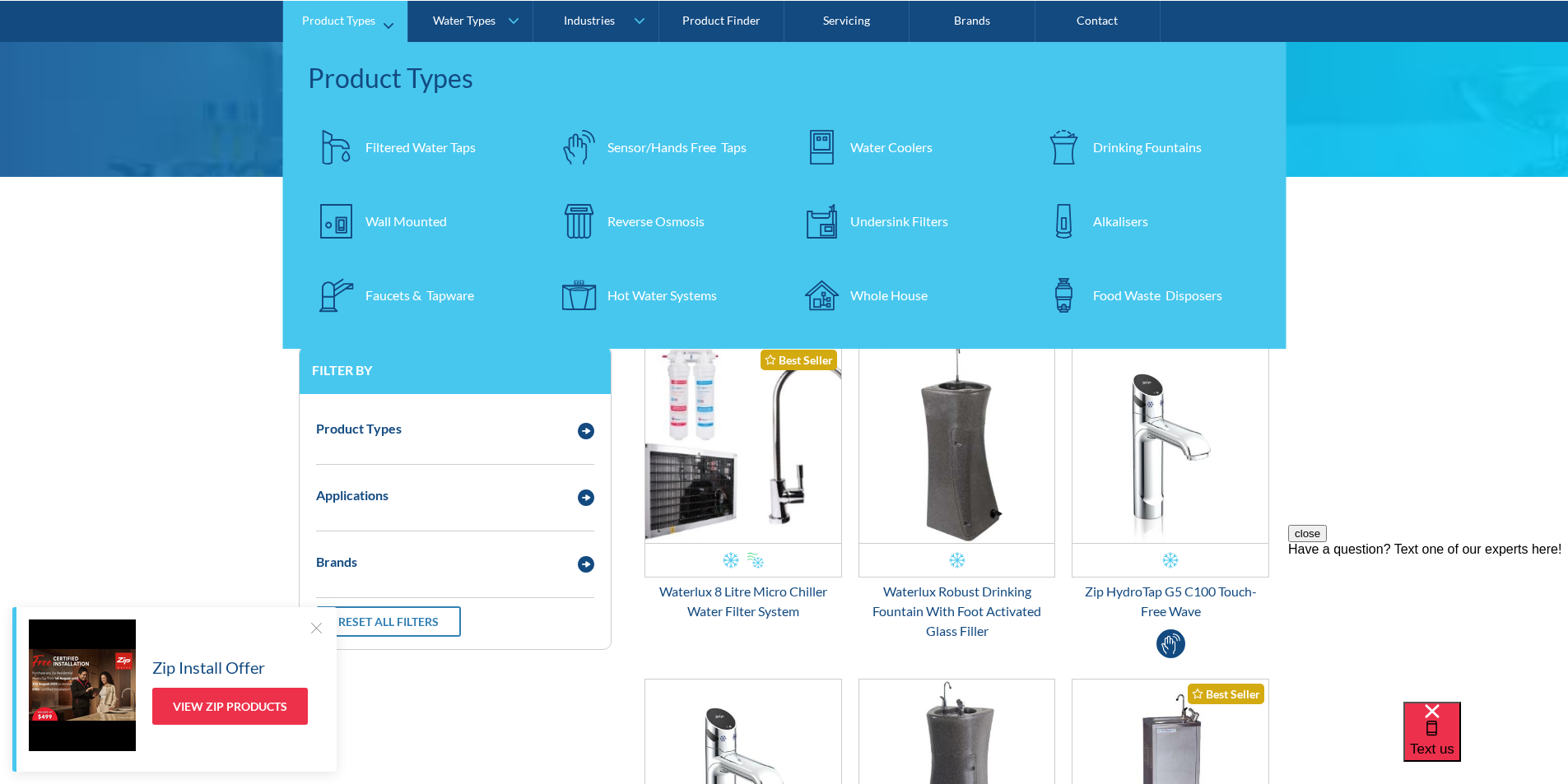
click at [380, 145] on div "Filtered Water Taps" at bounding box center [421, 147] width 110 height 20
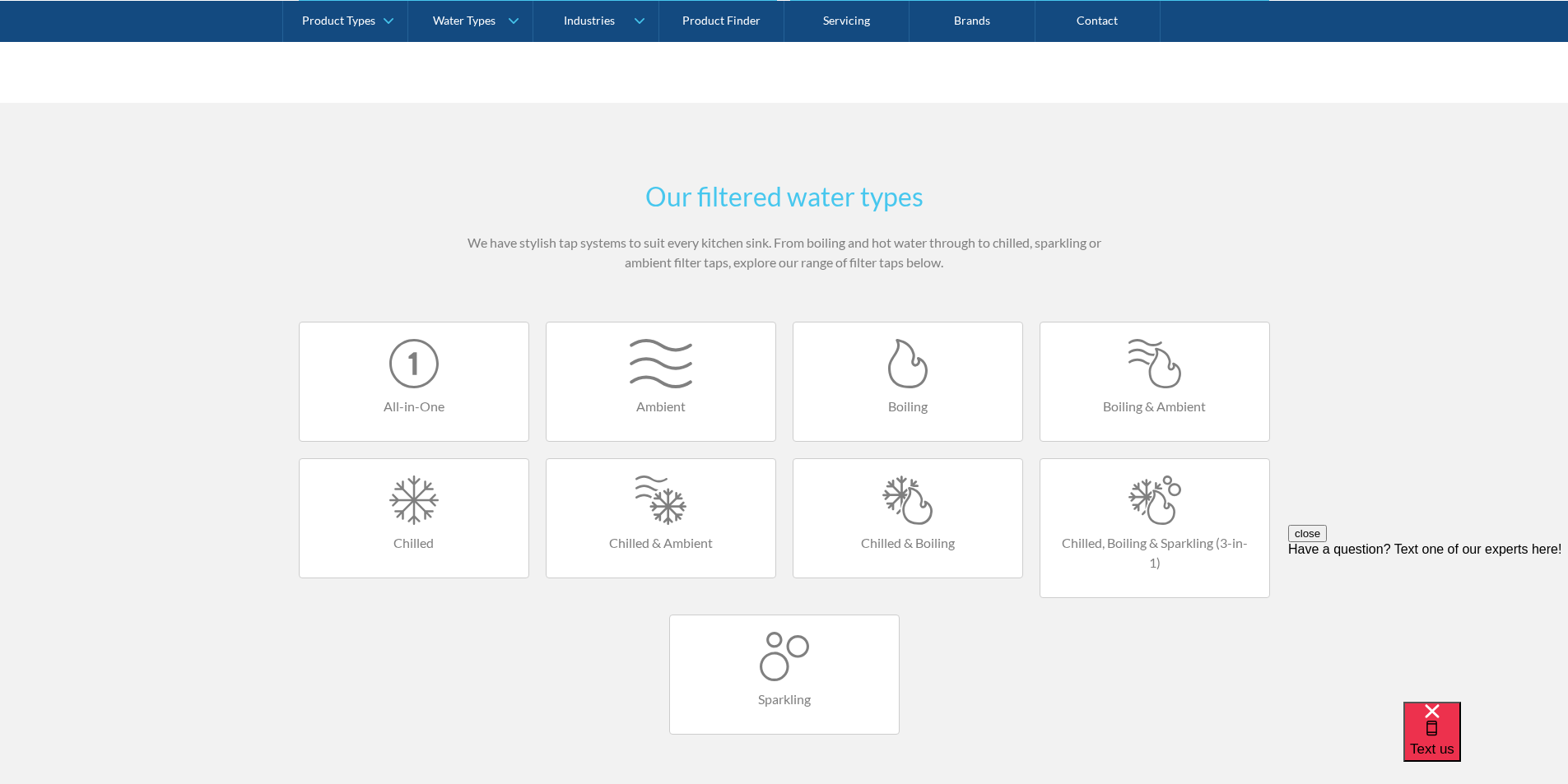
click at [666, 513] on div at bounding box center [661, 500] width 196 height 49
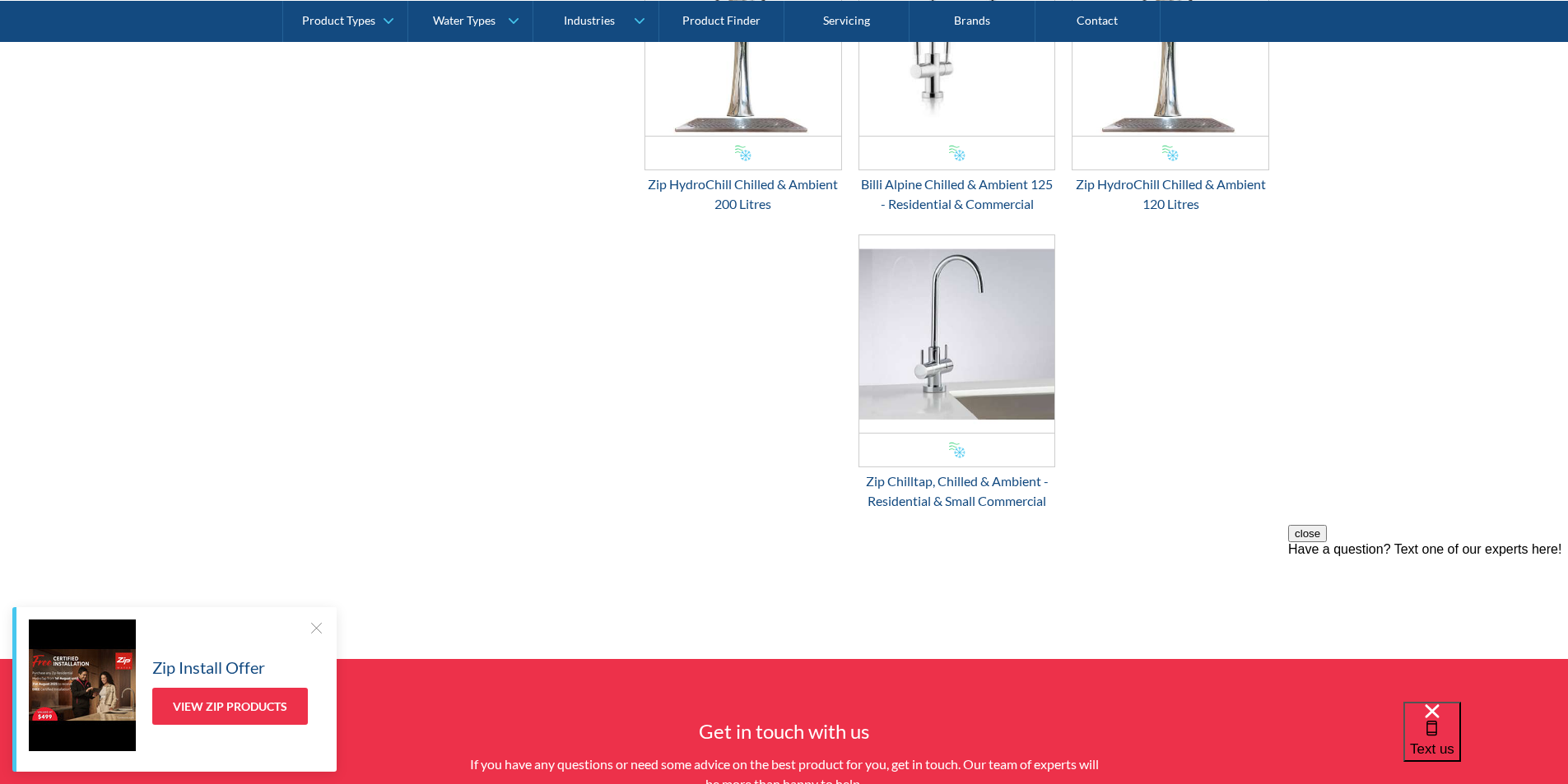
scroll to position [1317, 0]
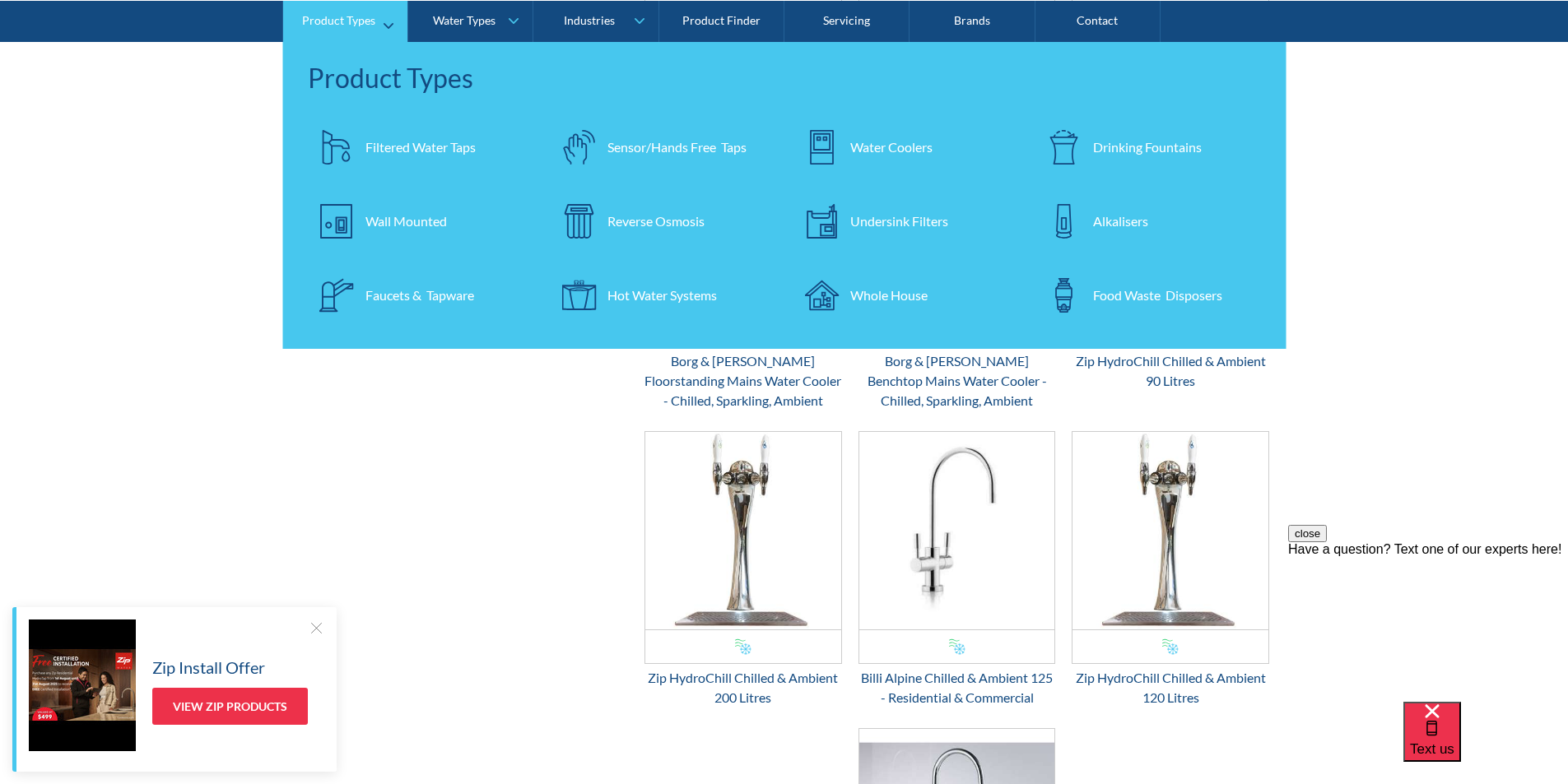
click at [392, 150] on div "Filtered Water Taps" at bounding box center [421, 147] width 110 height 20
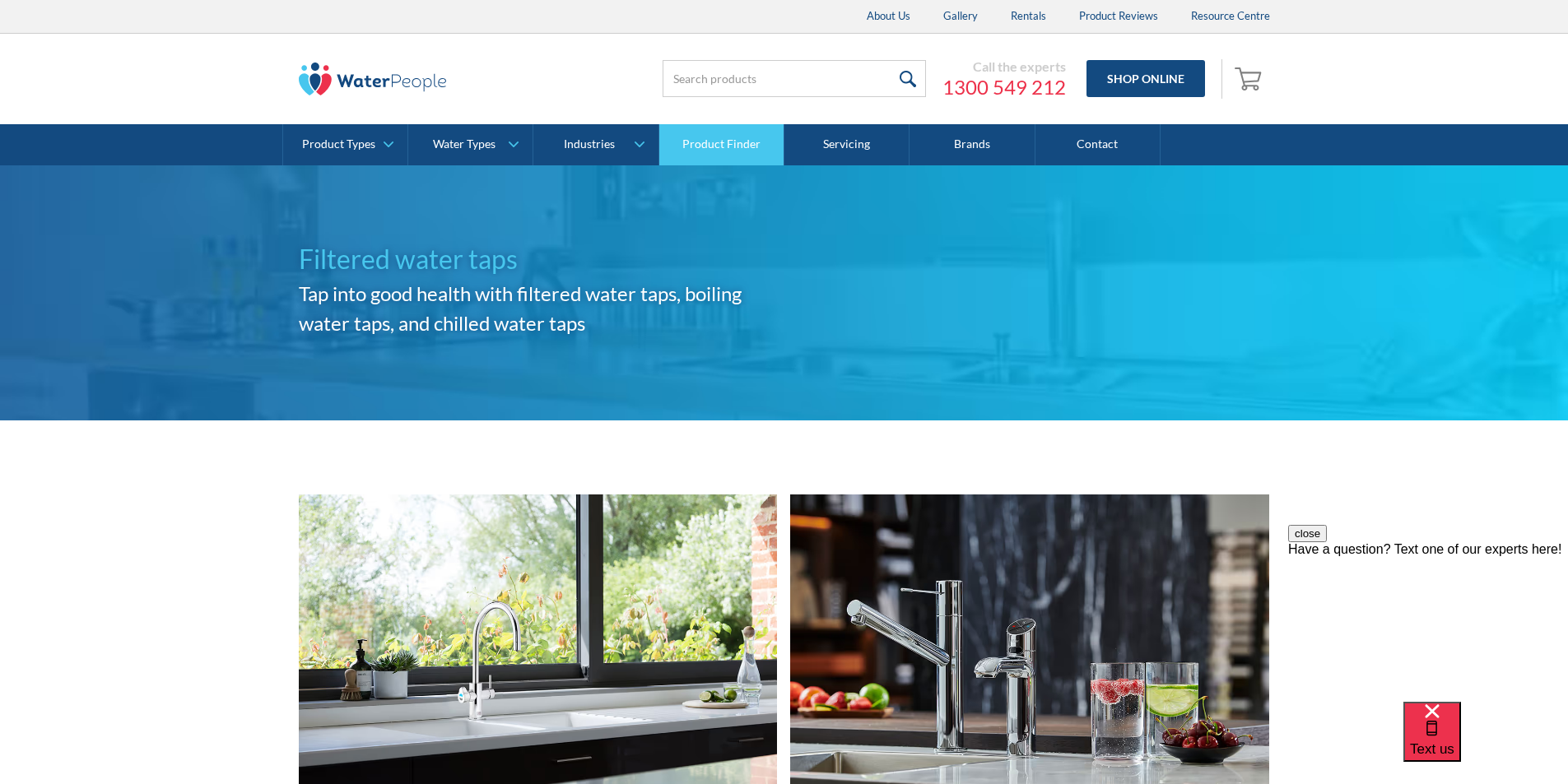
click at [718, 148] on link "Product Finder" at bounding box center [722, 145] width 125 height 41
